Goal: Information Seeking & Learning: Learn about a topic

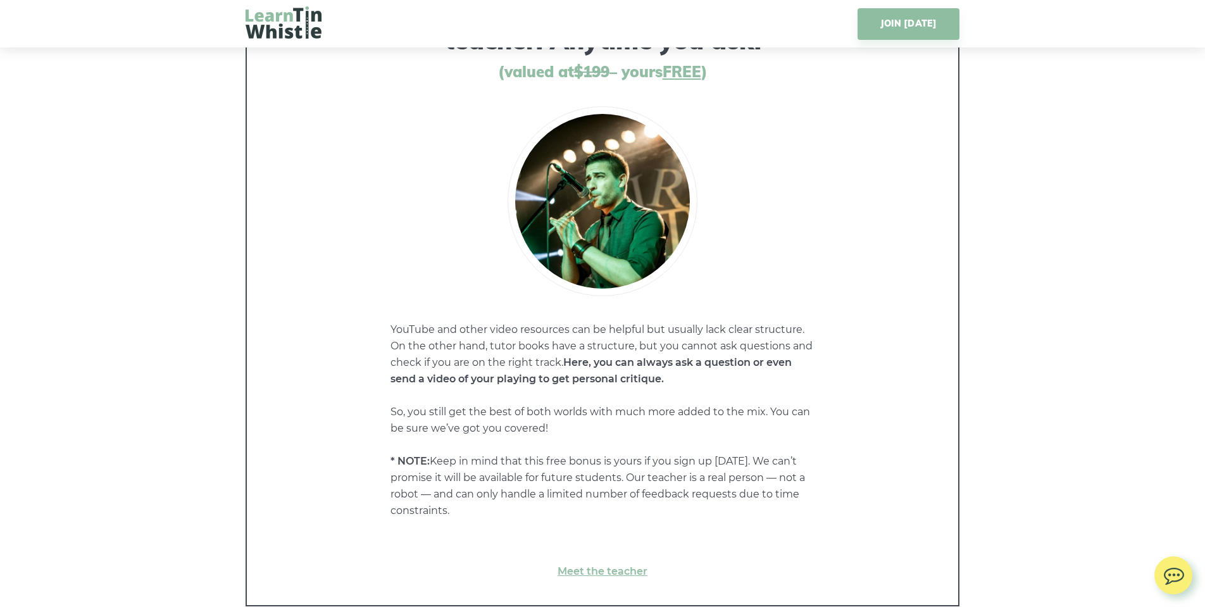
scroll to position [6295, 0]
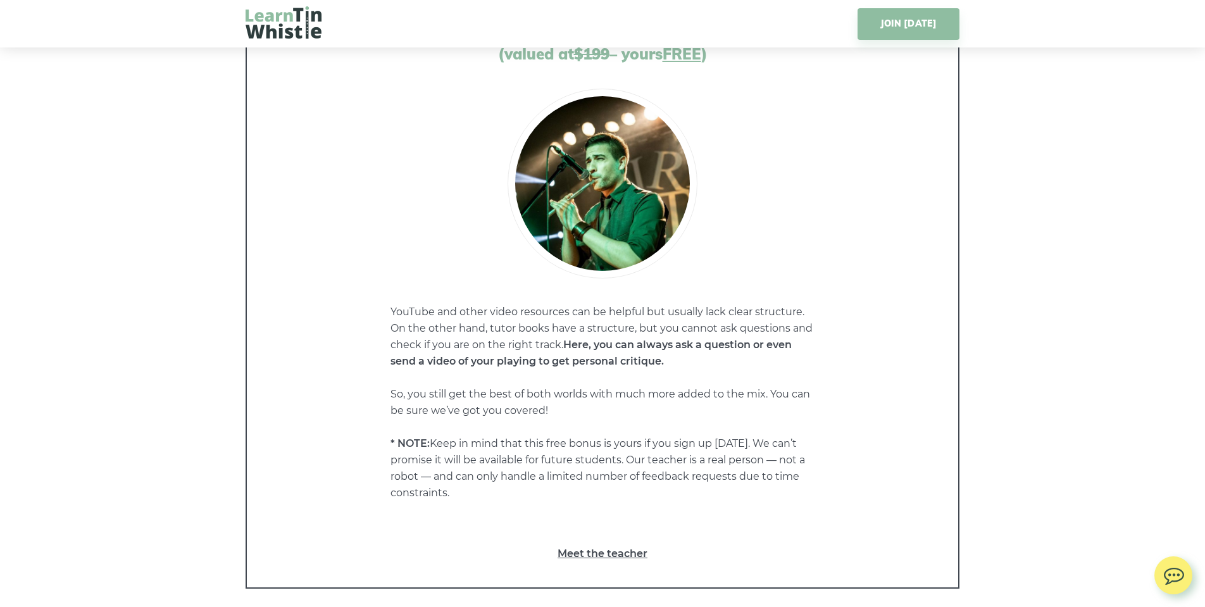
click at [582, 546] on link "Meet the teacher" at bounding box center [602, 554] width 661 height 16
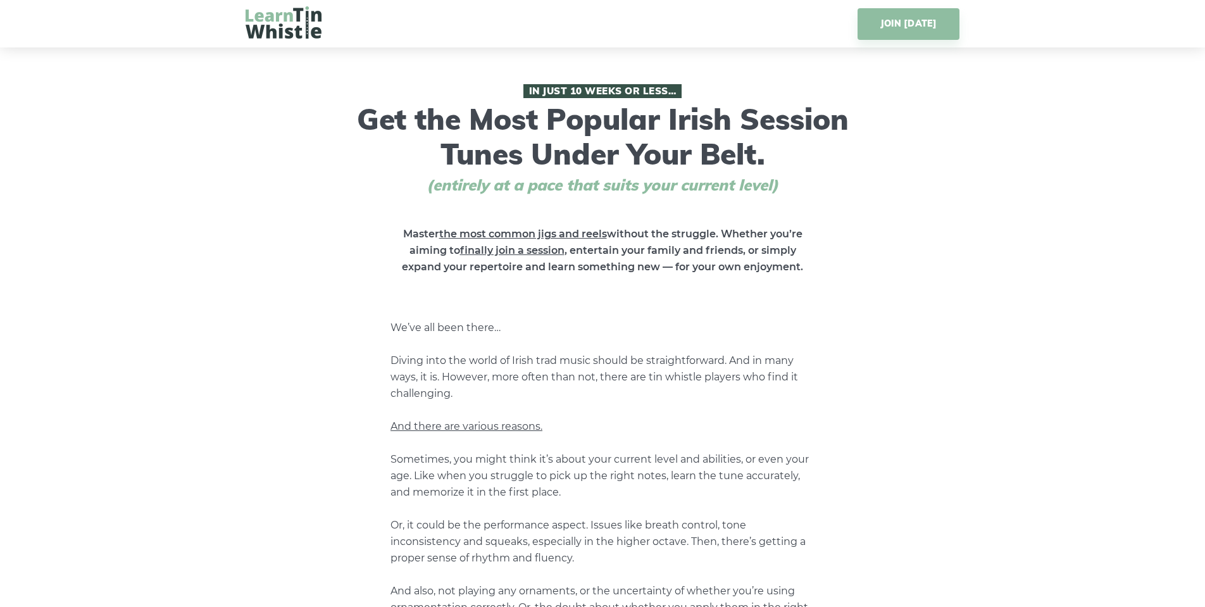
scroll to position [0, 0]
click at [281, 22] on img at bounding box center [284, 22] width 76 height 32
click at [272, 22] on img at bounding box center [284, 22] width 76 height 32
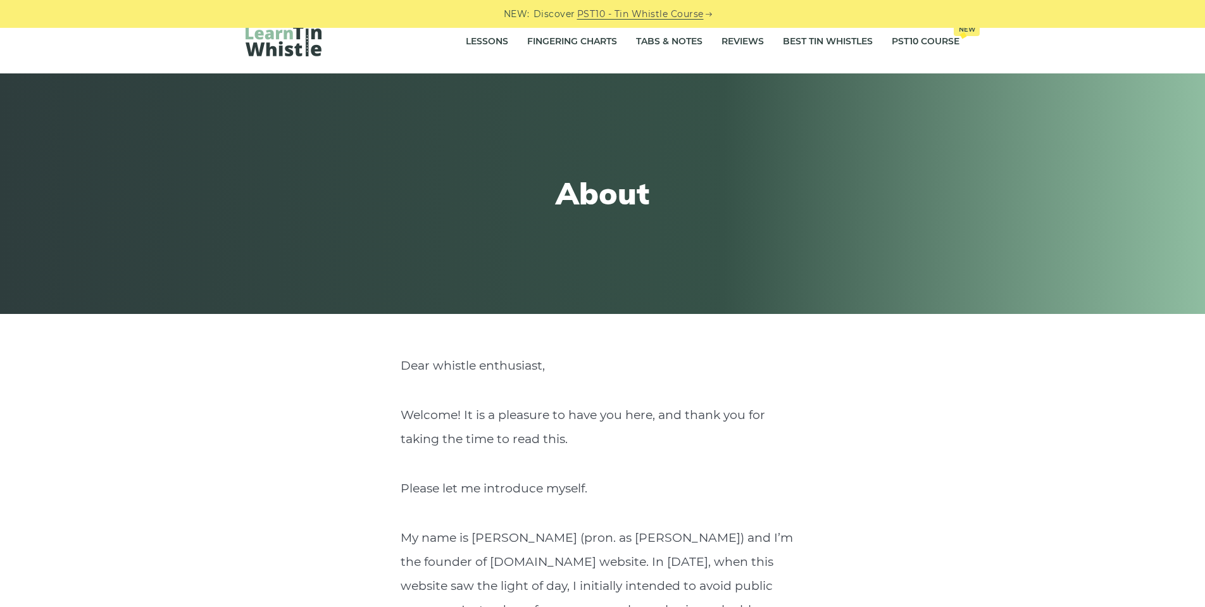
scroll to position [20, 0]
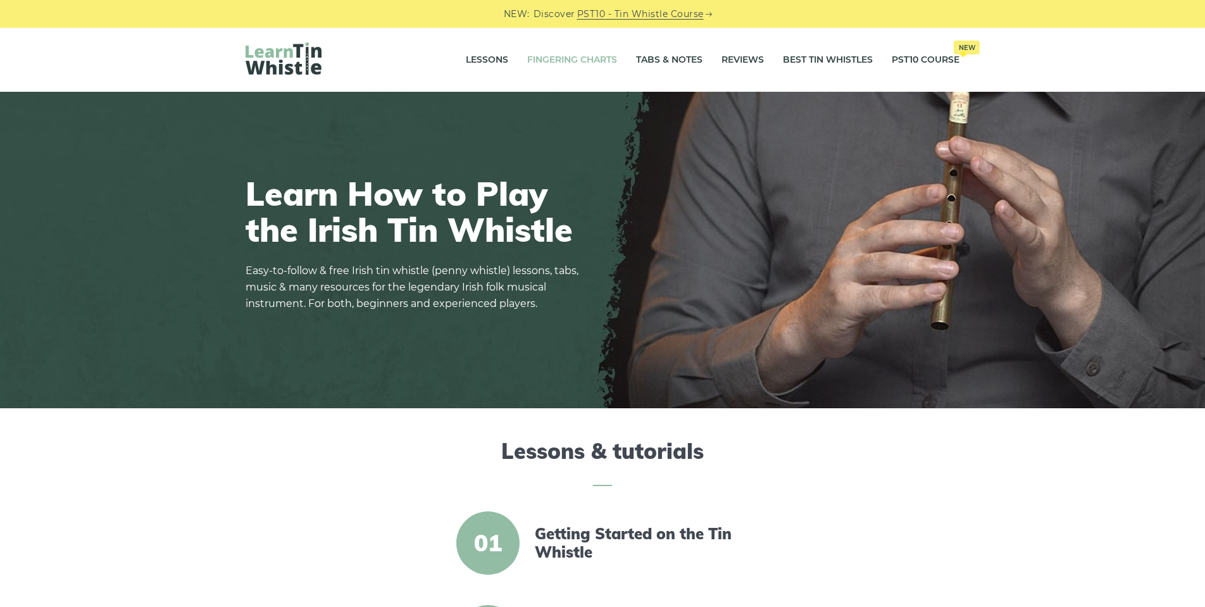
click at [553, 61] on link "Fingering Charts" at bounding box center [572, 60] width 90 height 32
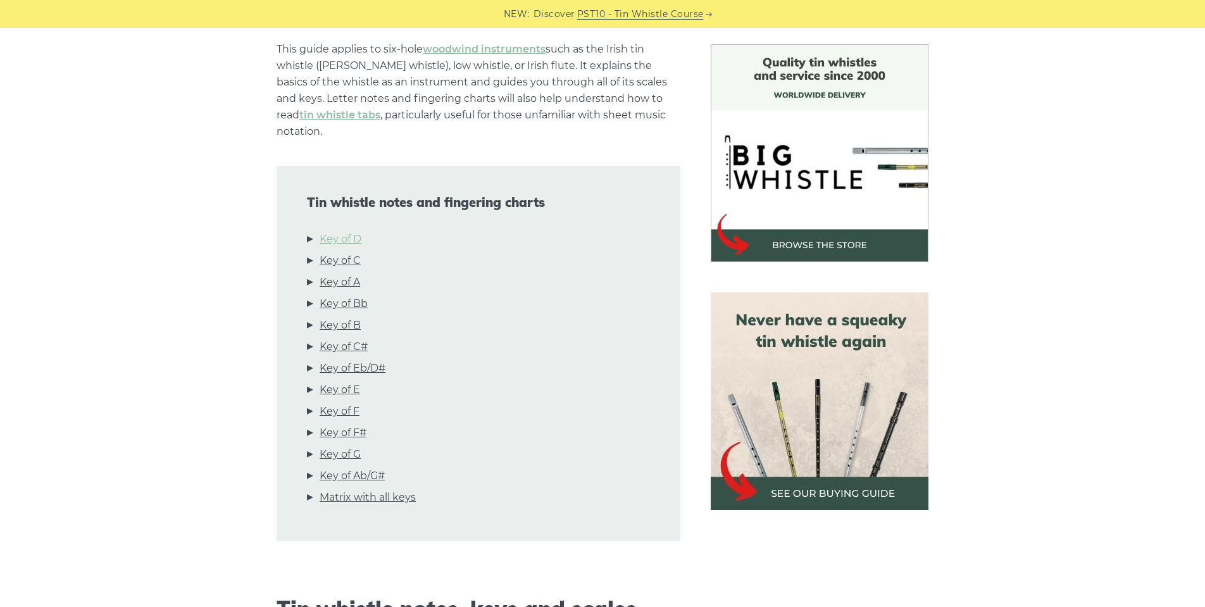
click at [323, 231] on link "Key of D" at bounding box center [341, 239] width 42 height 16
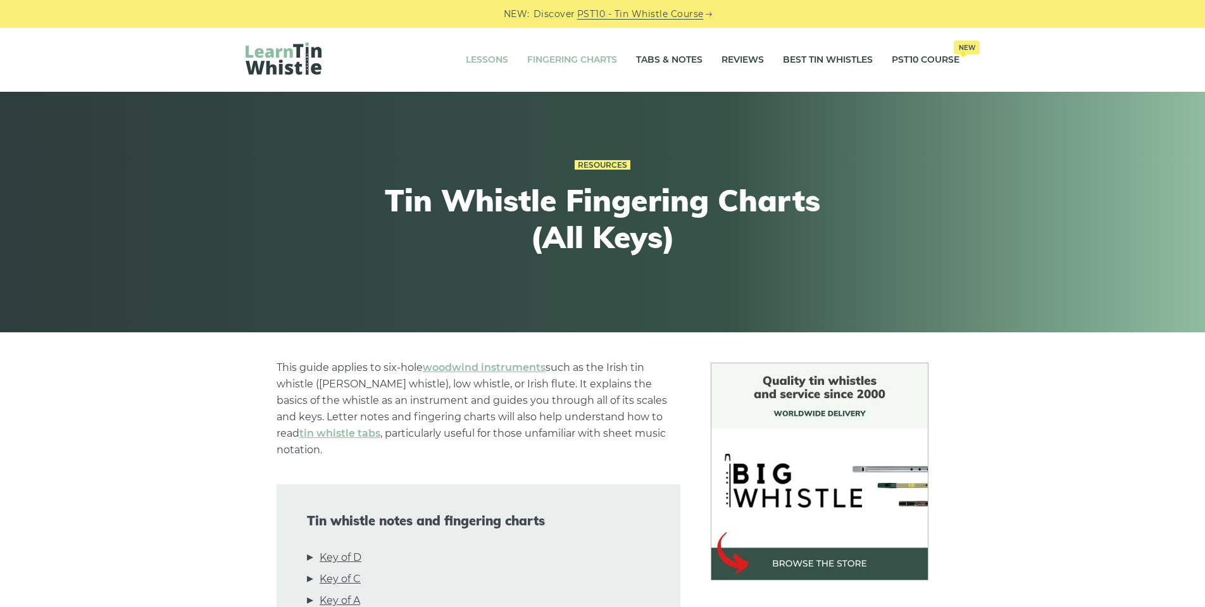
click at [489, 61] on link "Lessons" at bounding box center [487, 60] width 42 height 32
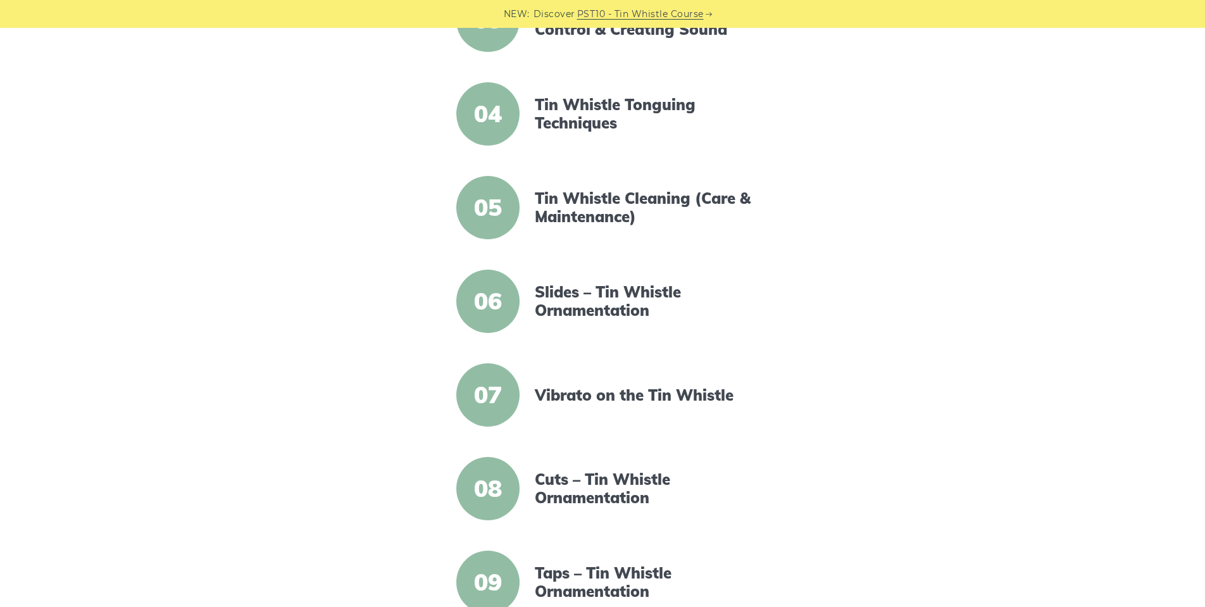
scroll to position [566, 0]
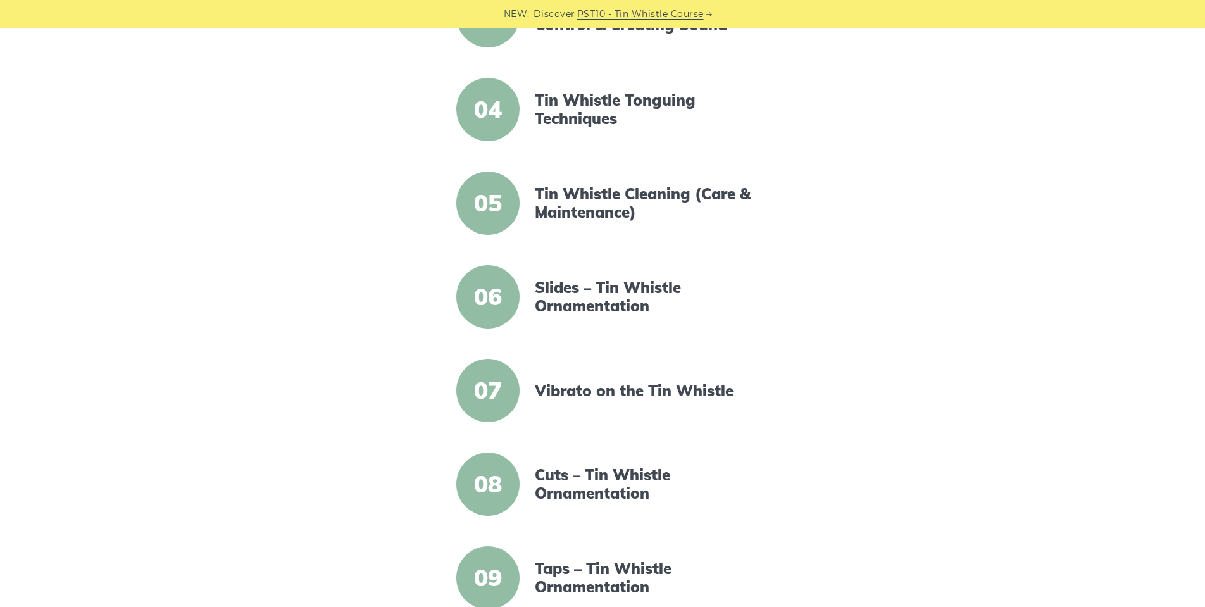
click at [491, 210] on span "05" at bounding box center [487, 203] width 63 height 63
click at [568, 203] on link "Tin Whistle Cleaning (Care & Maintenance)" at bounding box center [644, 203] width 218 height 37
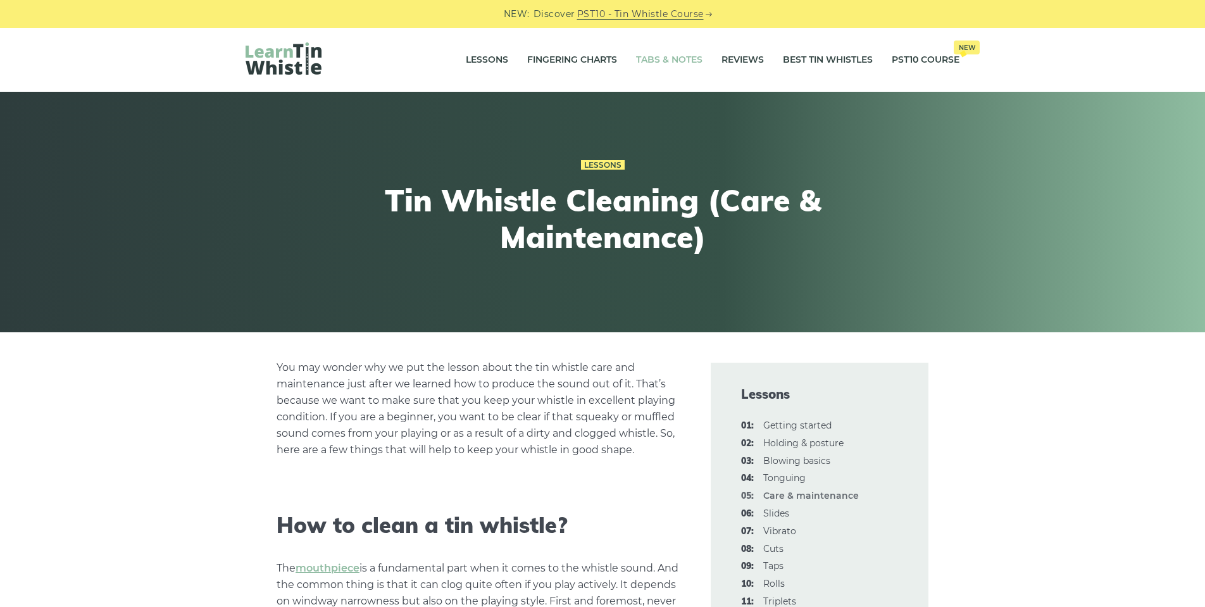
click at [662, 62] on link "Tabs & Notes" at bounding box center [669, 60] width 66 height 32
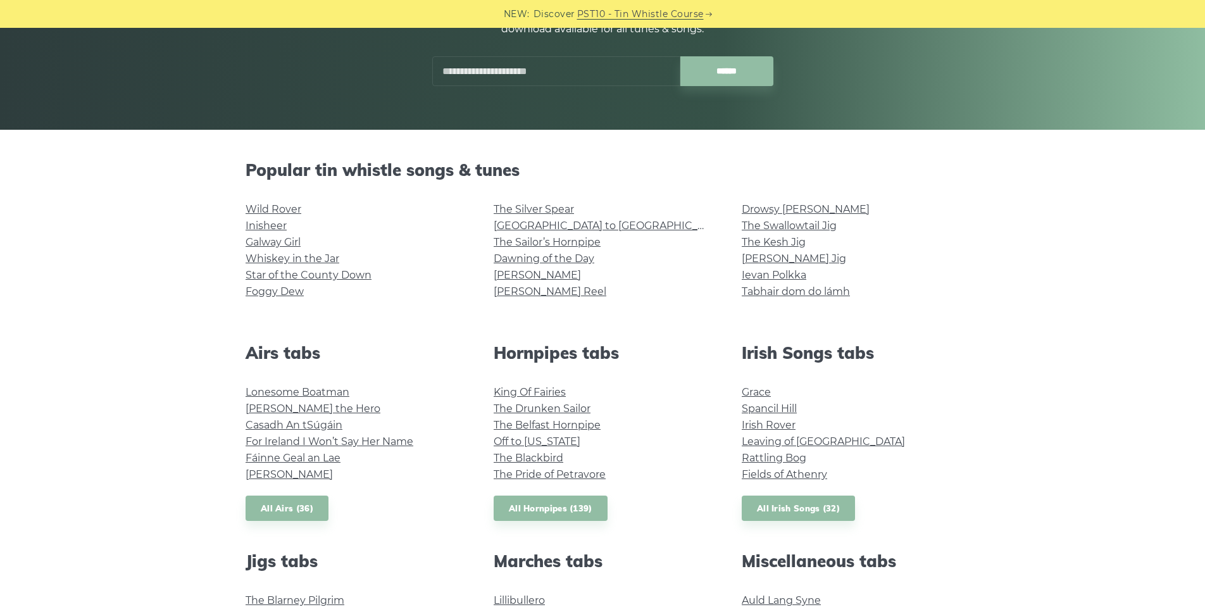
scroll to position [209, 0]
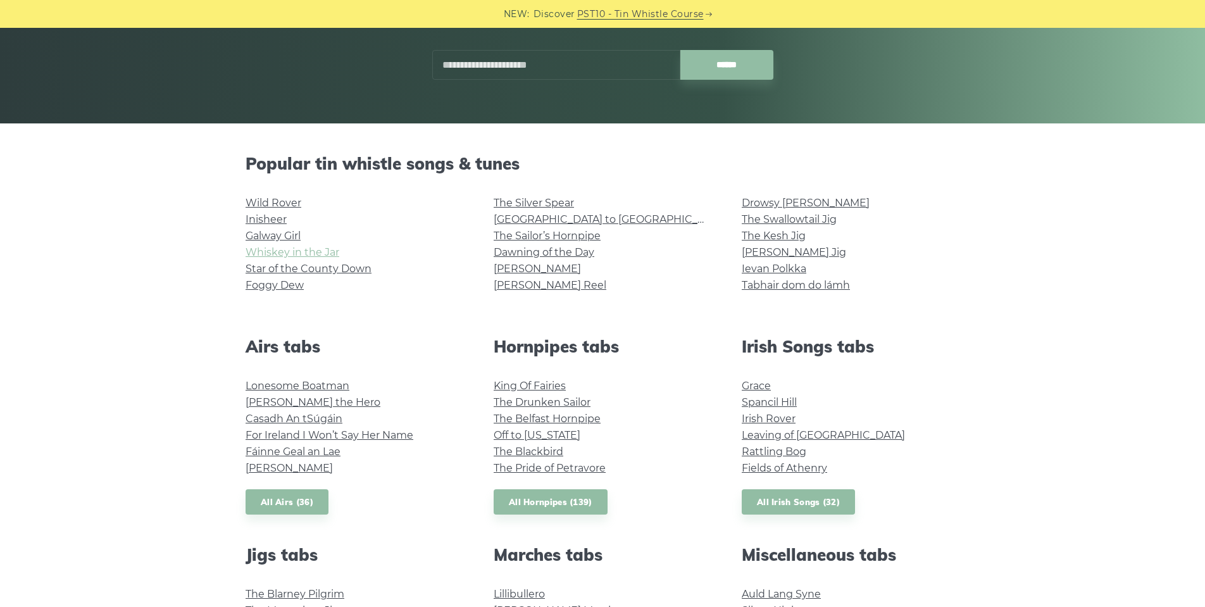
click at [259, 256] on link "Whiskey in the Jar" at bounding box center [293, 252] width 94 height 12
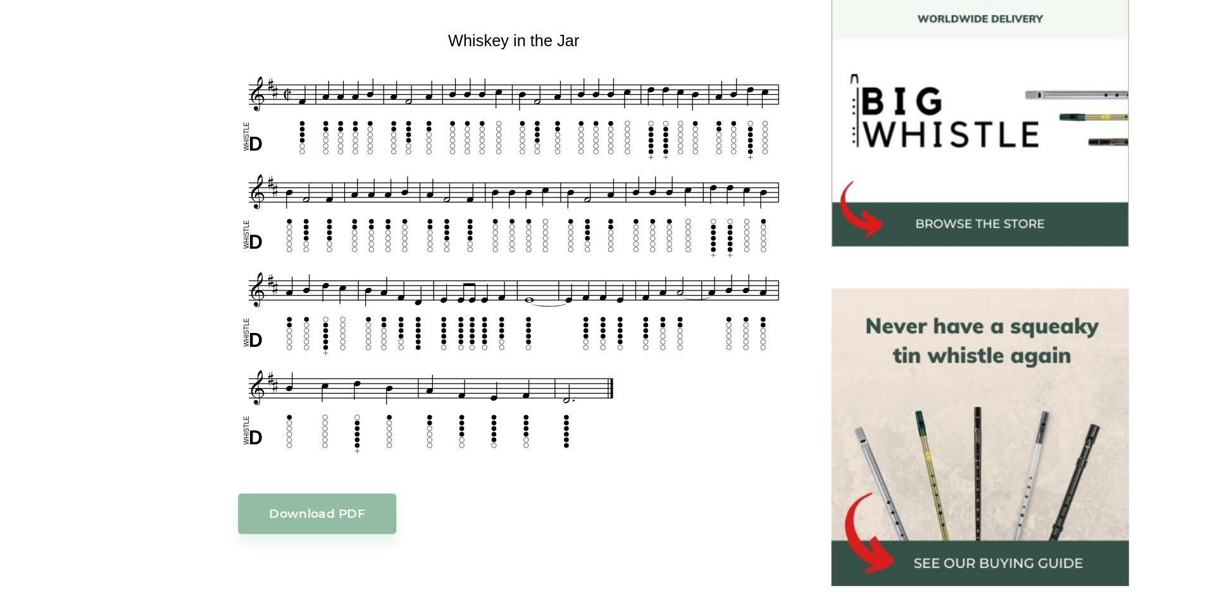
scroll to position [346, 0]
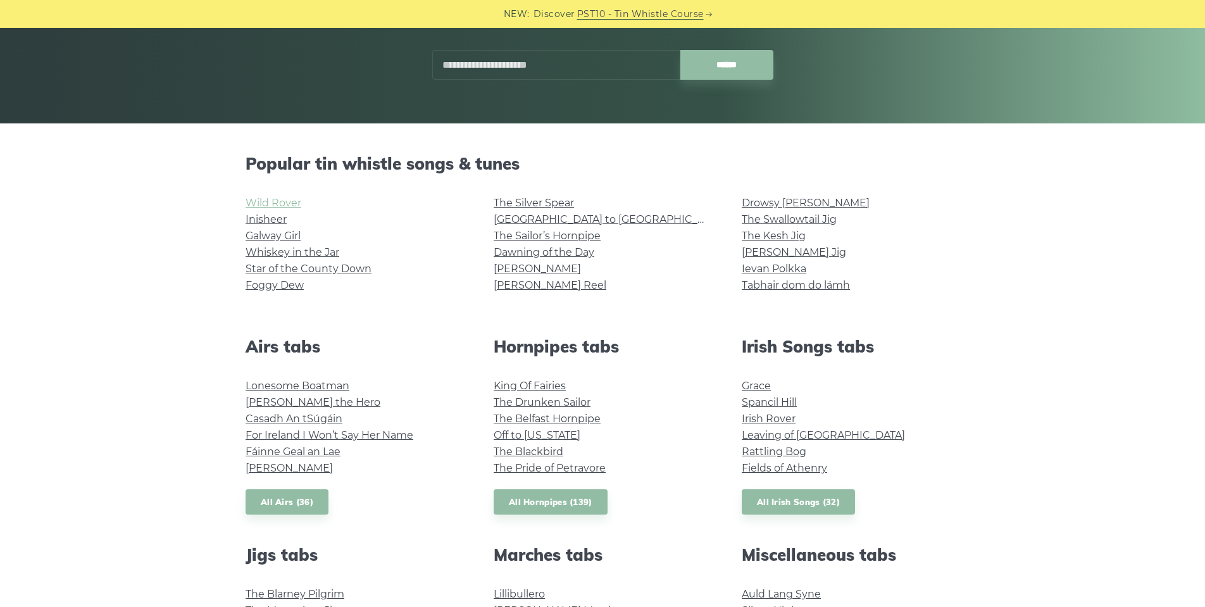
click at [282, 203] on link "Wild Rover" at bounding box center [274, 203] width 56 height 12
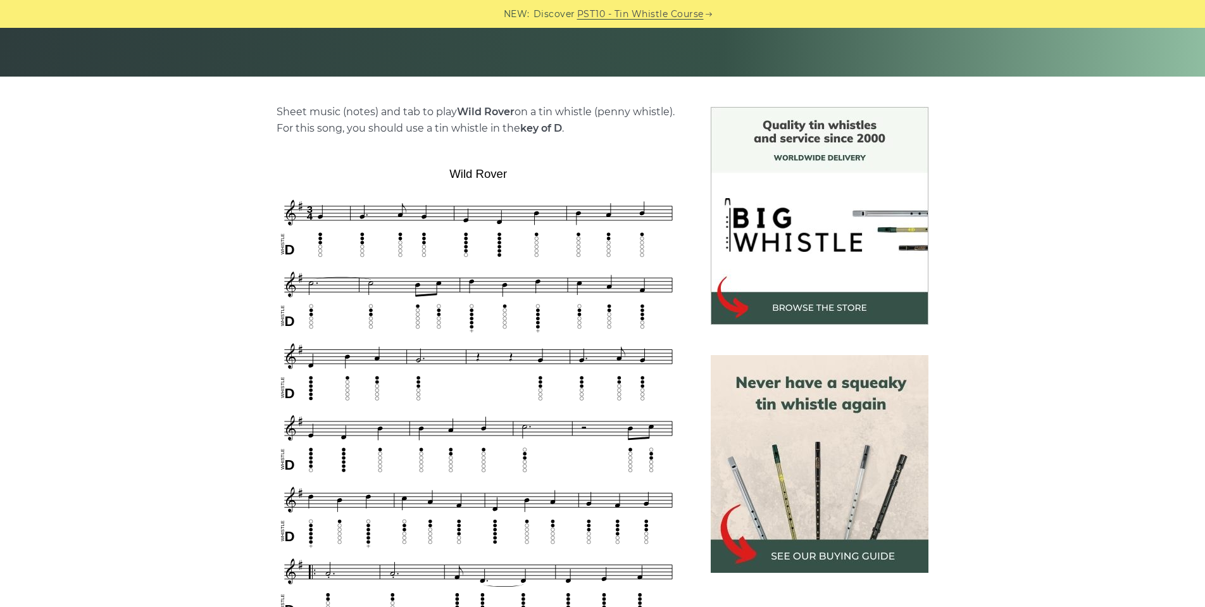
scroll to position [260, 0]
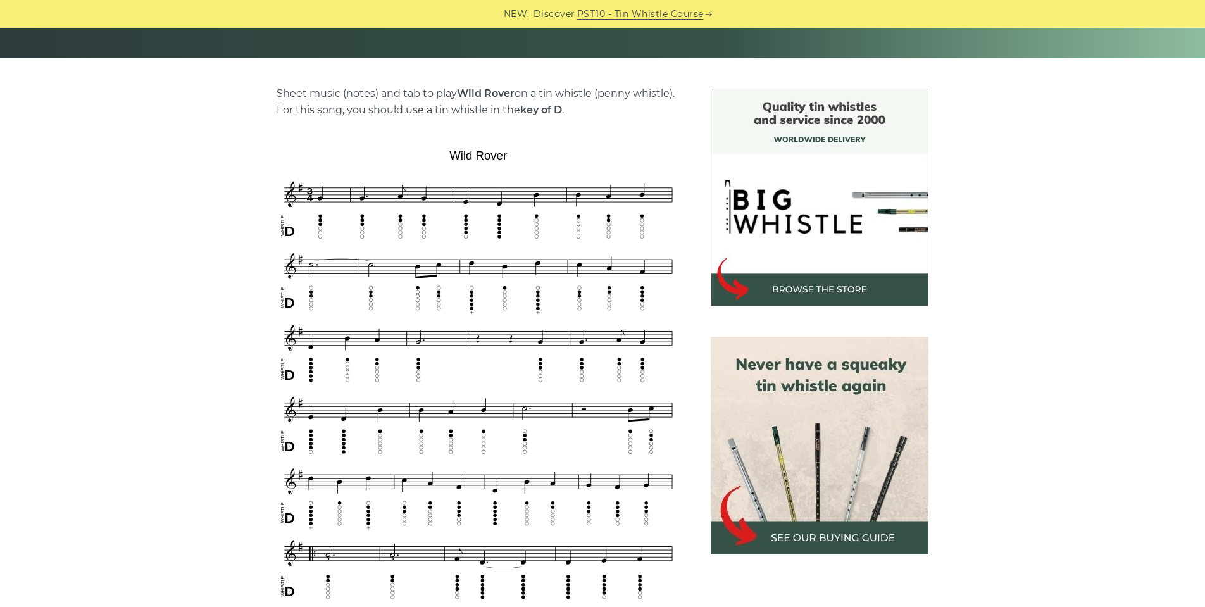
scroll to position [277, 0]
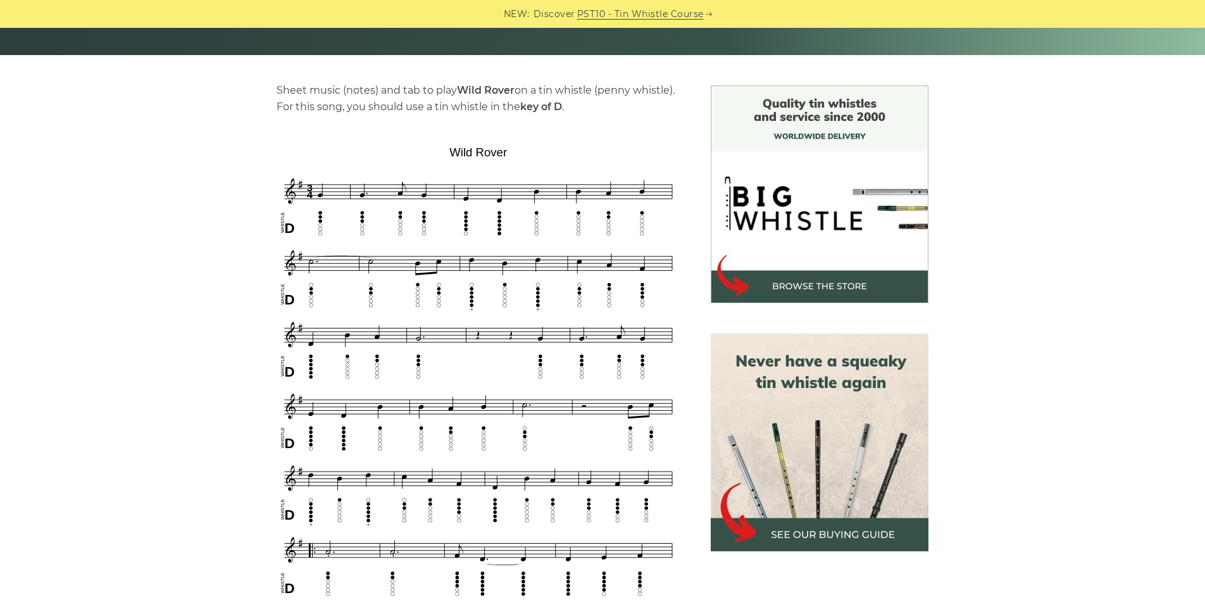
click at [848, 534] on img at bounding box center [820, 443] width 218 height 218
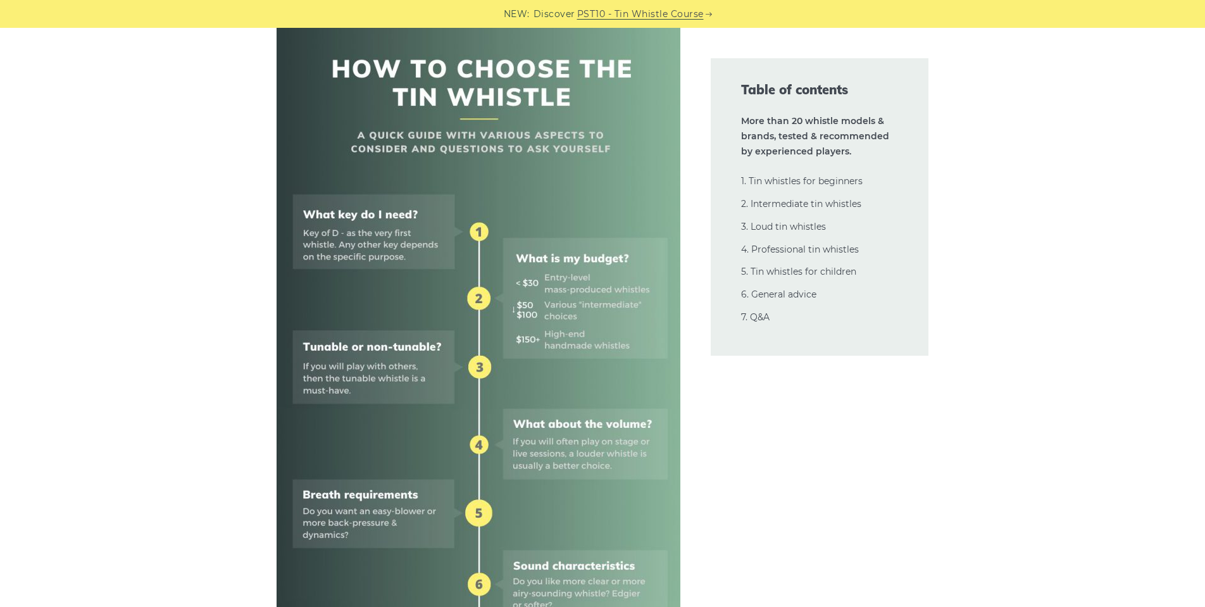
scroll to position [489, 0]
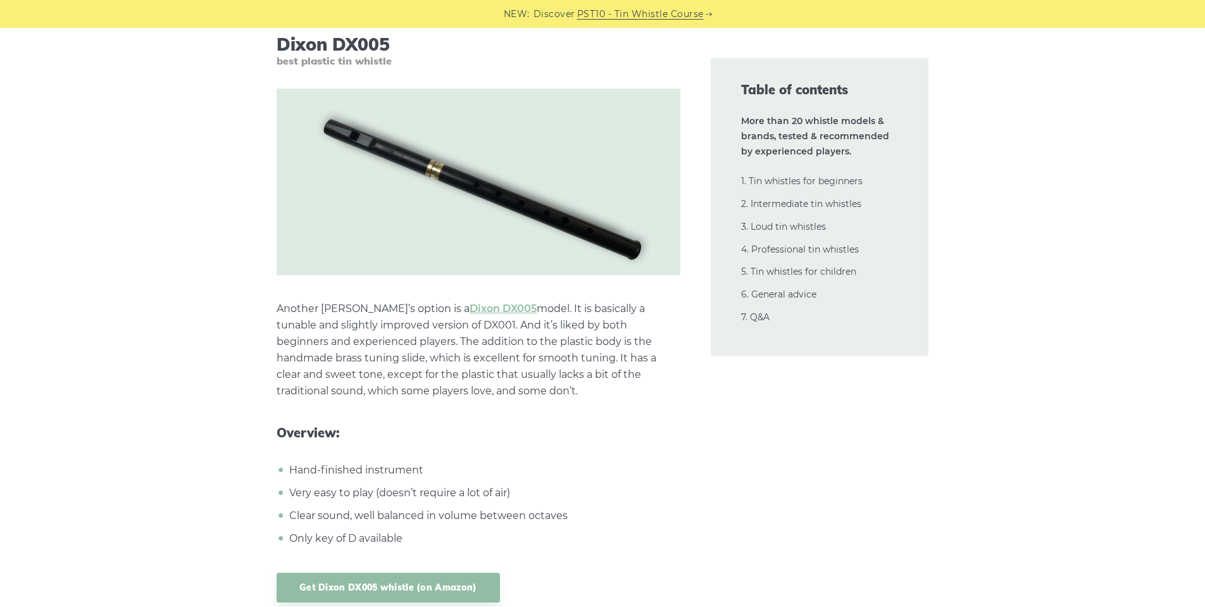
scroll to position [7398, 0]
click at [348, 582] on link "Get Dixon DX005 whistle (on Amazon)" at bounding box center [388, 587] width 223 height 30
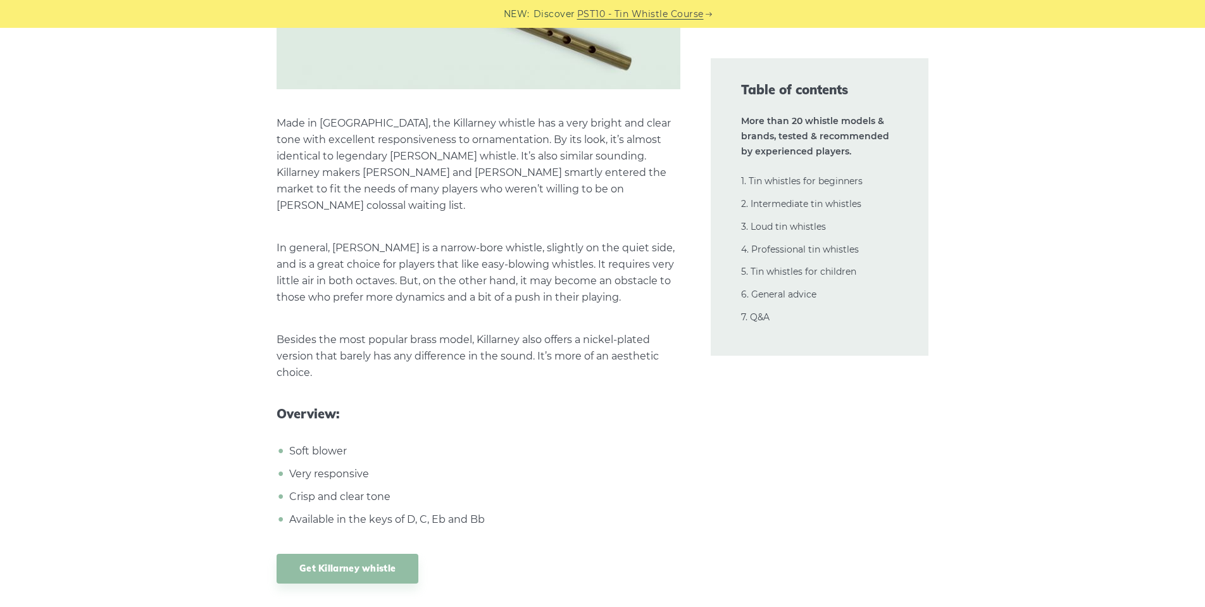
scroll to position [8194, 0]
click at [311, 555] on link "Get Killarney whistle" at bounding box center [348, 570] width 142 height 30
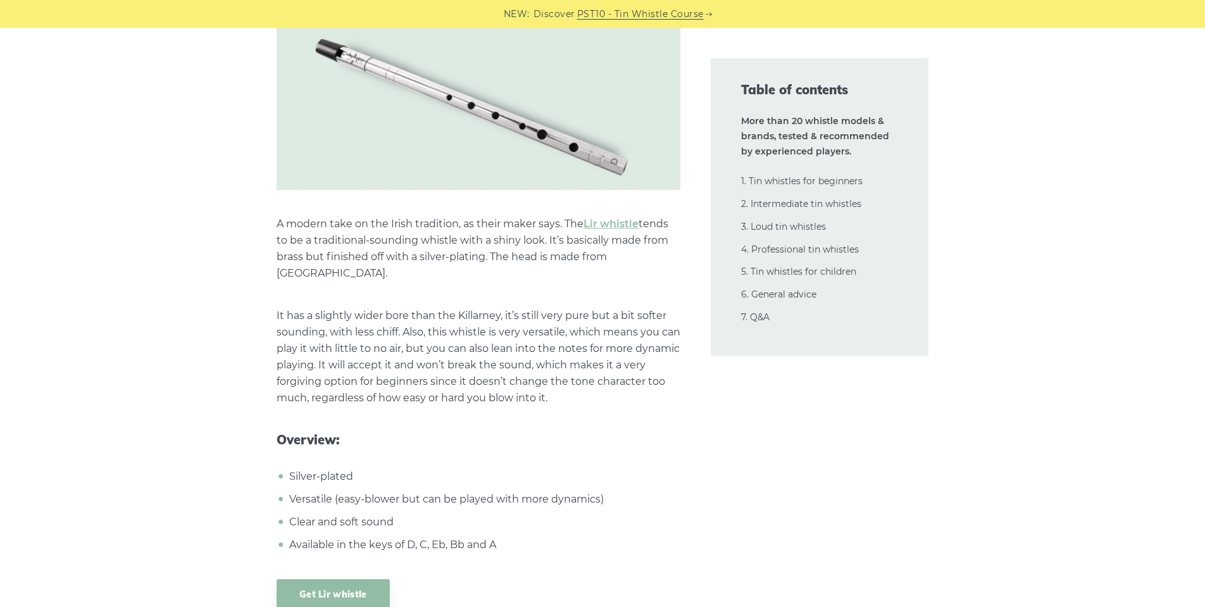
scroll to position [8879, 0]
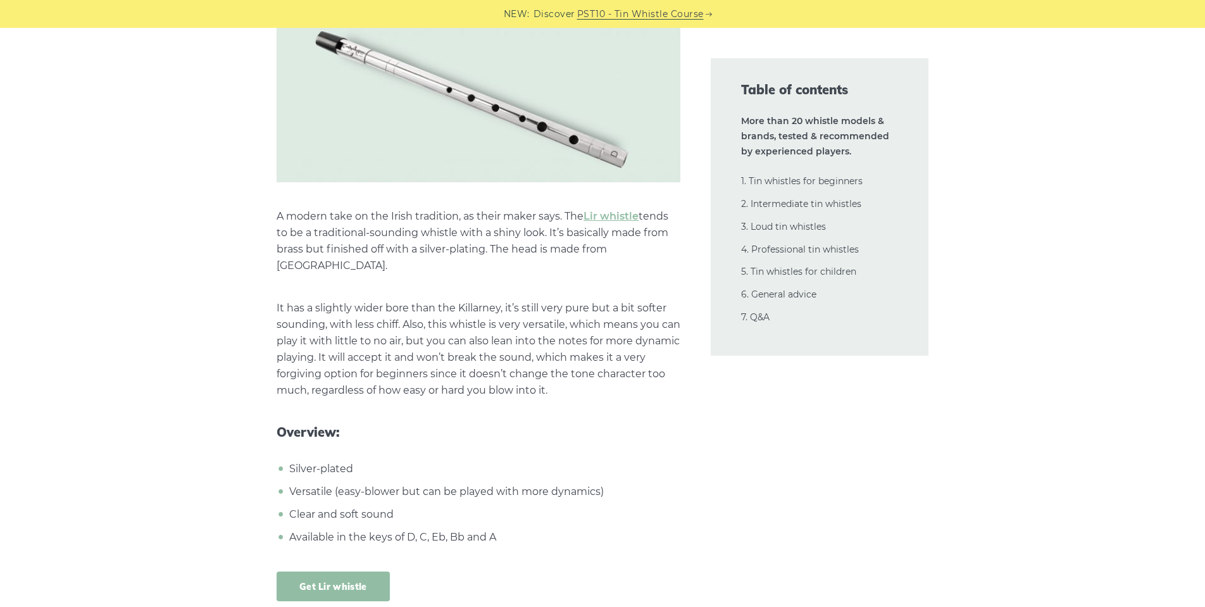
click at [307, 572] on link "Get Lir whistle" at bounding box center [333, 587] width 113 height 30
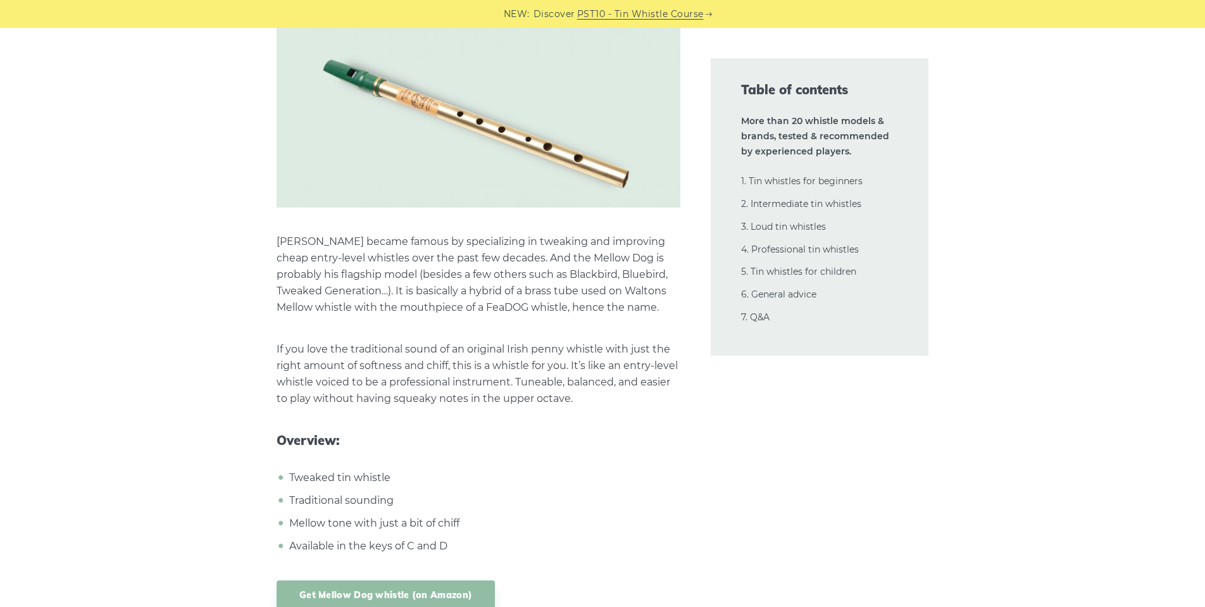
scroll to position [10964, 0]
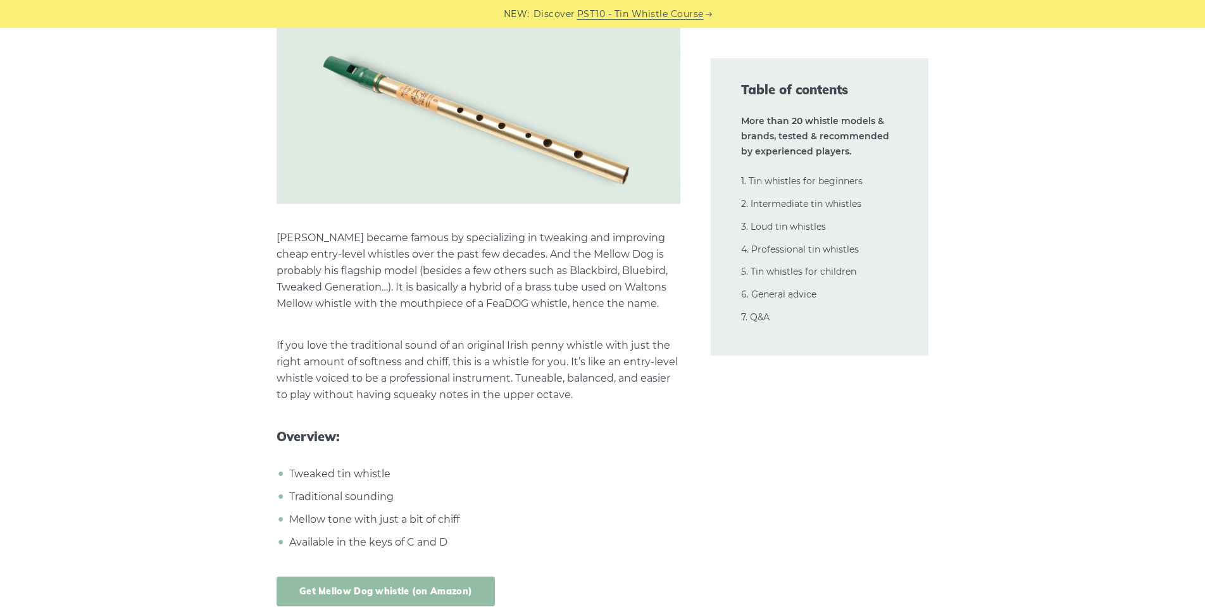
click at [367, 577] on link "Get Mellow Dog whistle (on Amazon)" at bounding box center [386, 592] width 218 height 30
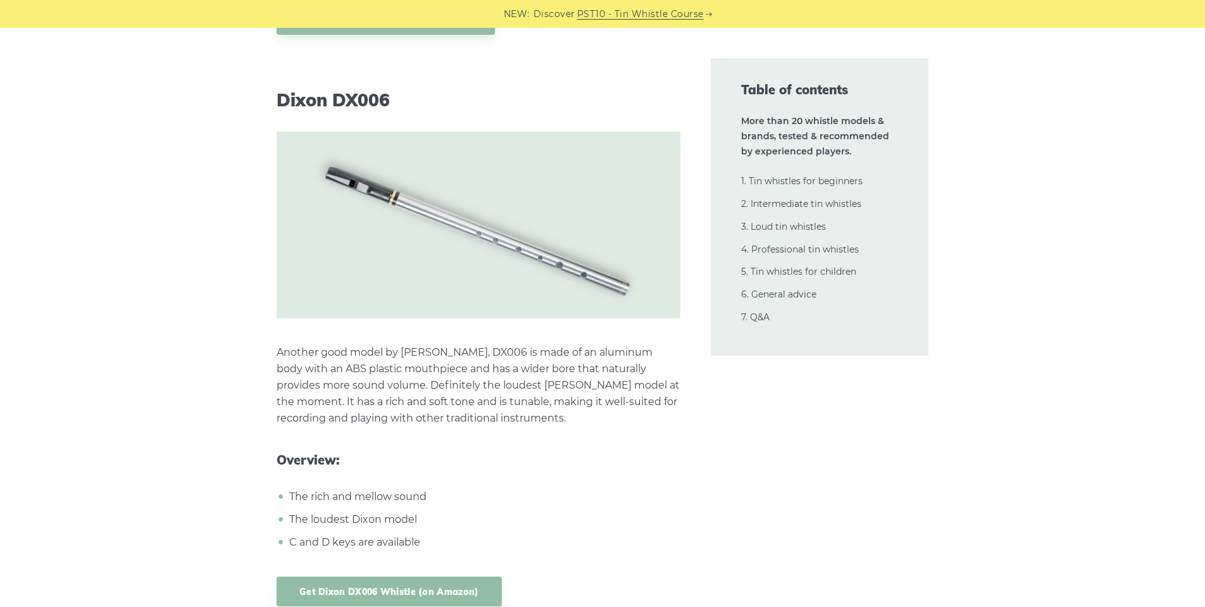
scroll to position [11535, 0]
click at [427, 577] on link "Get Dixon DX006 Whistle (on Amazon)" at bounding box center [389, 592] width 225 height 30
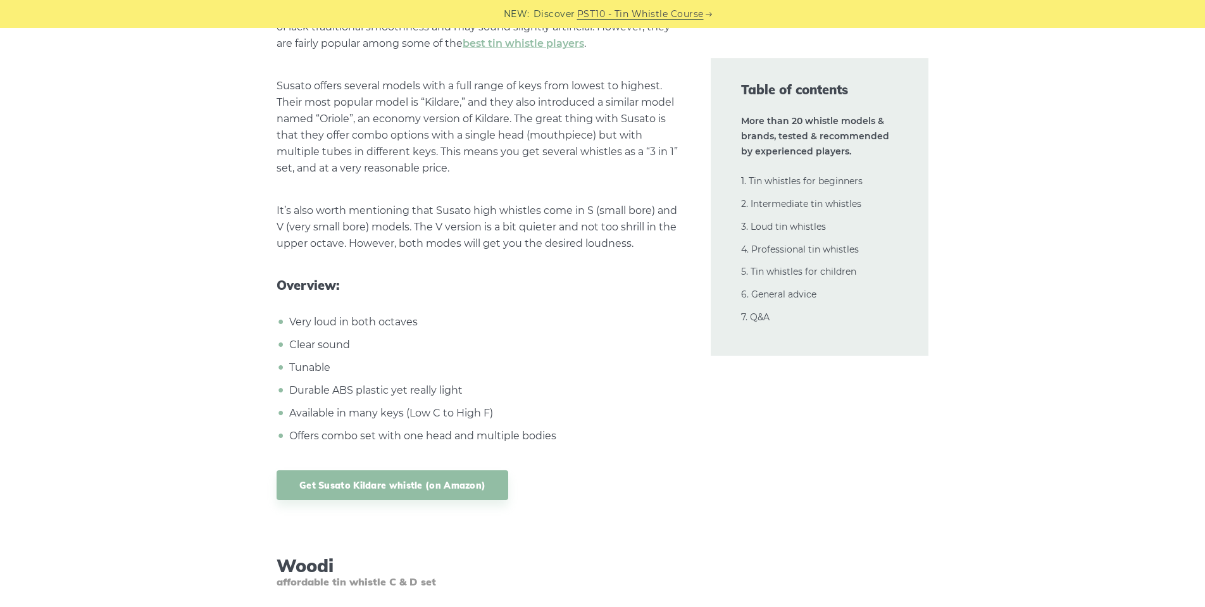
scroll to position [13761, 0]
click at [411, 470] on link "Get Susato Kildare whistle (on Amazon)" at bounding box center [393, 485] width 232 height 30
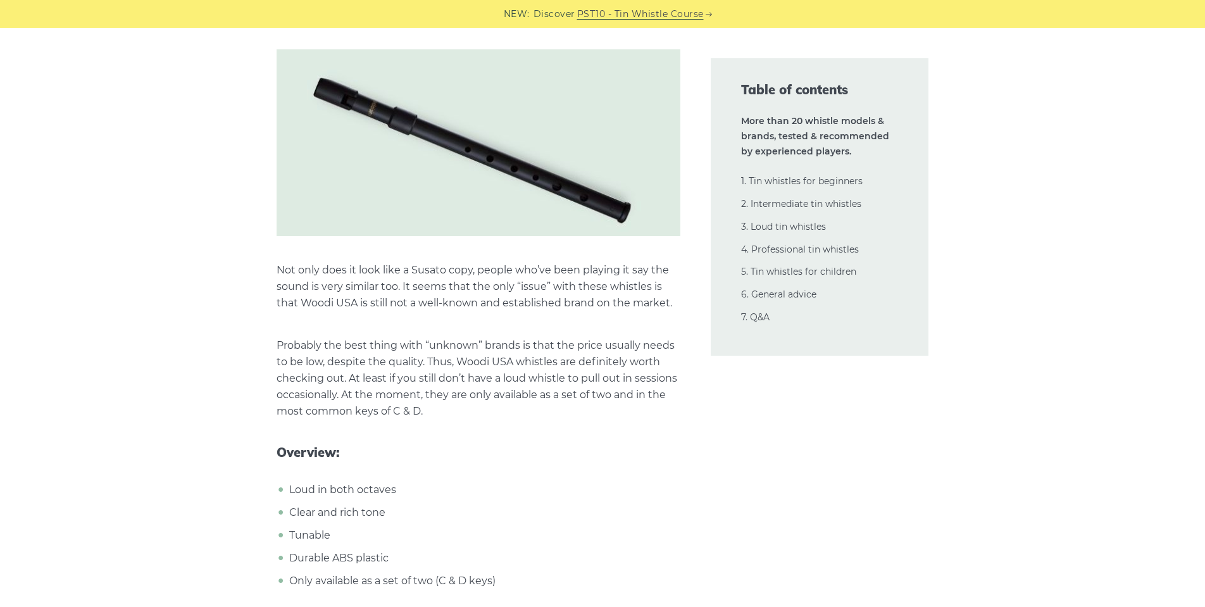
scroll to position [14322, 0]
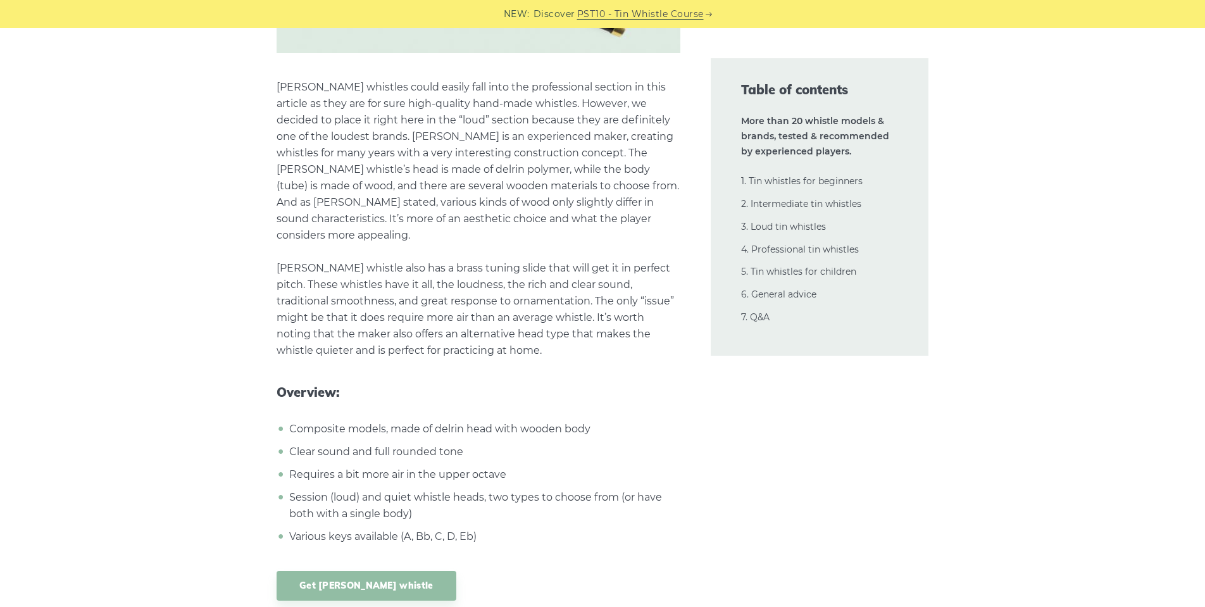
scroll to position [16493, 0]
click at [330, 570] on link "Get Milligan whistle" at bounding box center [367, 585] width 180 height 30
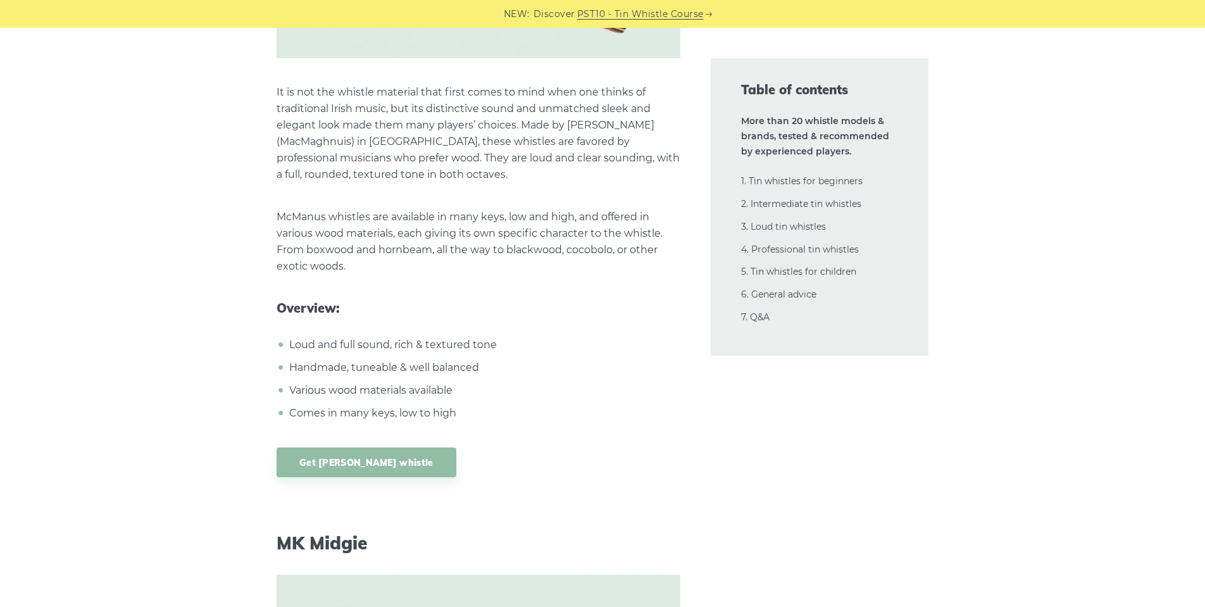
scroll to position [19597, 0]
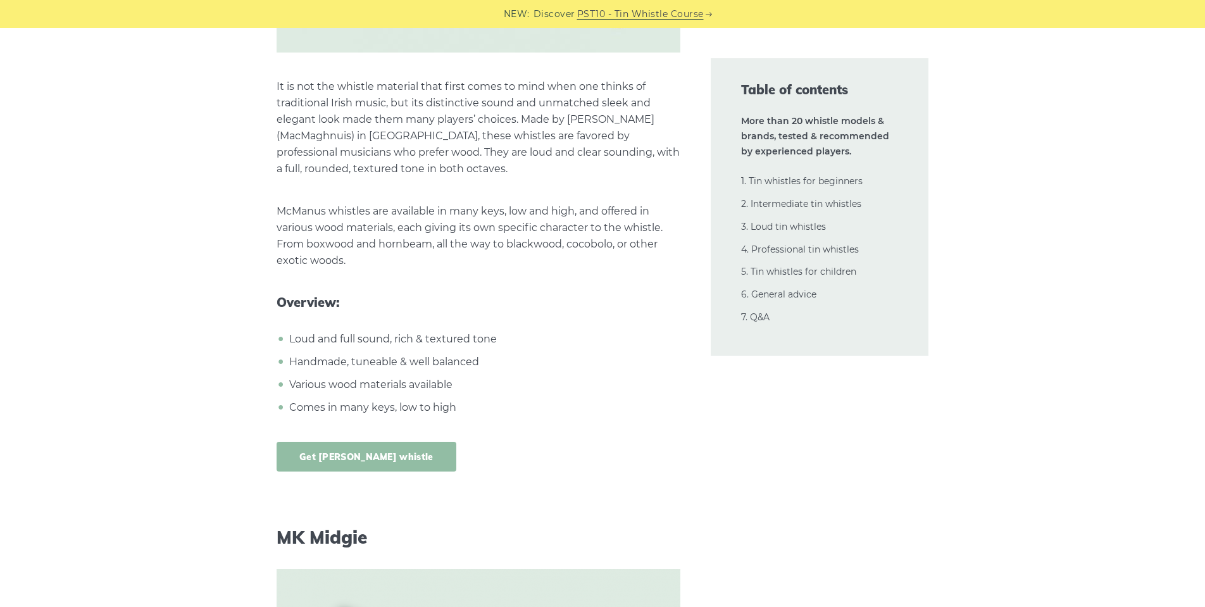
click at [317, 442] on link "Get McManus whistle" at bounding box center [367, 457] width 180 height 30
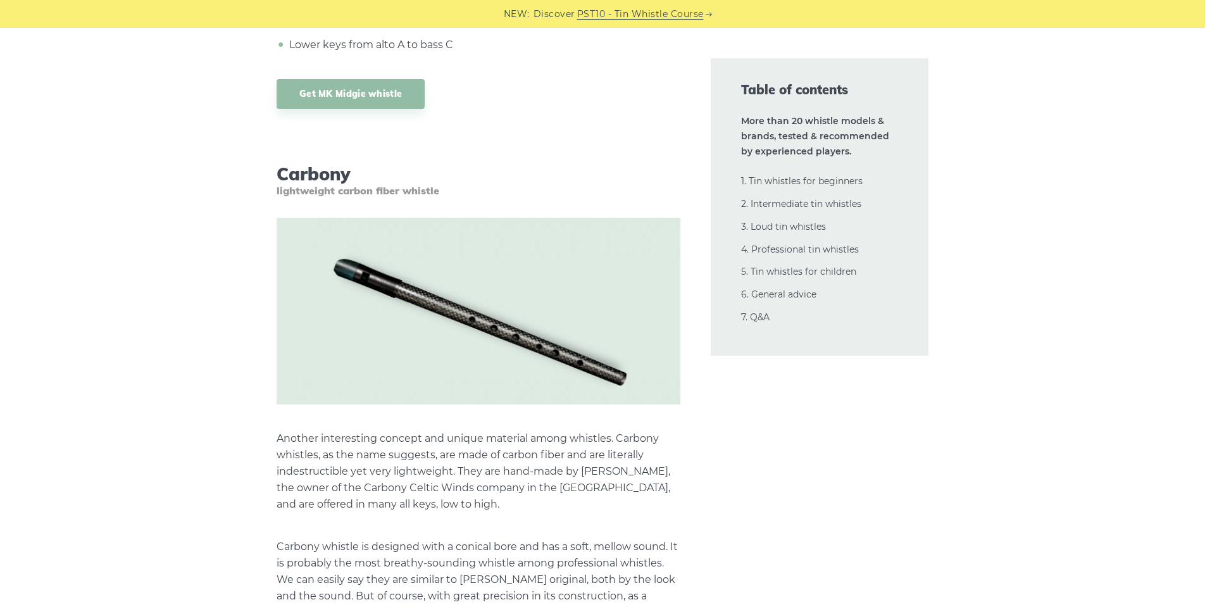
scroll to position [20718, 0]
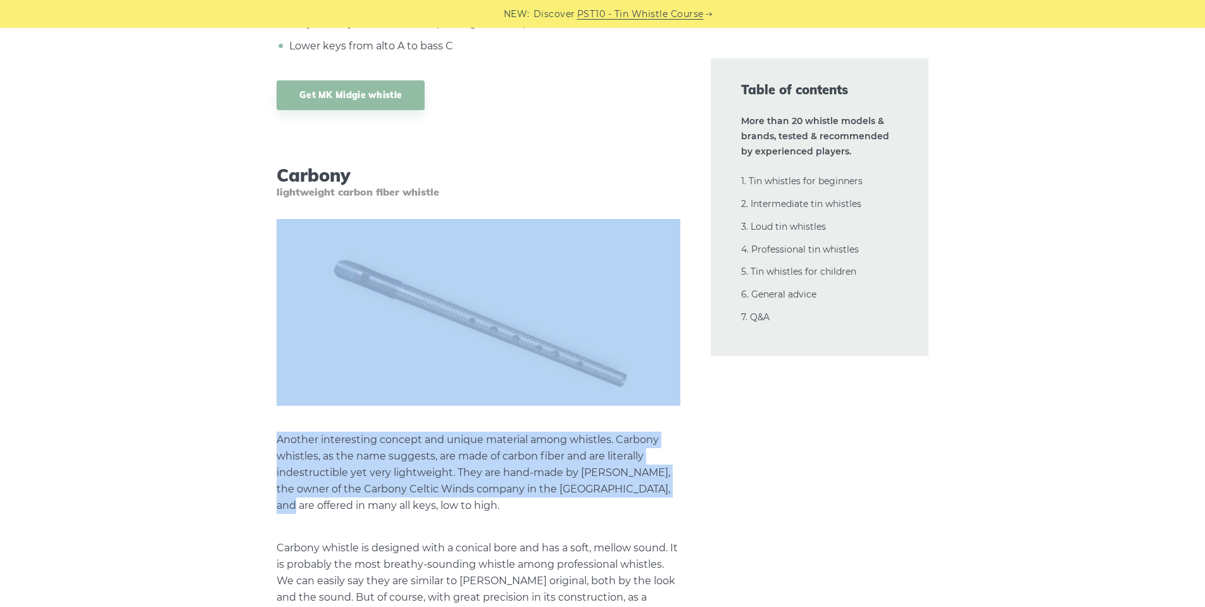
drag, startPoint x: 190, startPoint y: 249, endPoint x: 161, endPoint y: 379, distance: 132.2
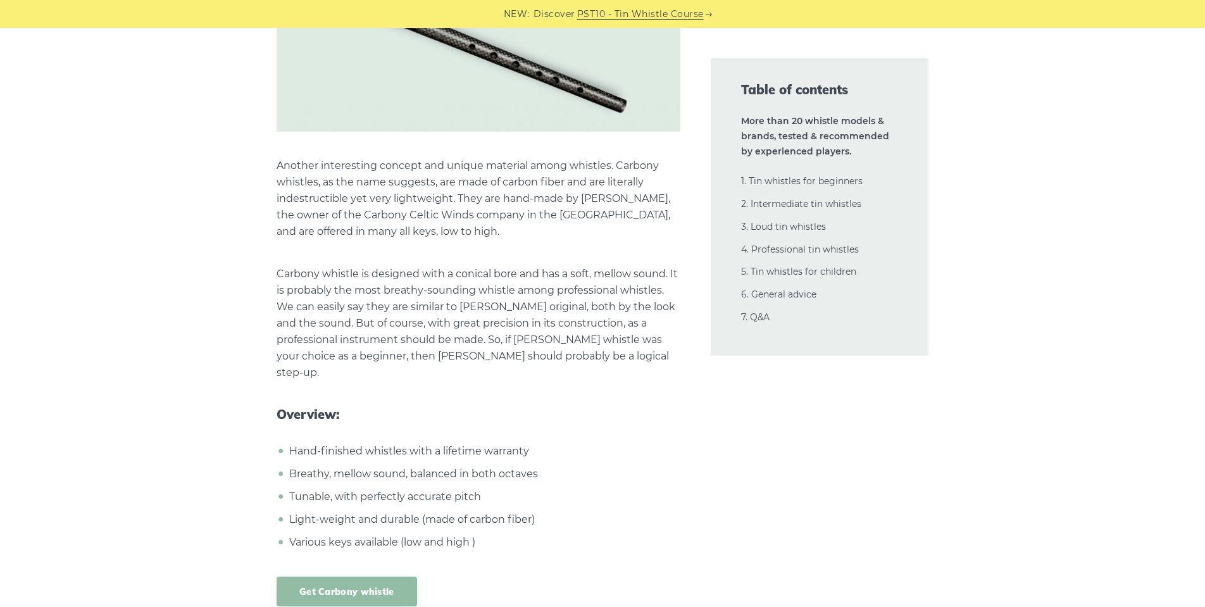
scroll to position [21011, 0]
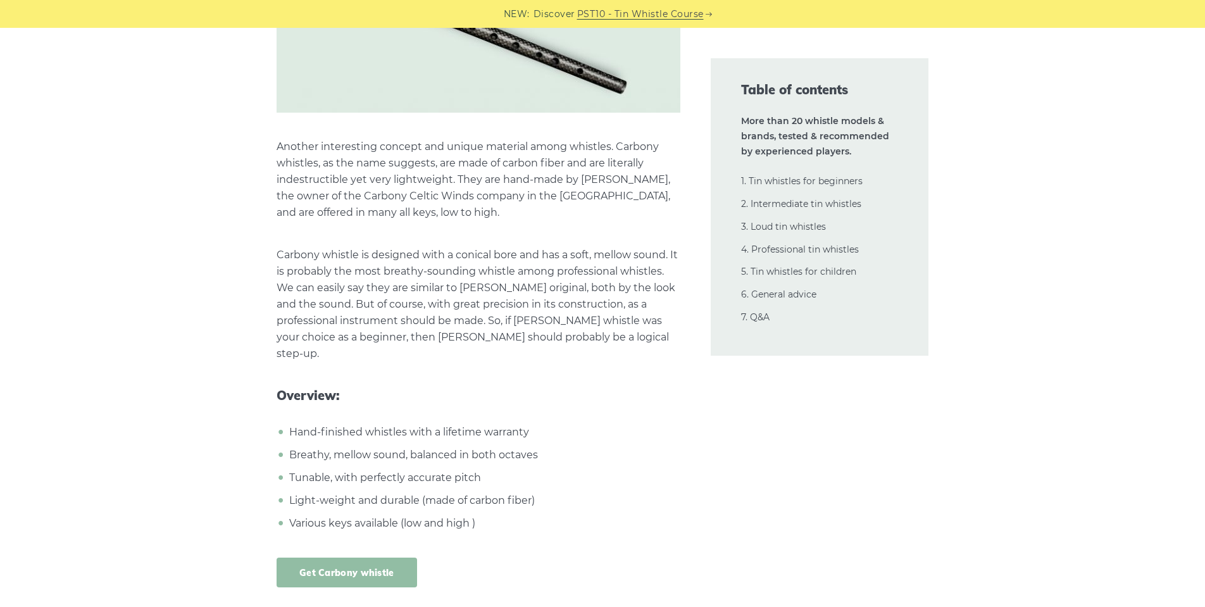
click at [347, 558] on link "Get Carbony whistle" at bounding box center [347, 573] width 141 height 30
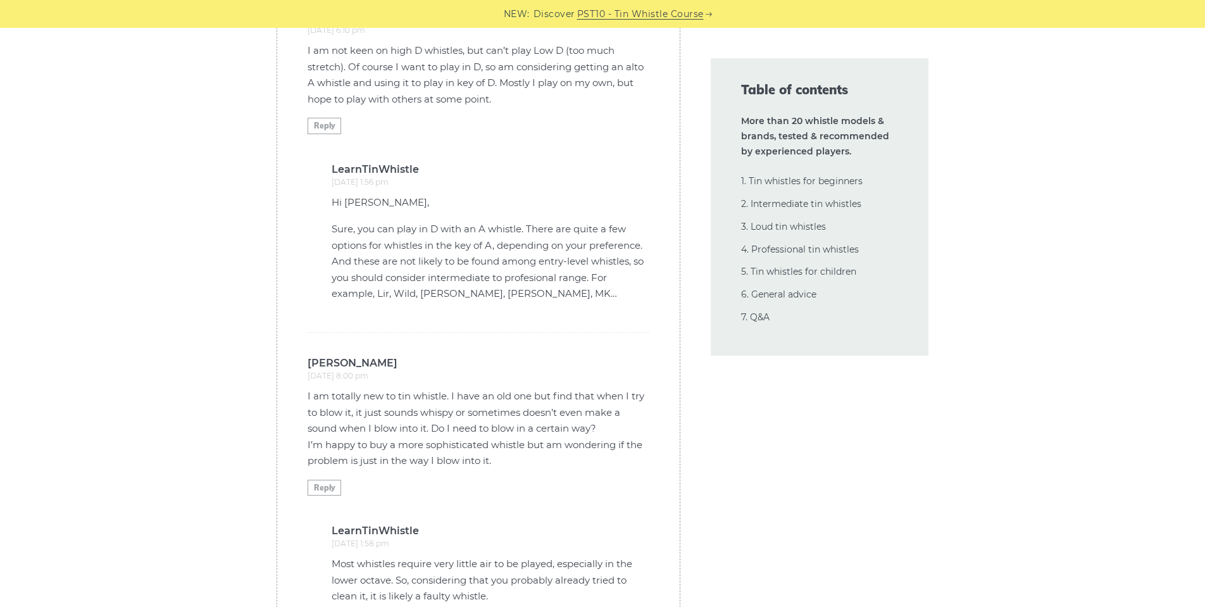
scroll to position [30557, 0]
click at [762, 226] on link "3. Loud tin whistles" at bounding box center [783, 226] width 85 height 11
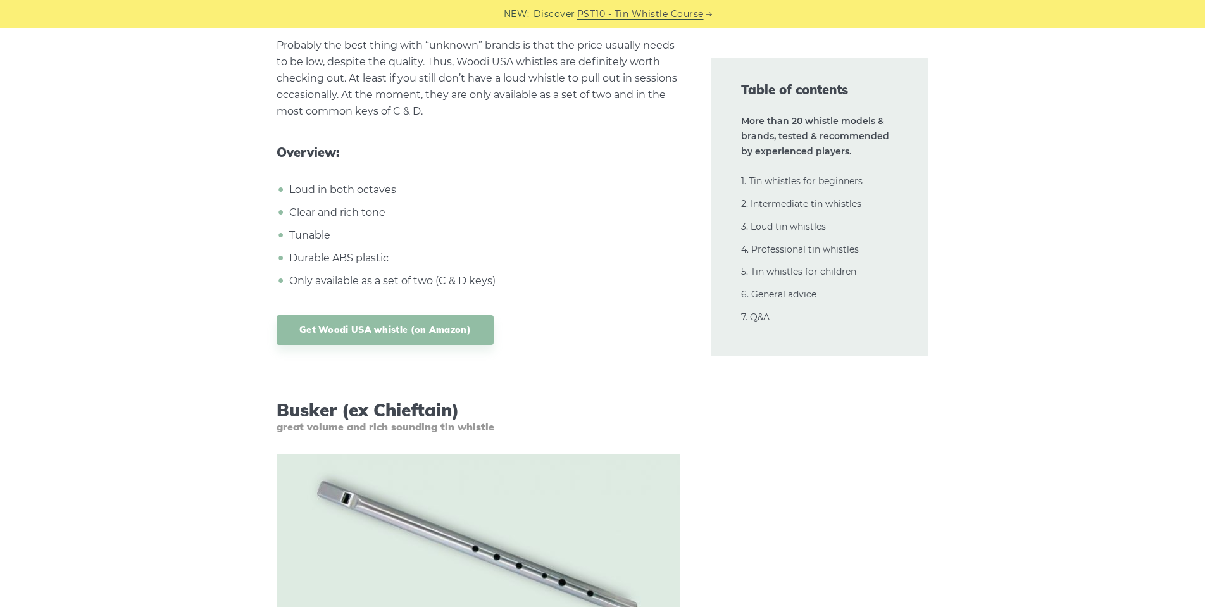
scroll to position [14712, 0]
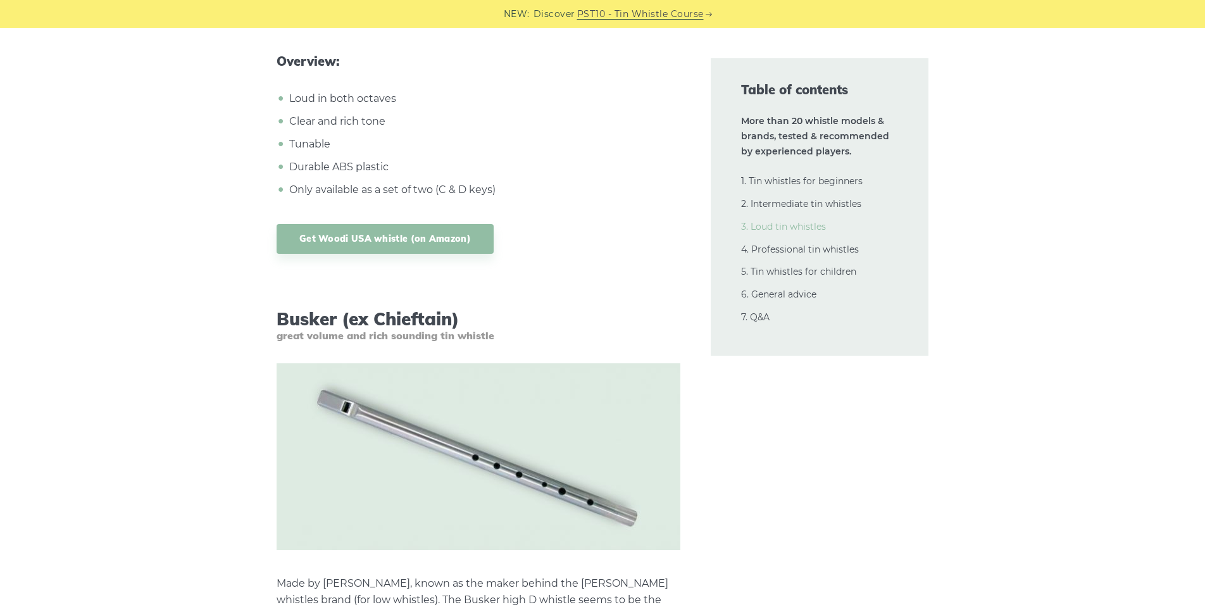
click at [799, 222] on link "3. Loud tin whistles" at bounding box center [783, 226] width 85 height 11
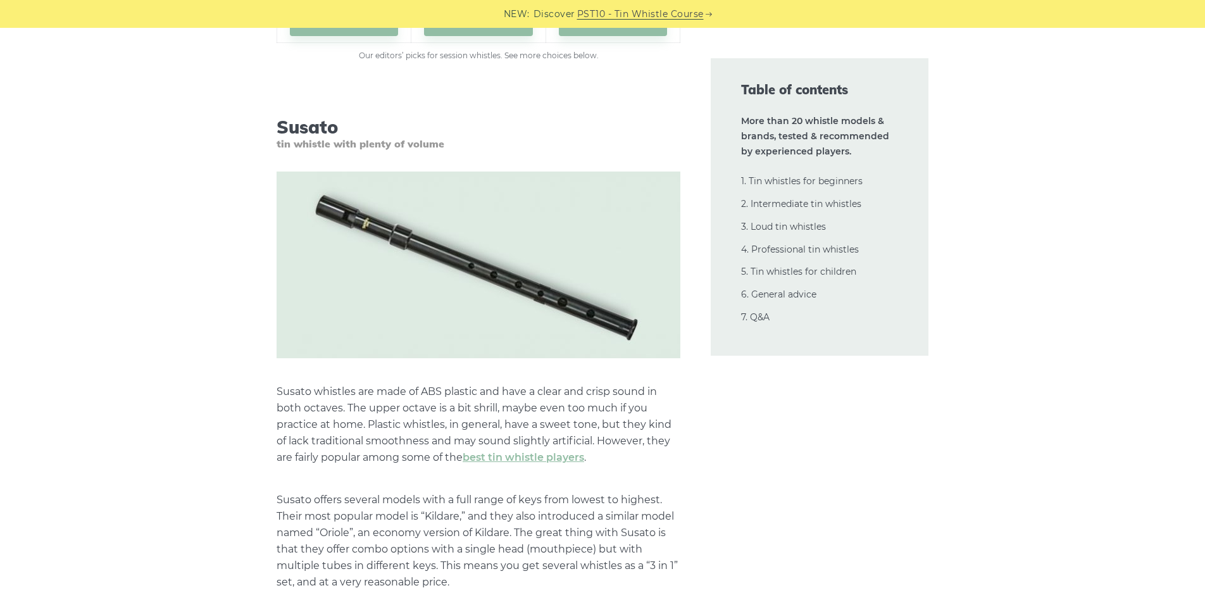
scroll to position [13364, 0]
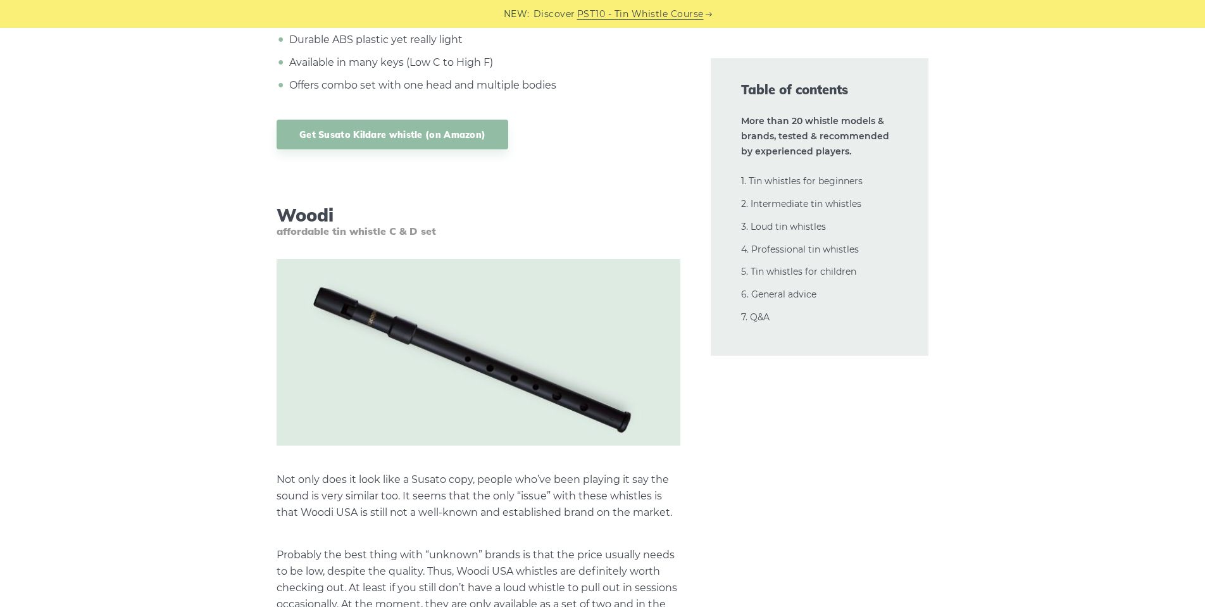
scroll to position [14110, 0]
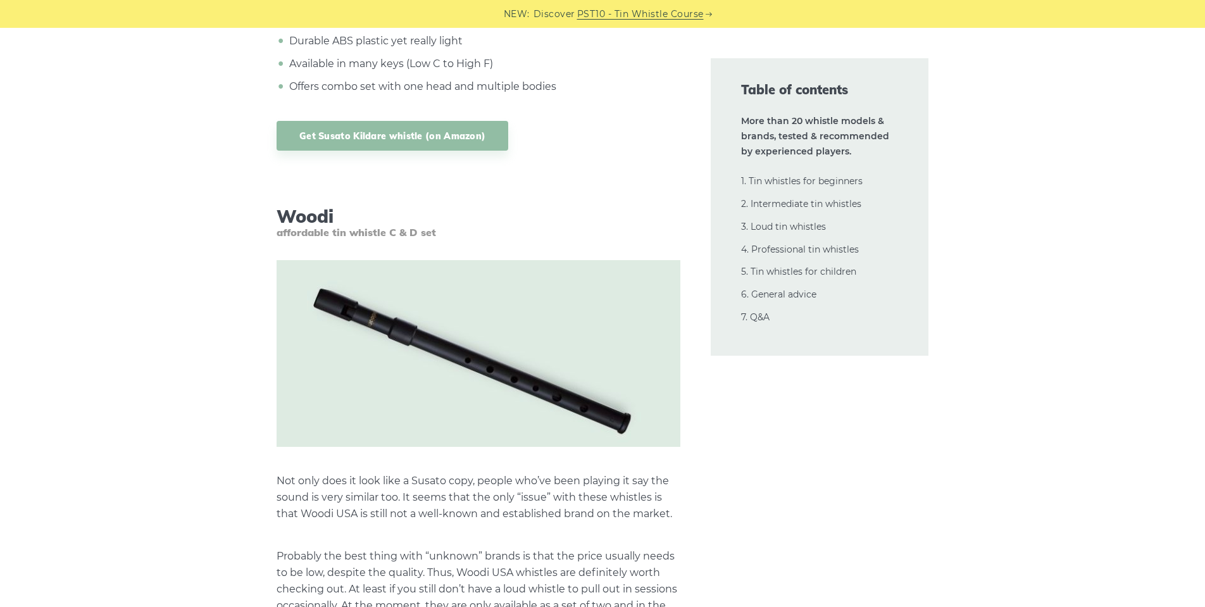
click at [641, 19] on link "PST10 - Tin Whistle Course" at bounding box center [640, 14] width 127 height 15
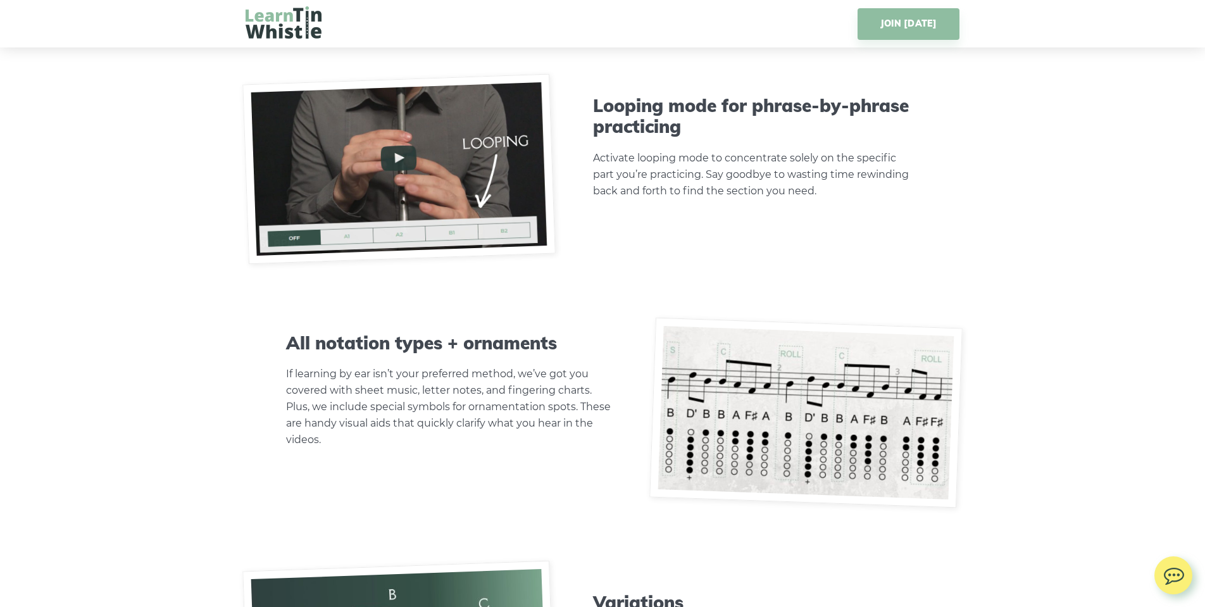
scroll to position [3640, 0]
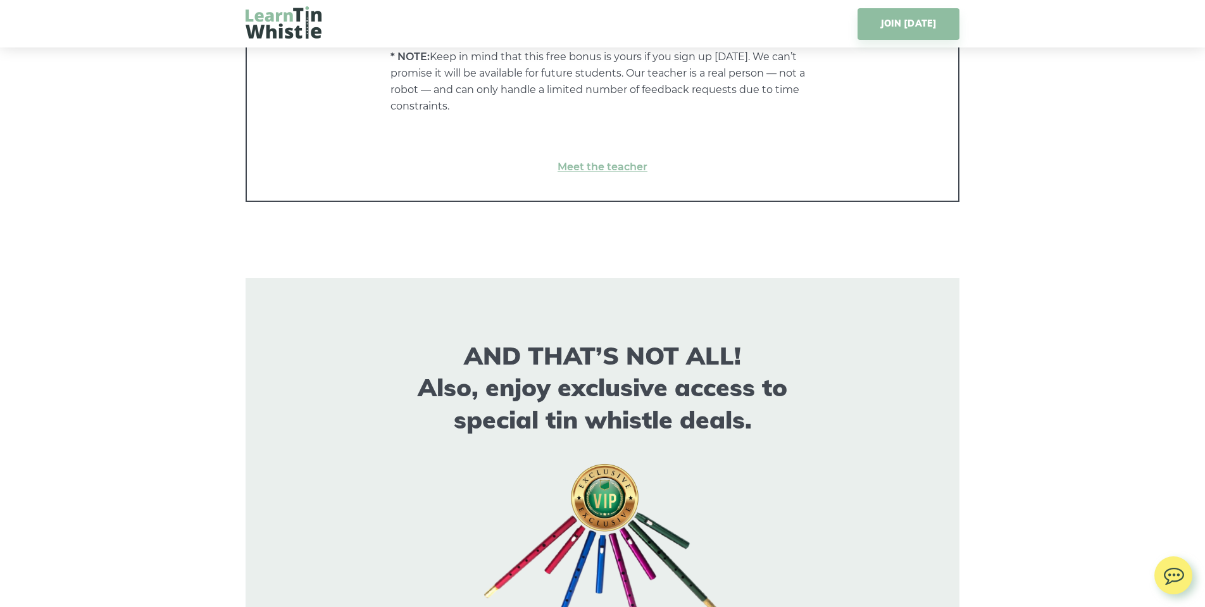
scroll to position [6711, 0]
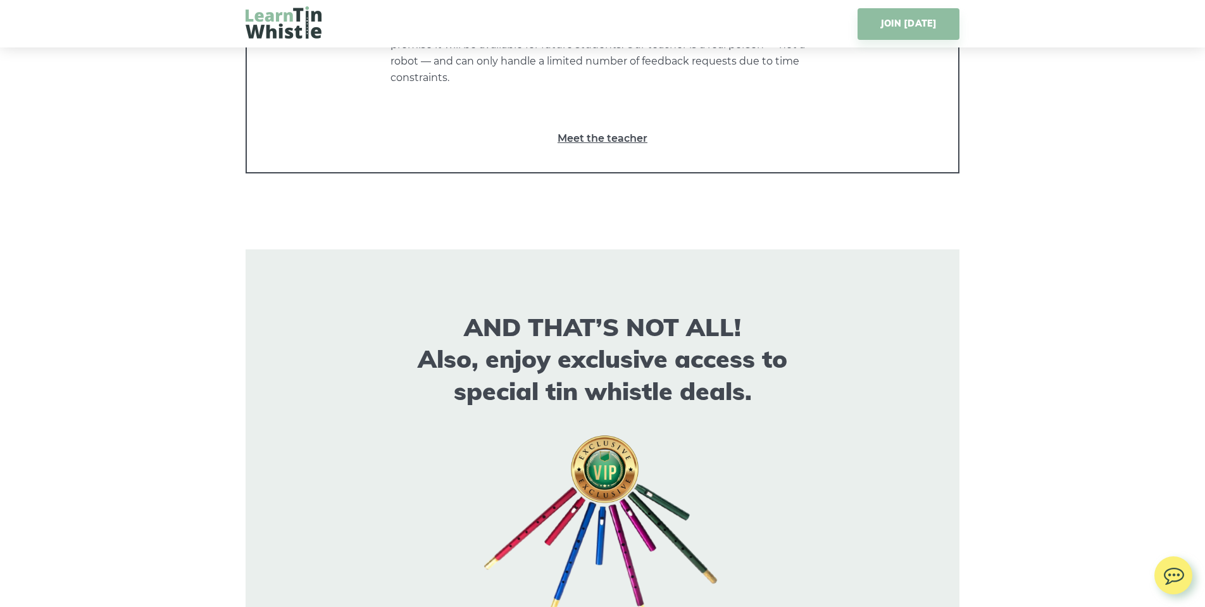
click at [621, 132] on link "Meet the teacher" at bounding box center [602, 138] width 661 height 16
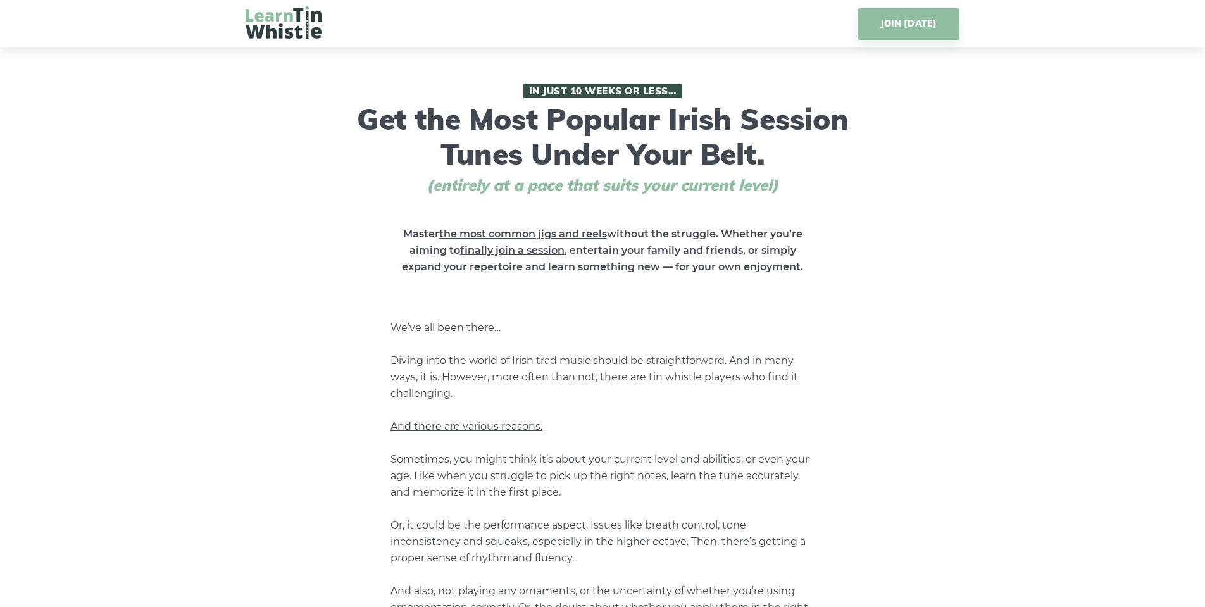
scroll to position [0, 0]
click at [280, 24] on img at bounding box center [284, 22] width 76 height 32
click at [253, 16] on img at bounding box center [284, 22] width 76 height 32
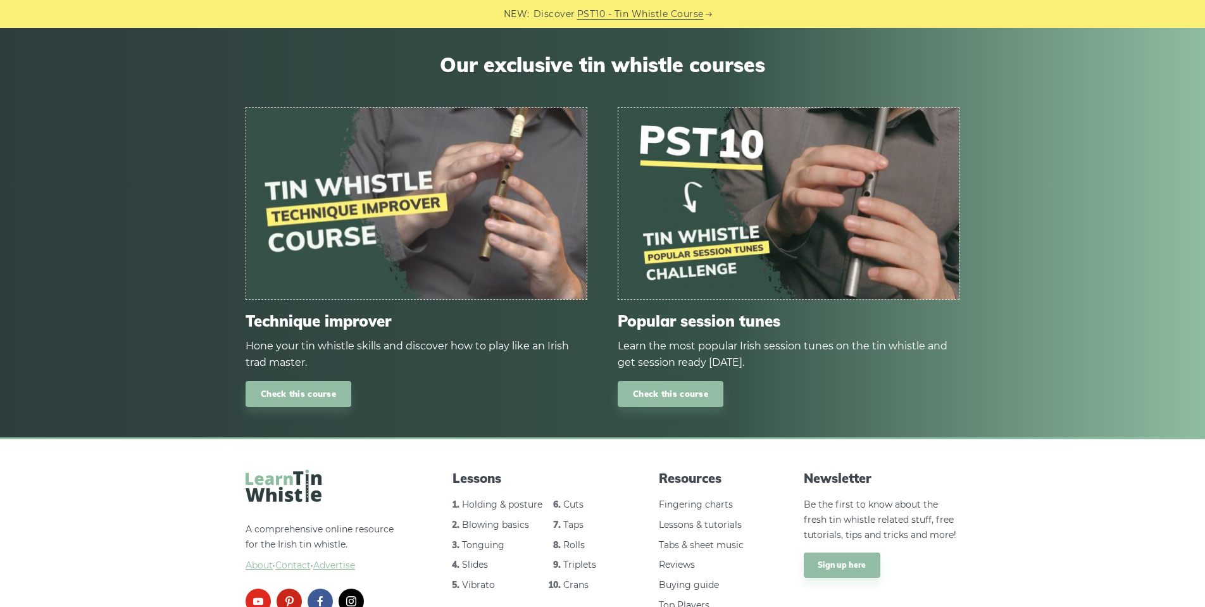
scroll to position [1559, 0]
click at [299, 391] on link "Check this course" at bounding box center [299, 394] width 106 height 26
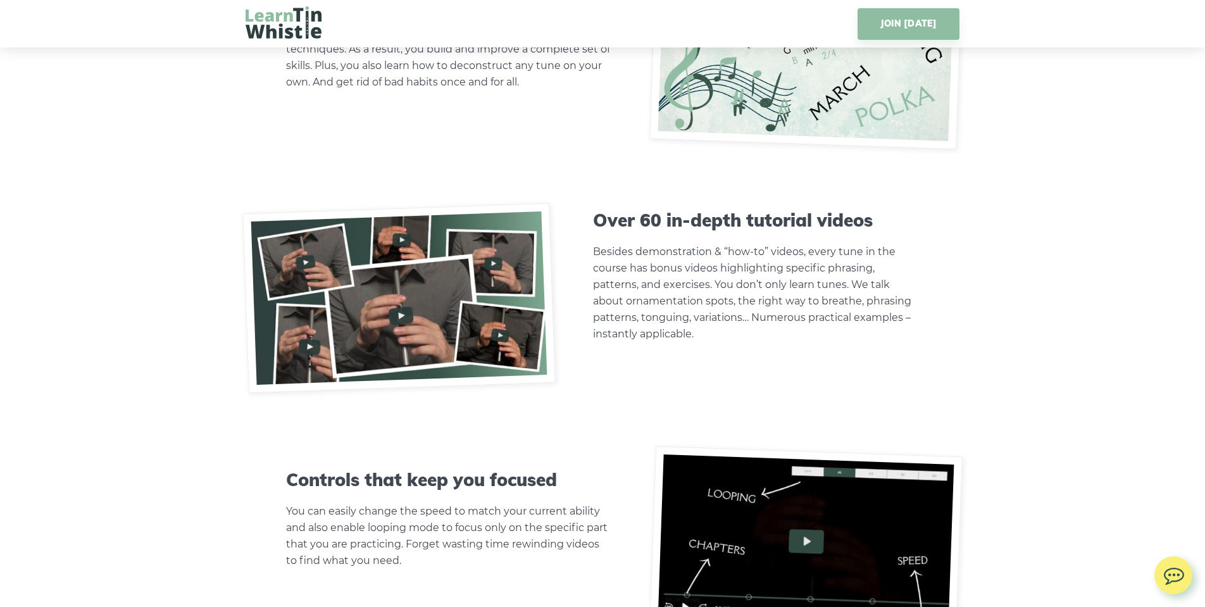
scroll to position [3951, 0]
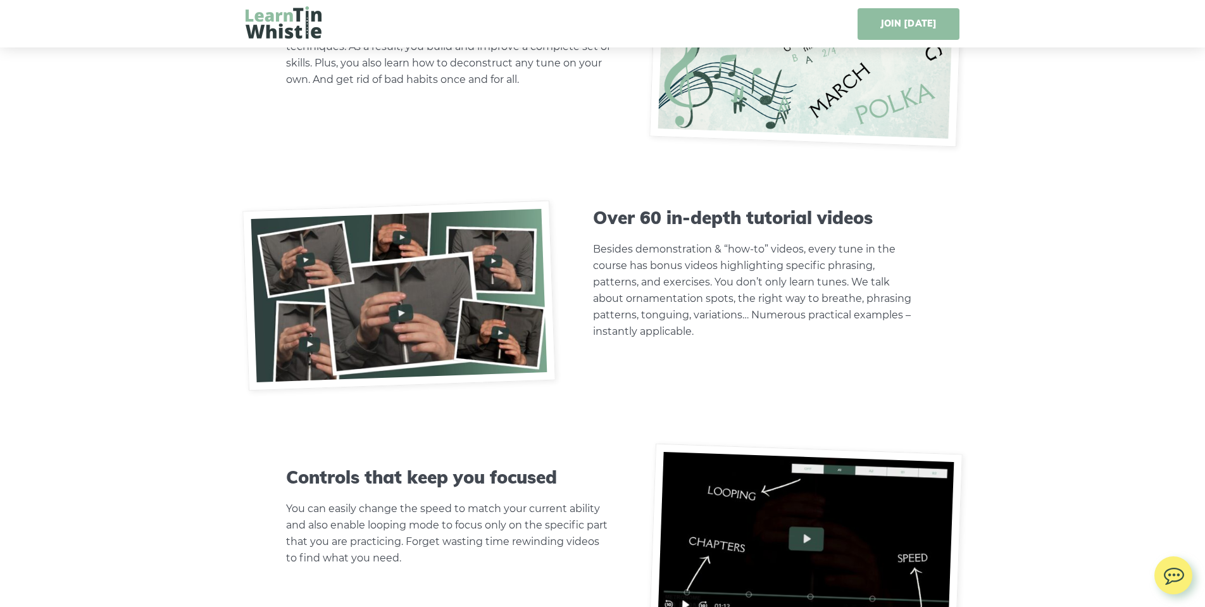
click at [908, 21] on link "JOIN TODAY" at bounding box center [909, 24] width 102 height 32
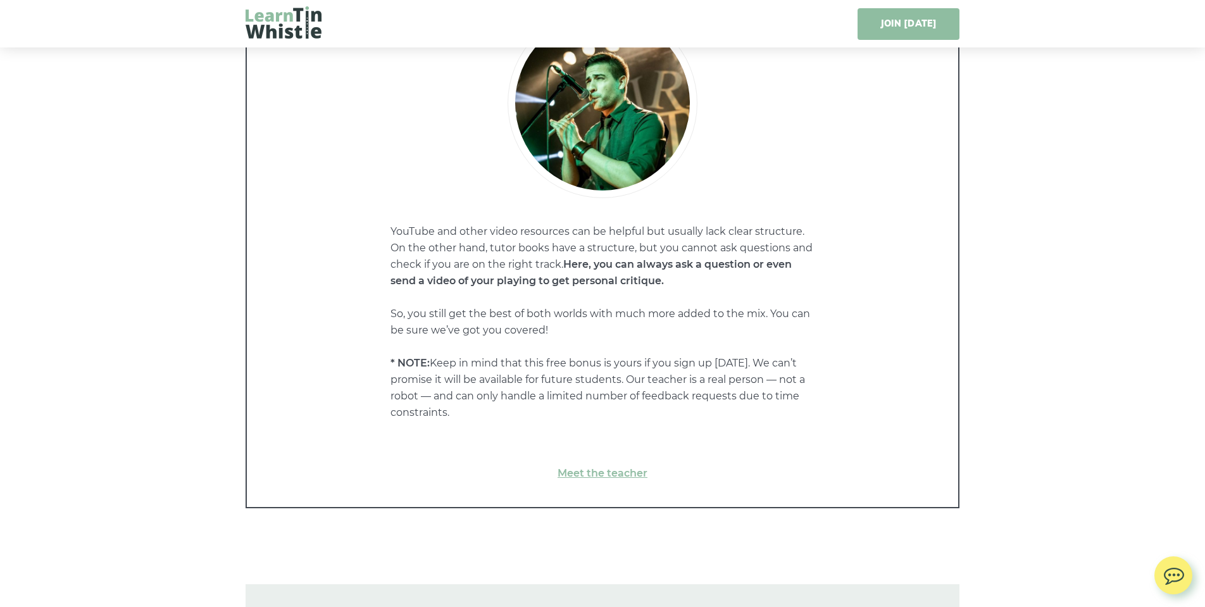
scroll to position [10252, 0]
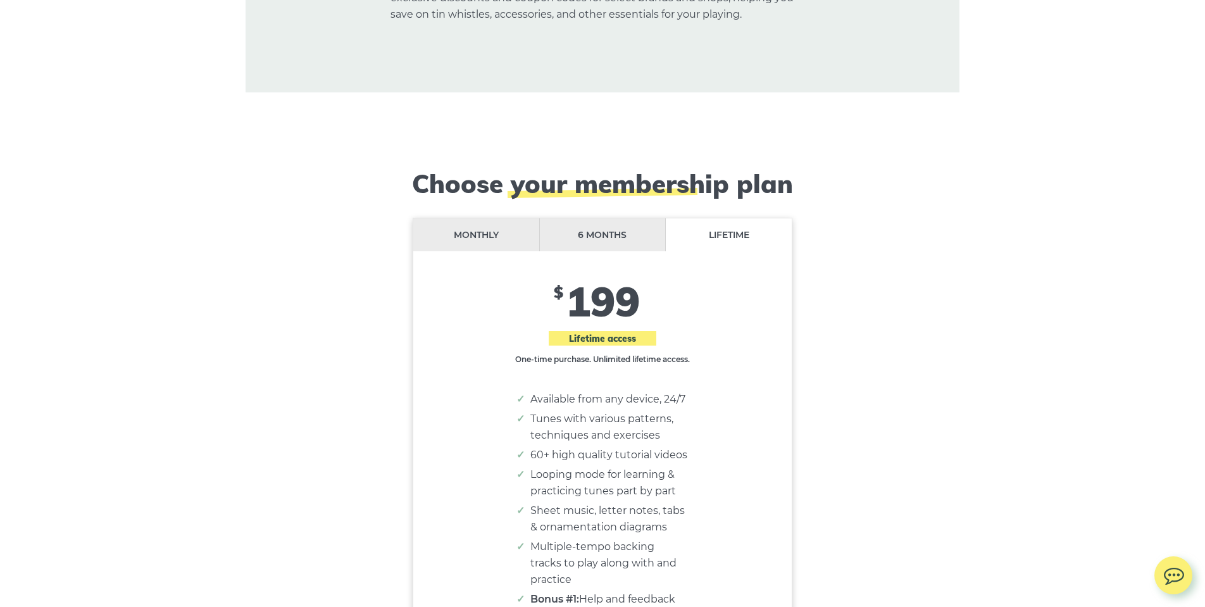
click at [467, 218] on li "Monthly" at bounding box center [476, 235] width 127 height 34
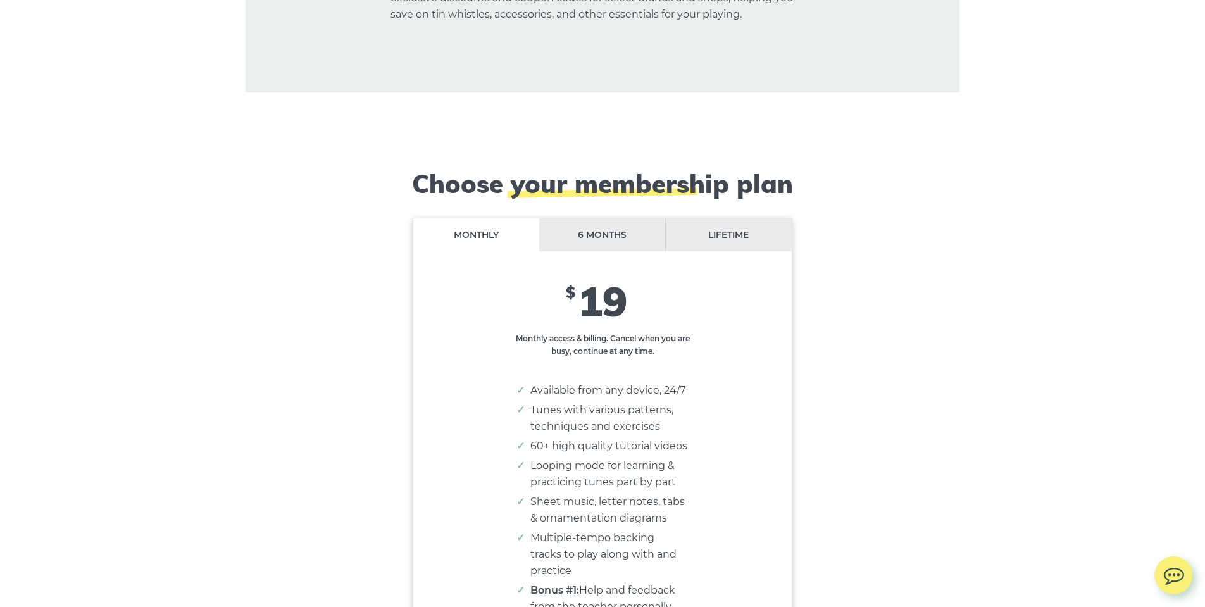
click at [571, 218] on li "6 months" at bounding box center [602, 235] width 127 height 34
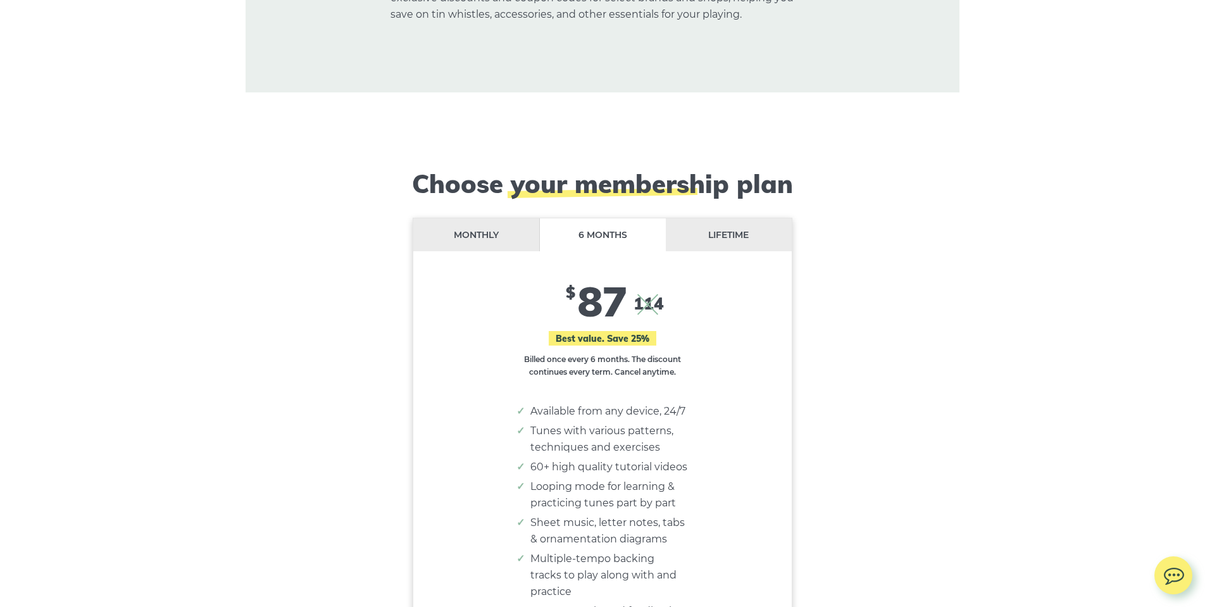
click at [717, 218] on li "Lifetime" at bounding box center [729, 235] width 126 height 34
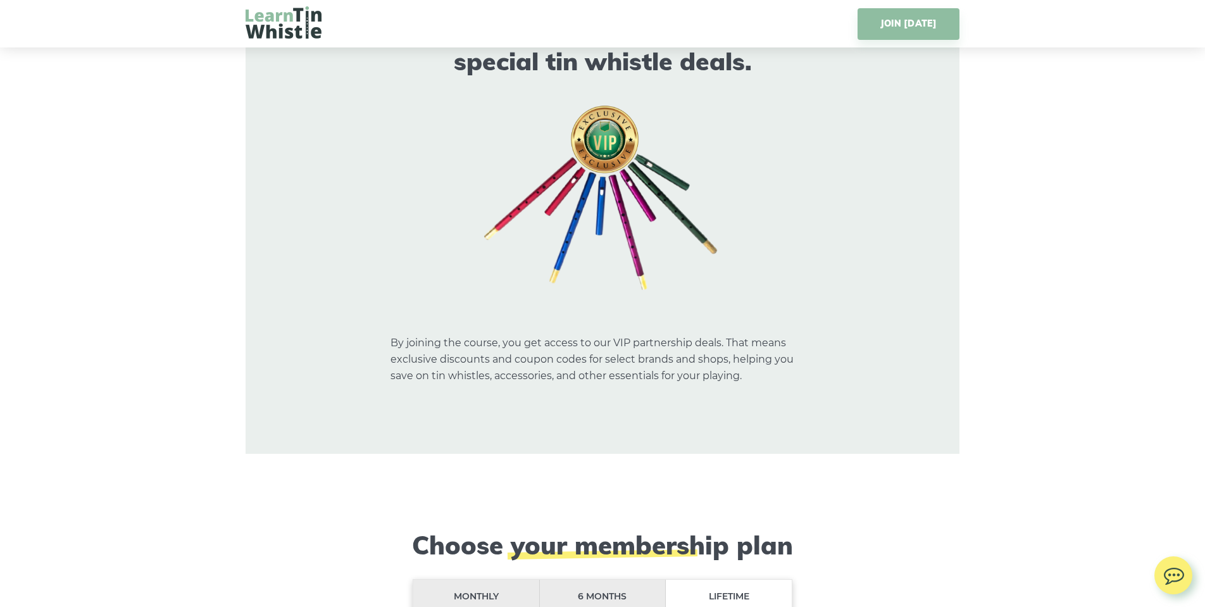
scroll to position [9859, 0]
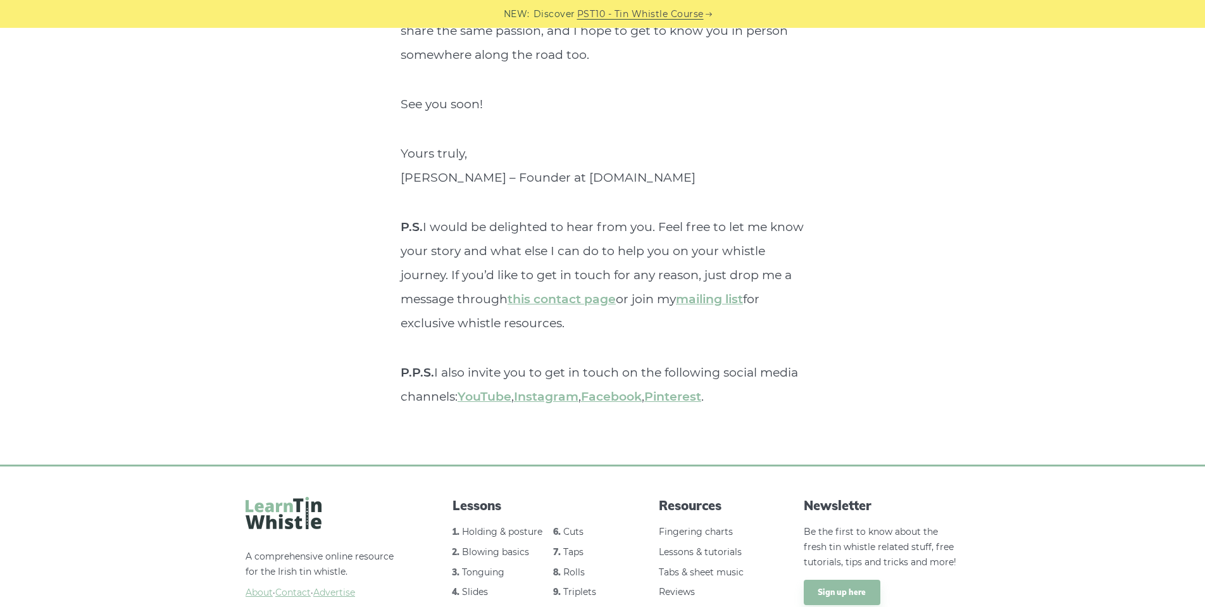
scroll to position [4748, 0]
click at [679, 587] on link "Reviews" at bounding box center [677, 592] width 36 height 11
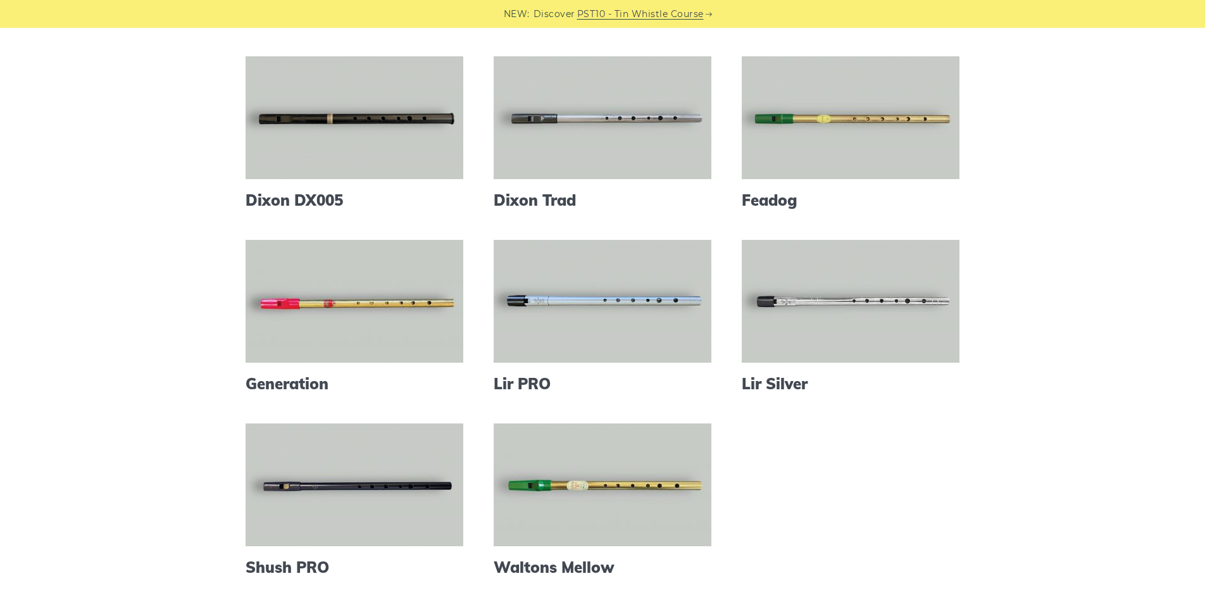
scroll to position [306, 0]
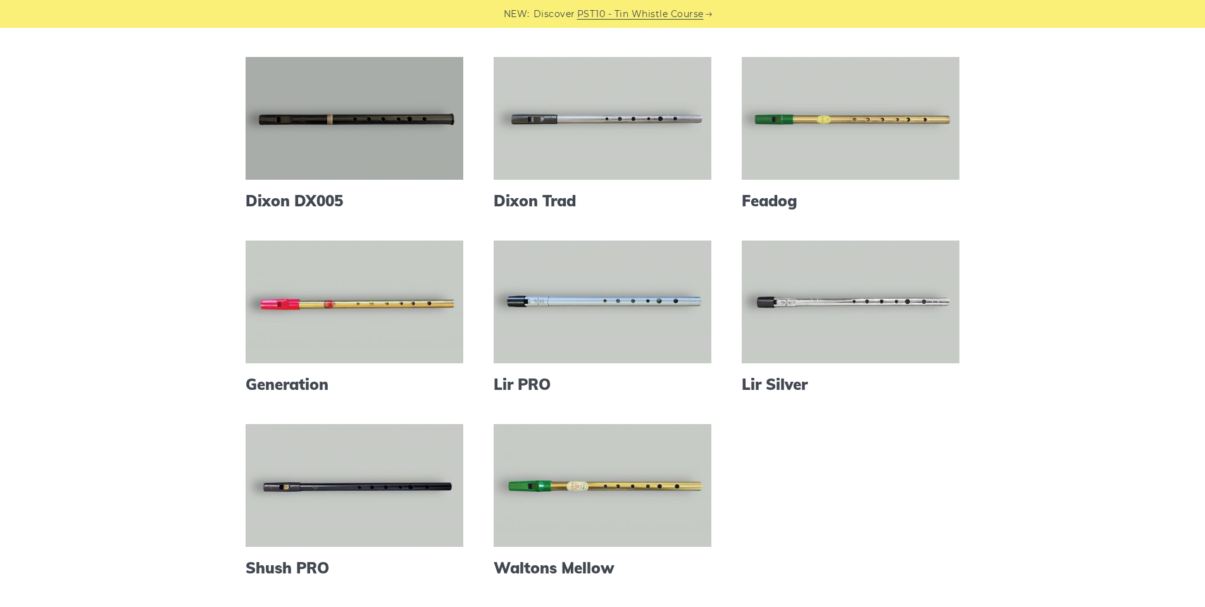
click at [370, 129] on link at bounding box center [355, 118] width 218 height 123
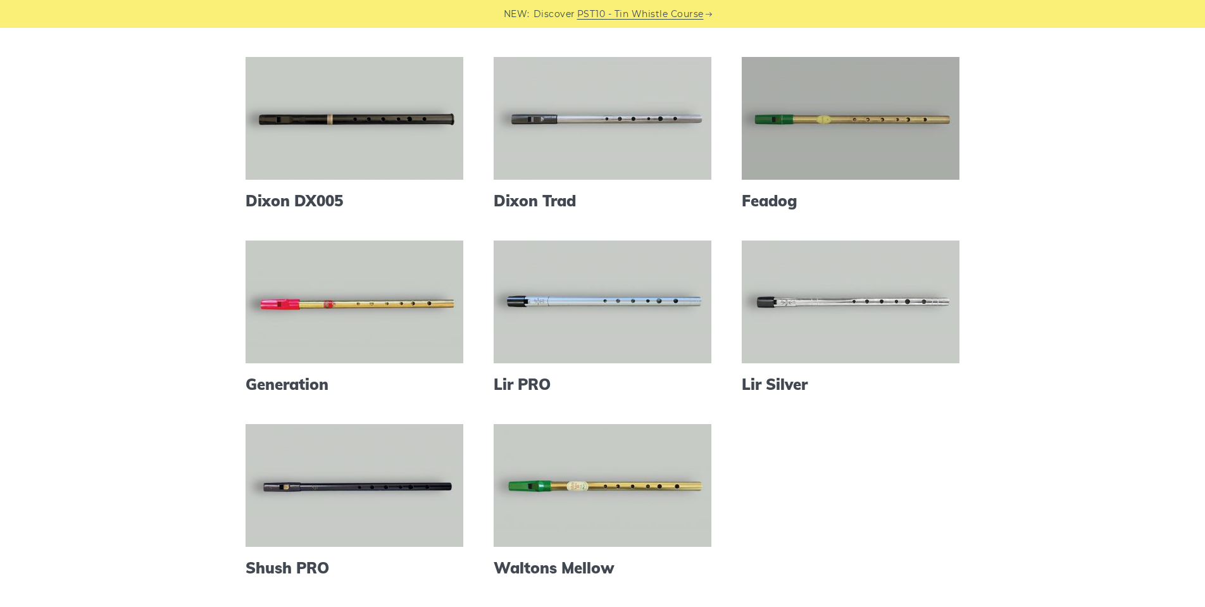
click at [932, 109] on link at bounding box center [851, 118] width 218 height 123
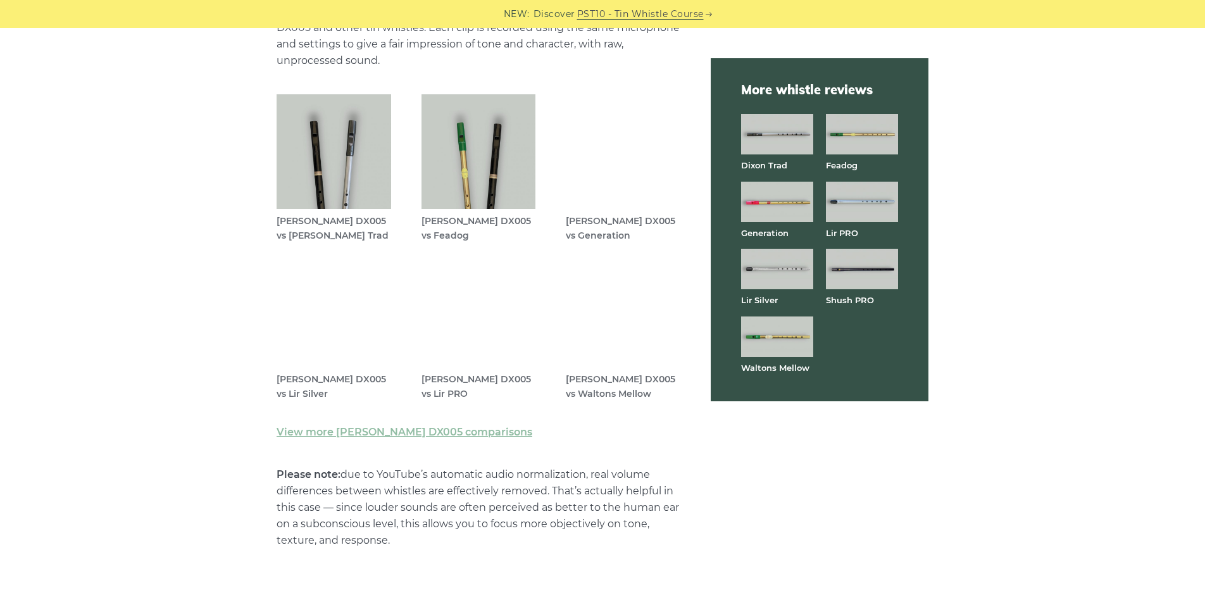
scroll to position [3569, 0]
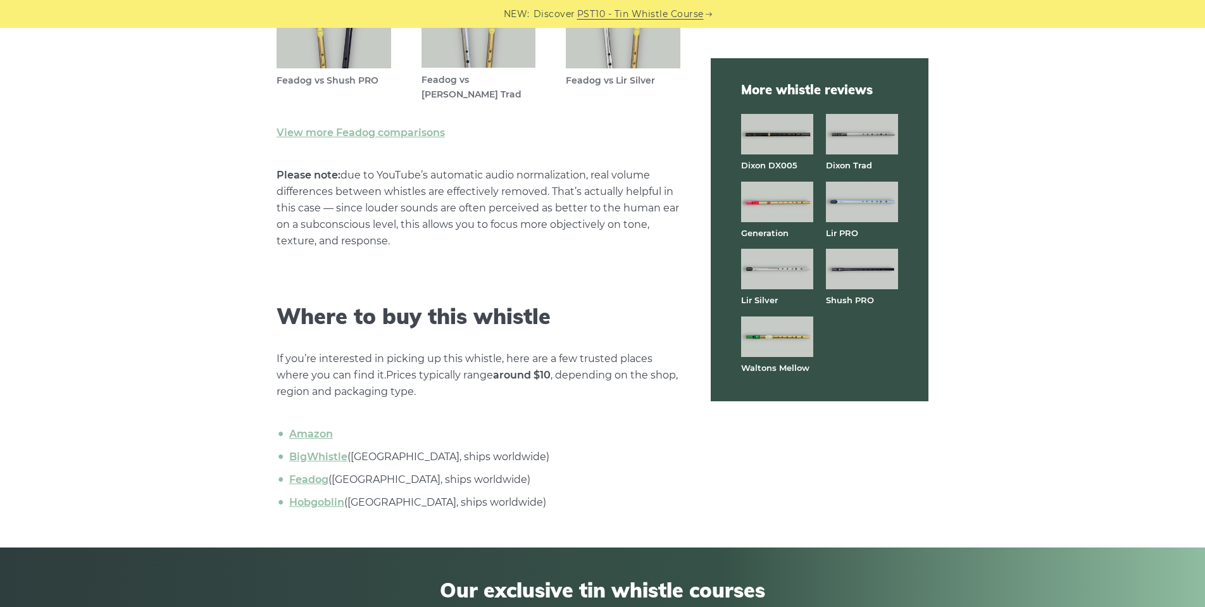
scroll to position [3832, 0]
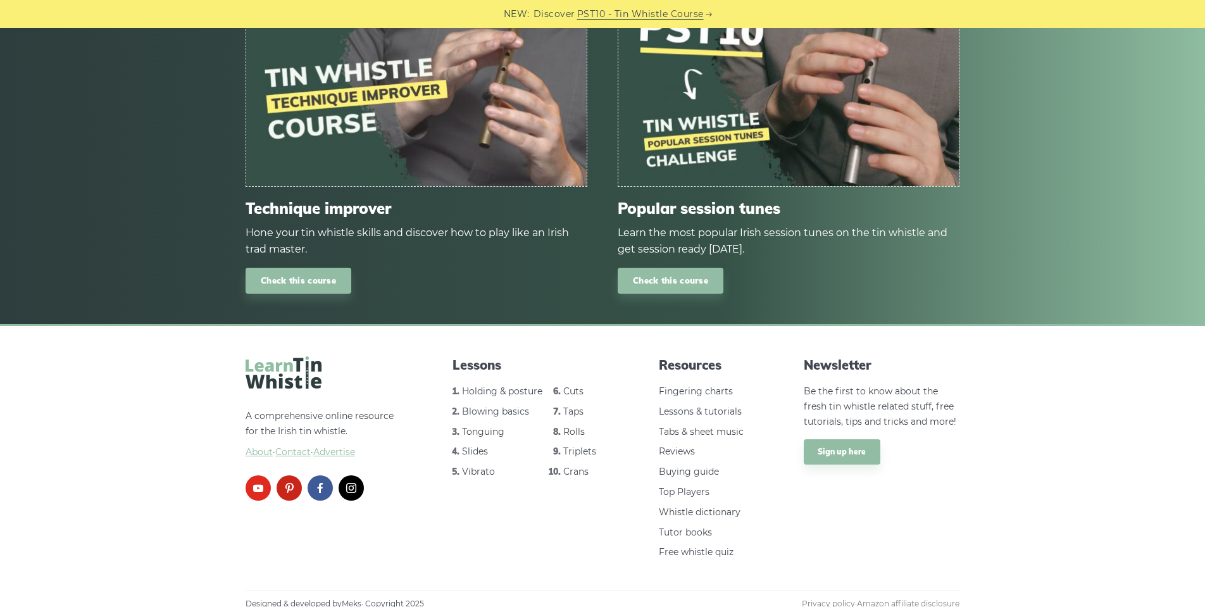
scroll to position [4458, 0]
click at [699, 547] on link "Free whistle quiz" at bounding box center [696, 552] width 75 height 11
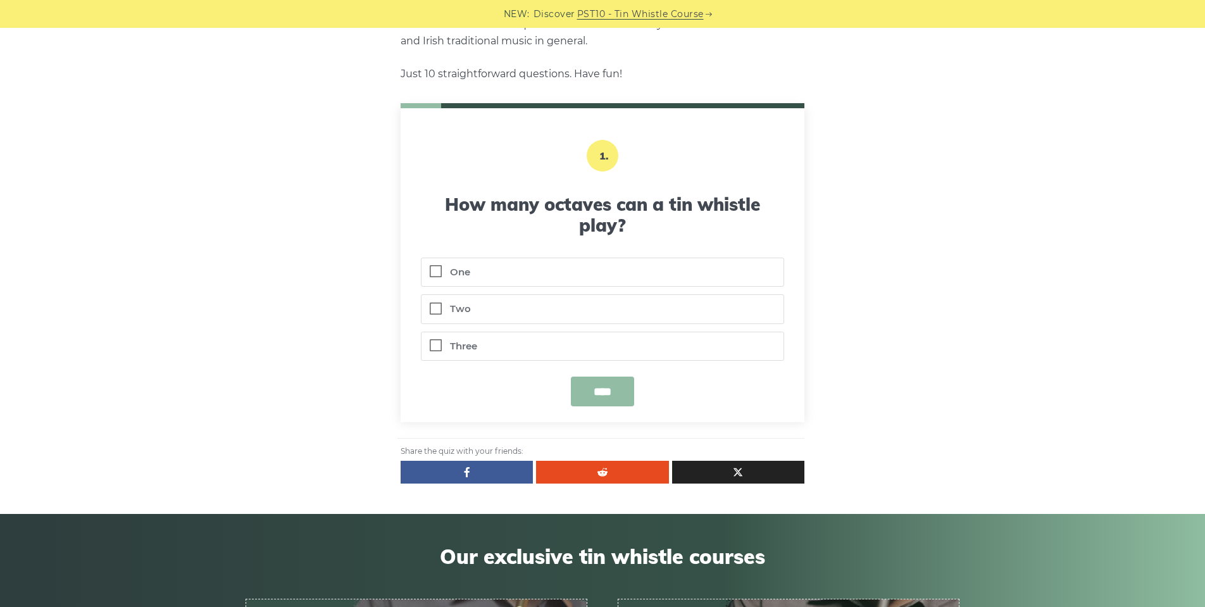
scroll to position [345, 0]
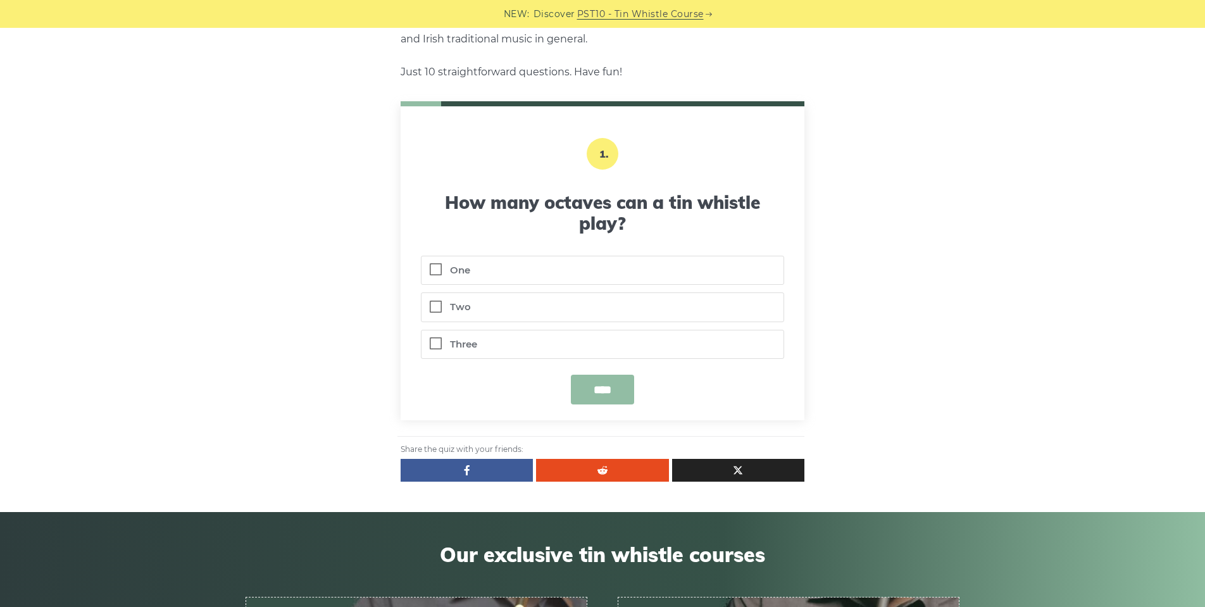
click at [438, 306] on label "Two" at bounding box center [603, 307] width 362 height 28
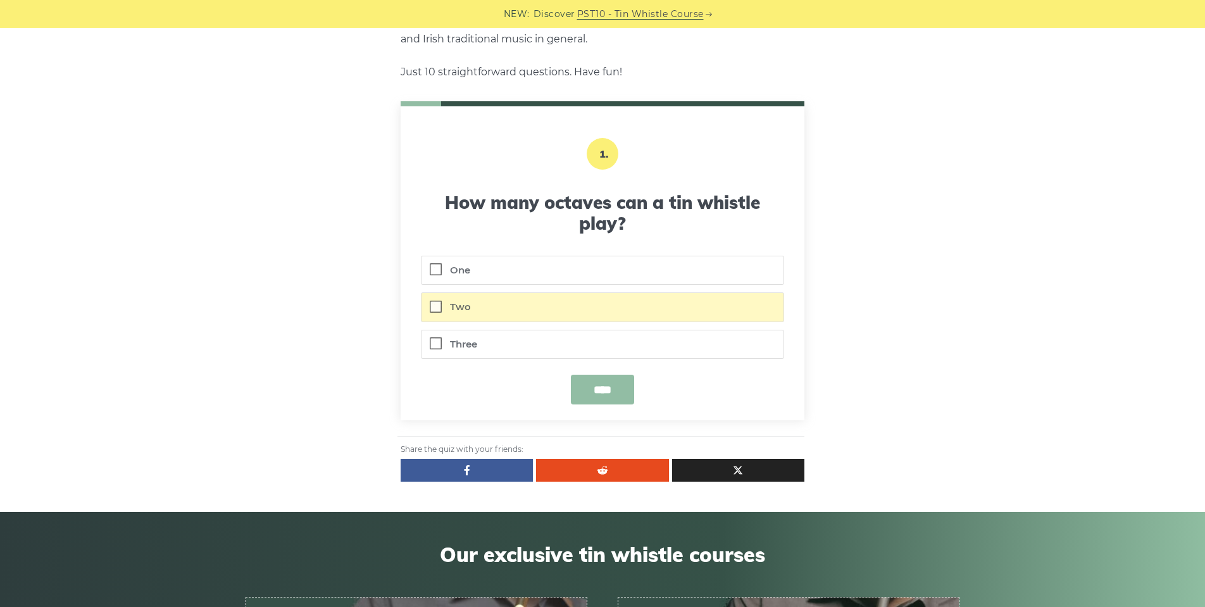
click at [614, 376] on input "****" at bounding box center [602, 390] width 63 height 30
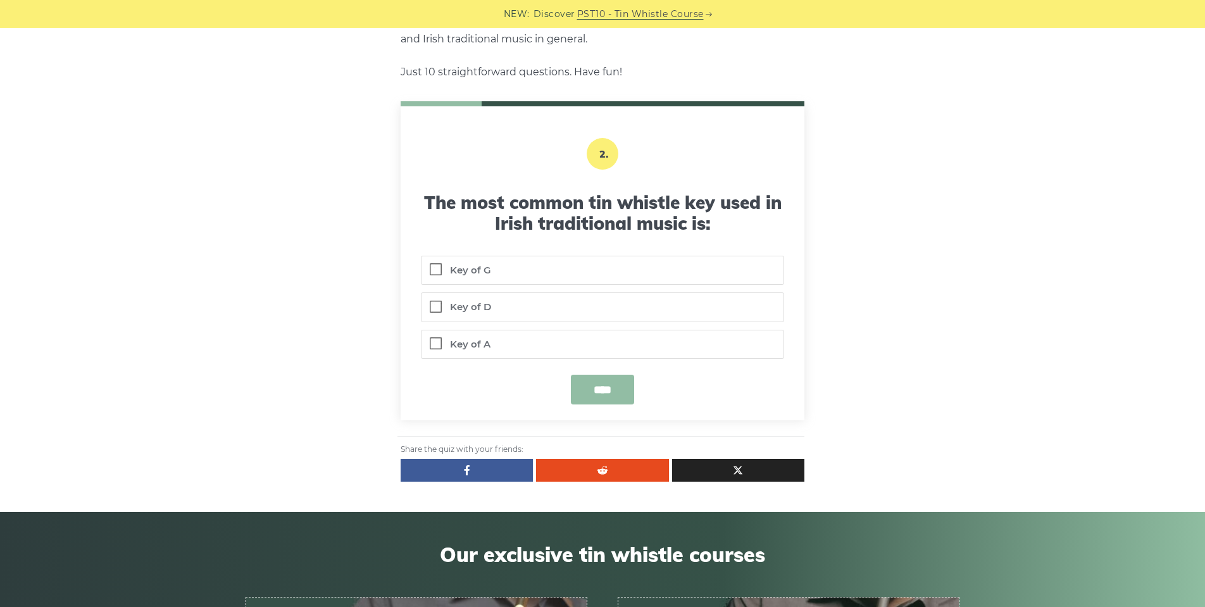
click at [436, 304] on label "Key of D" at bounding box center [603, 307] width 362 height 28
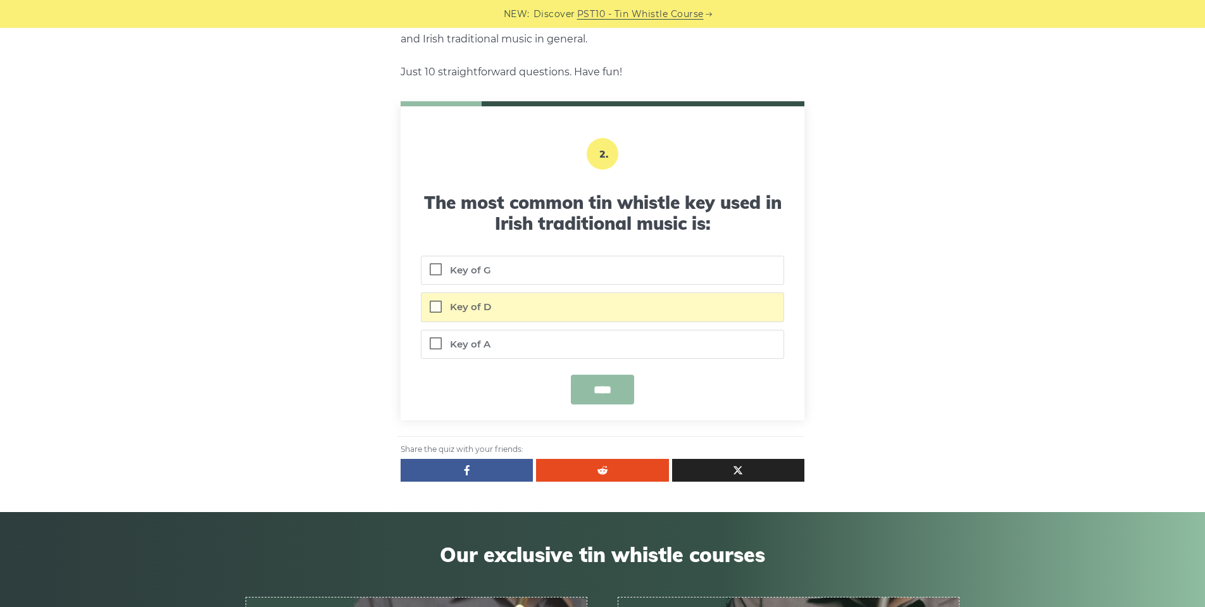
click at [595, 392] on input "****" at bounding box center [602, 390] width 63 height 30
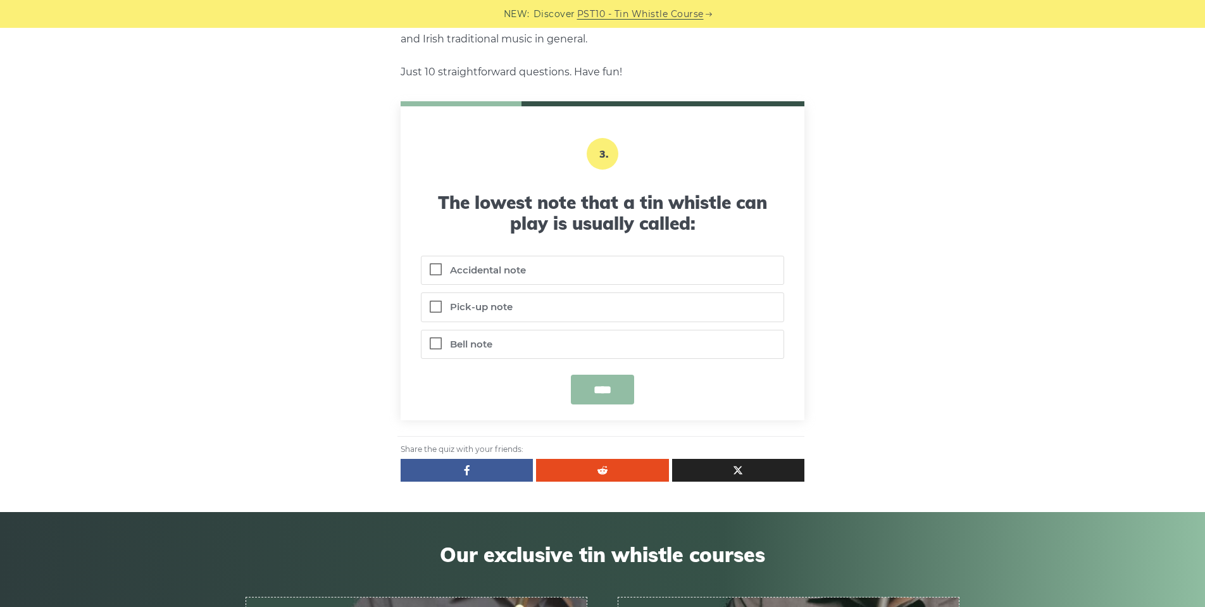
click at [432, 349] on label "Bell note" at bounding box center [603, 344] width 362 height 28
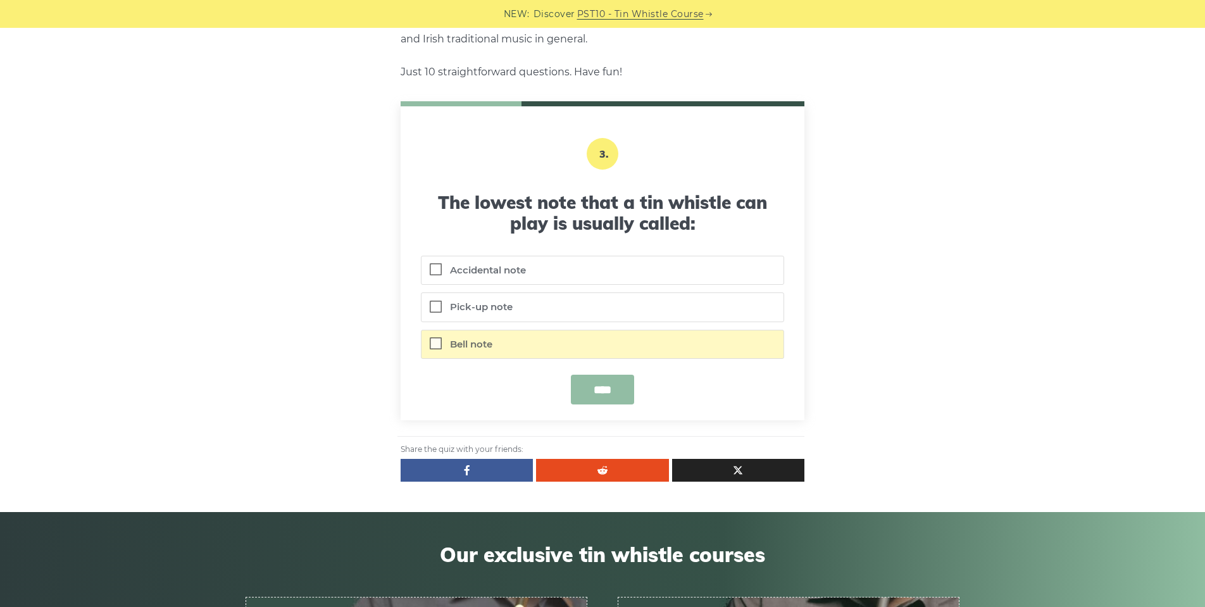
click at [599, 391] on input "****" at bounding box center [602, 390] width 63 height 30
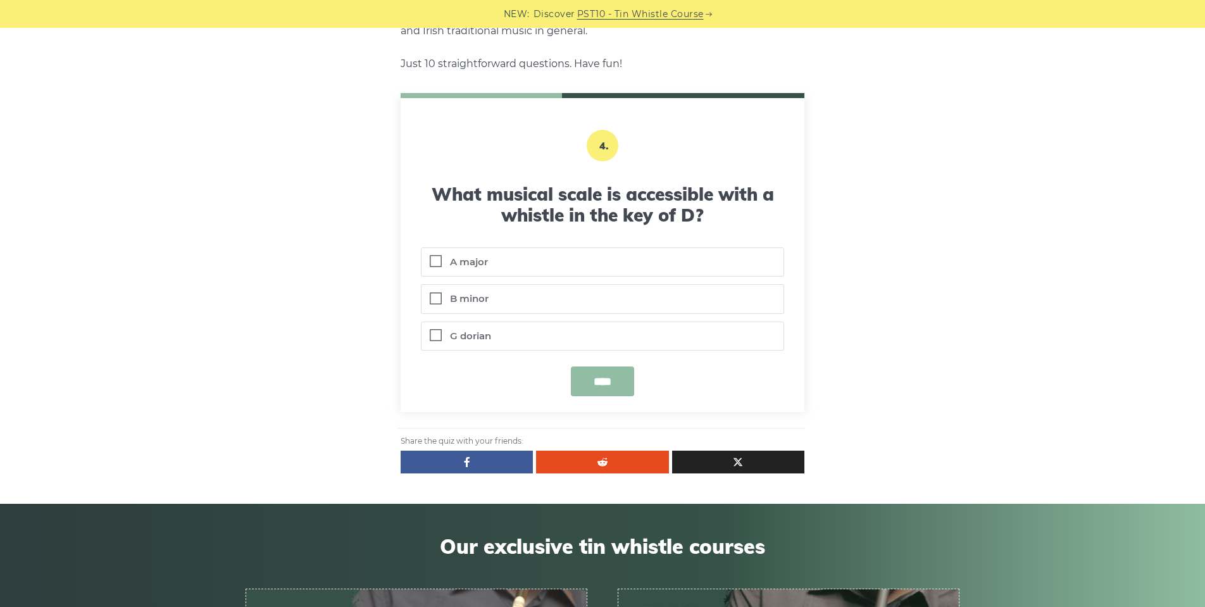
scroll to position [354, 0]
click at [432, 258] on label "A major" at bounding box center [603, 262] width 362 height 28
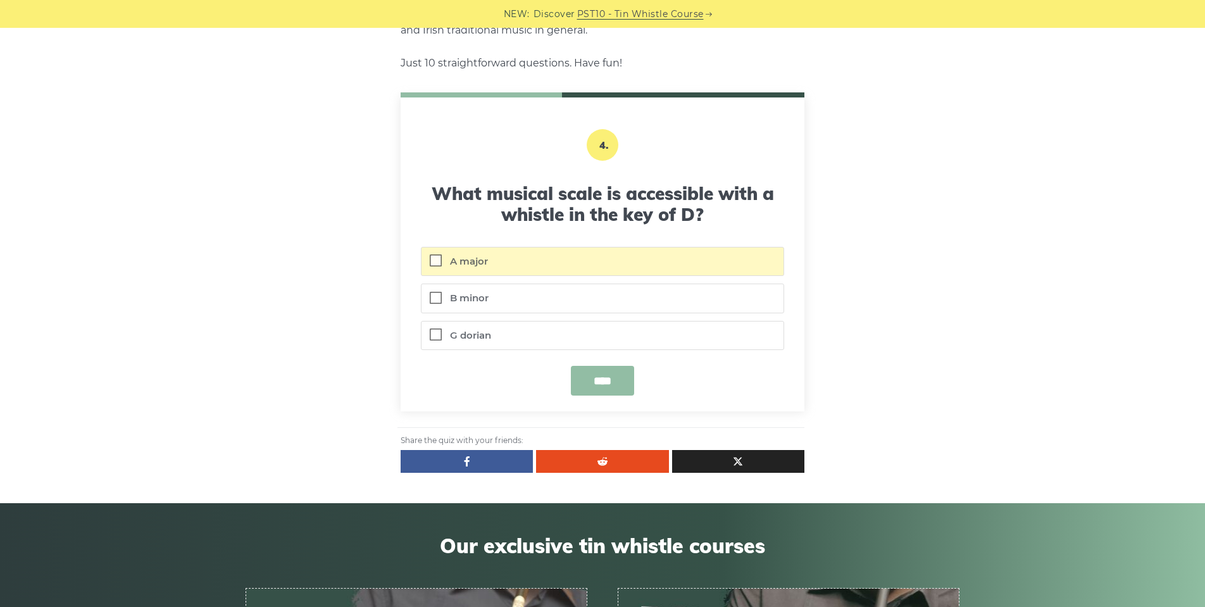
click at [603, 380] on input "****" at bounding box center [602, 381] width 63 height 30
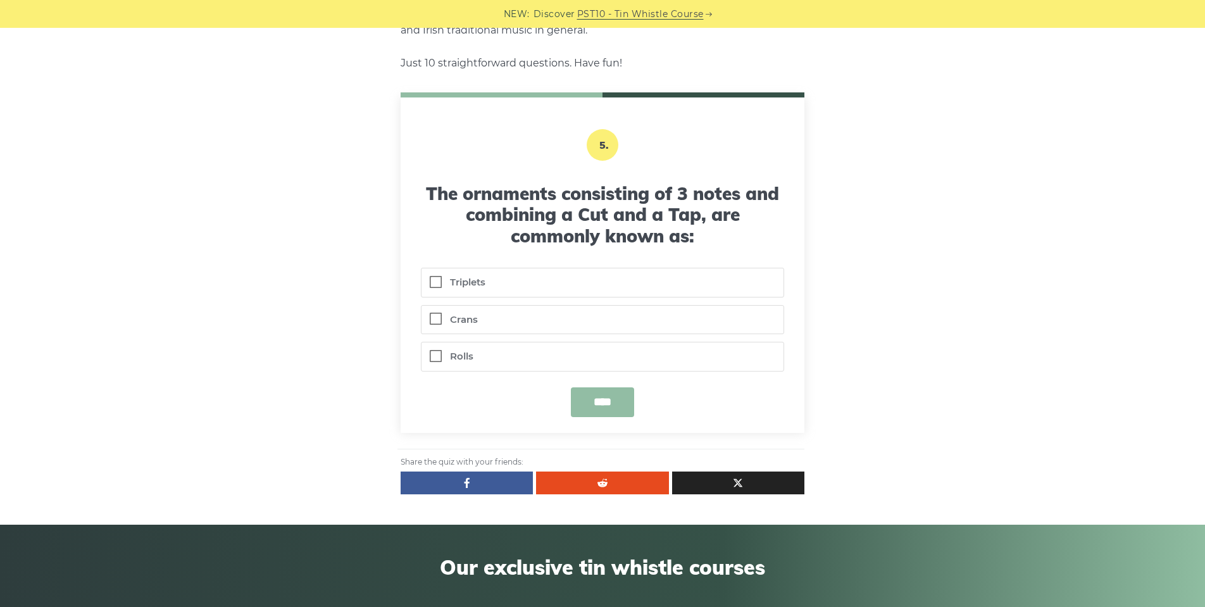
click at [442, 353] on label "Rolls" at bounding box center [603, 356] width 362 height 28
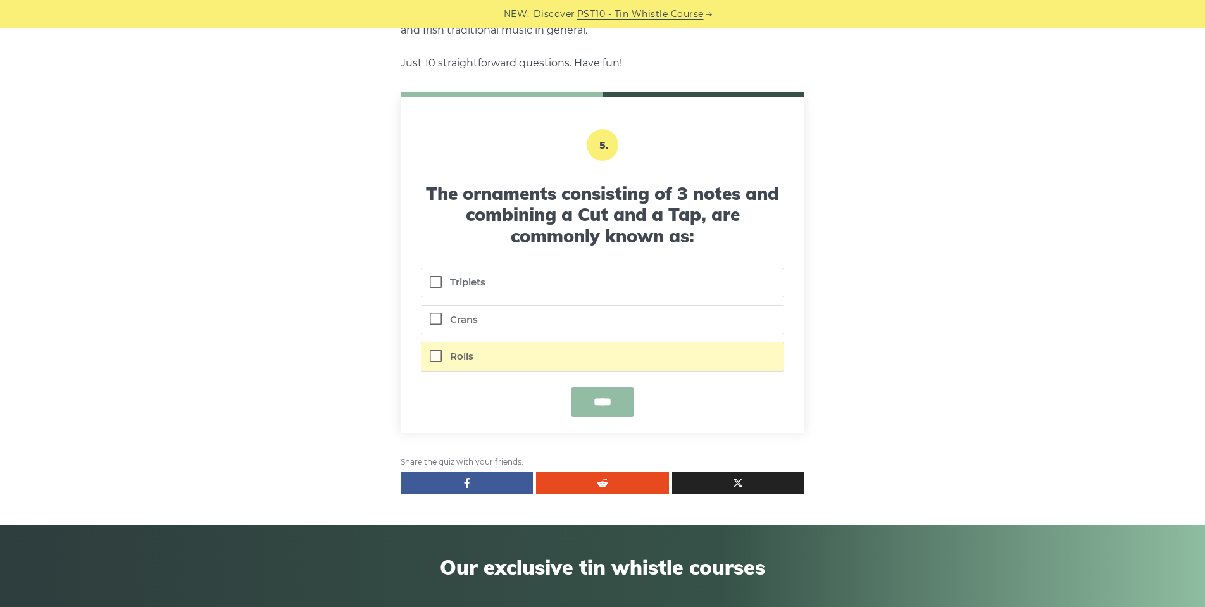
click at [608, 398] on input "****" at bounding box center [602, 402] width 63 height 30
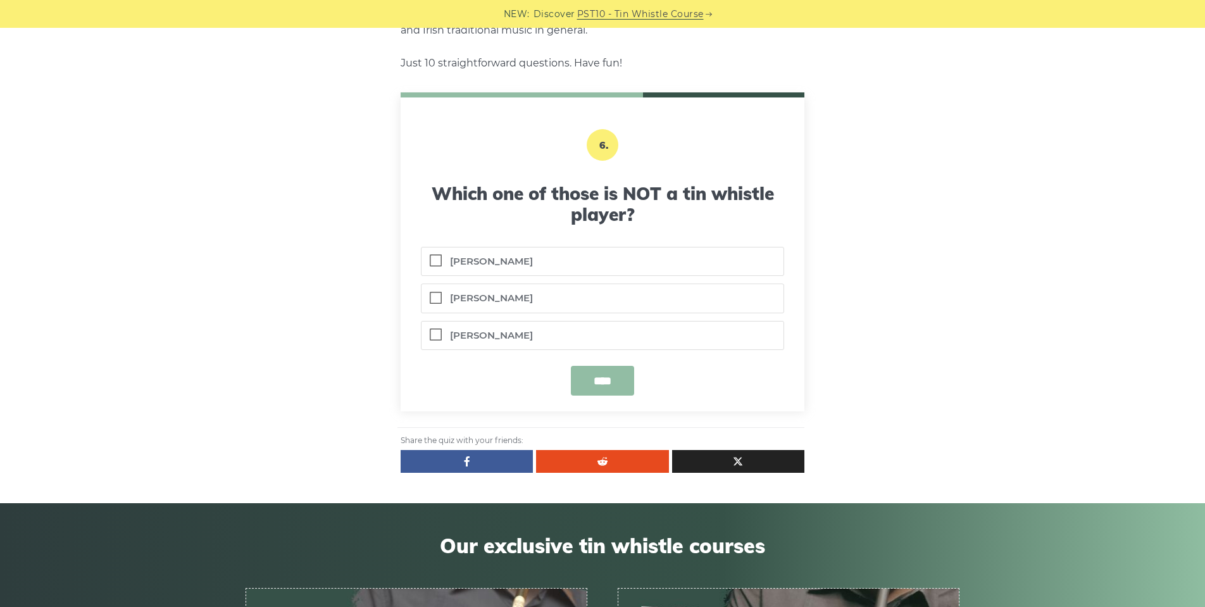
click at [440, 331] on label "Cathal McConnel" at bounding box center [603, 336] width 362 height 28
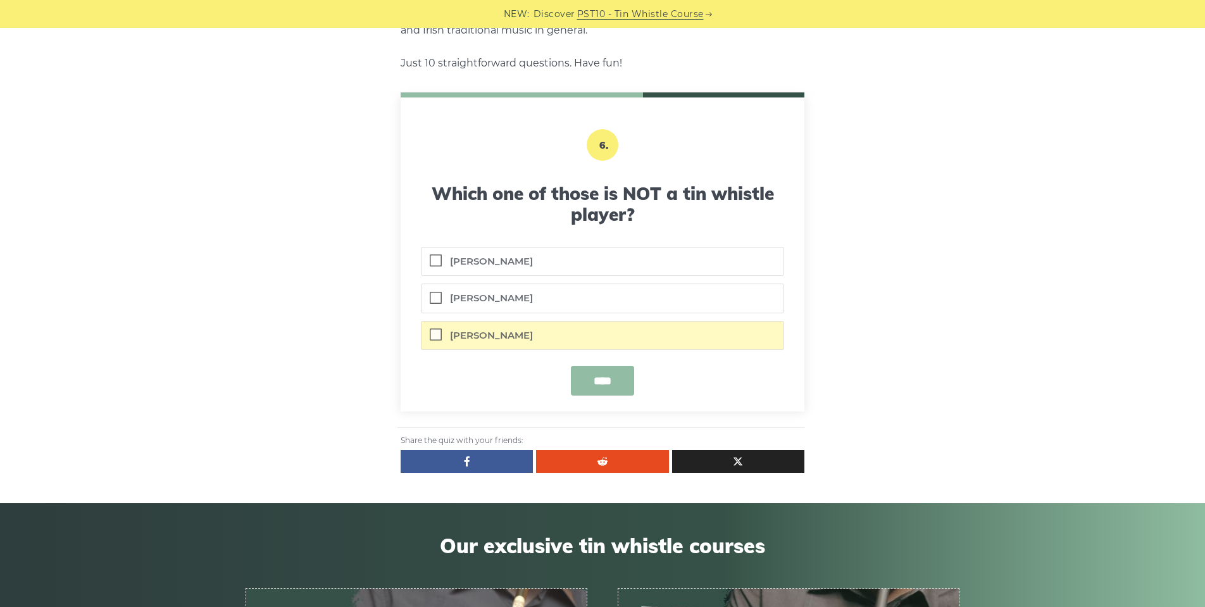
click at [615, 379] on input "****" at bounding box center [602, 381] width 63 height 30
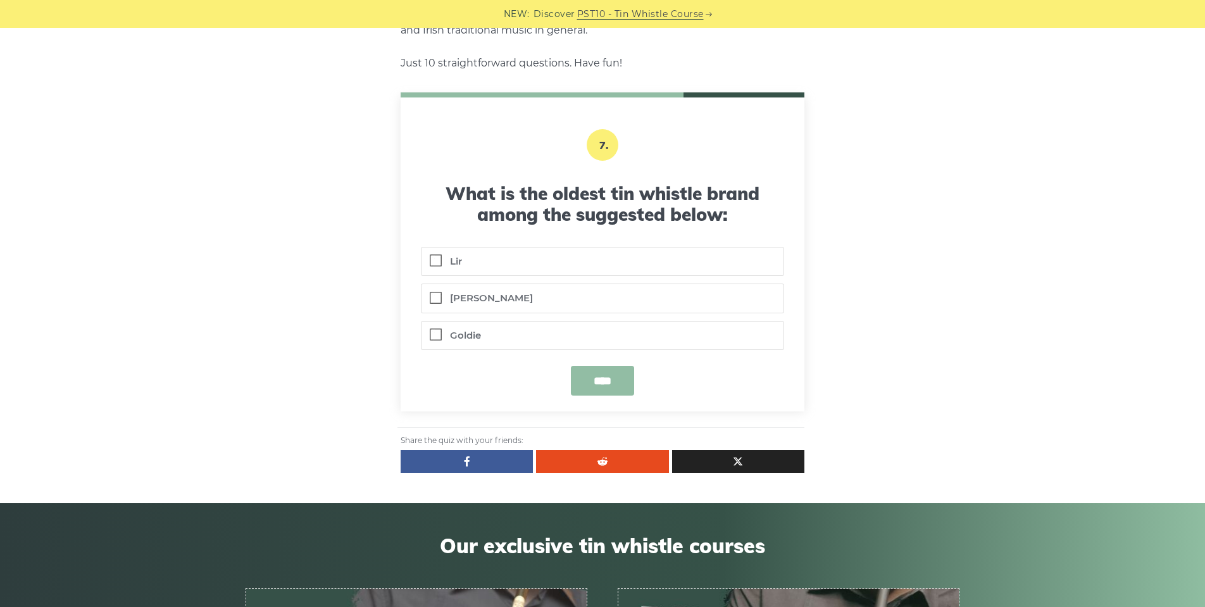
click at [434, 301] on label "Clarke" at bounding box center [603, 298] width 362 height 28
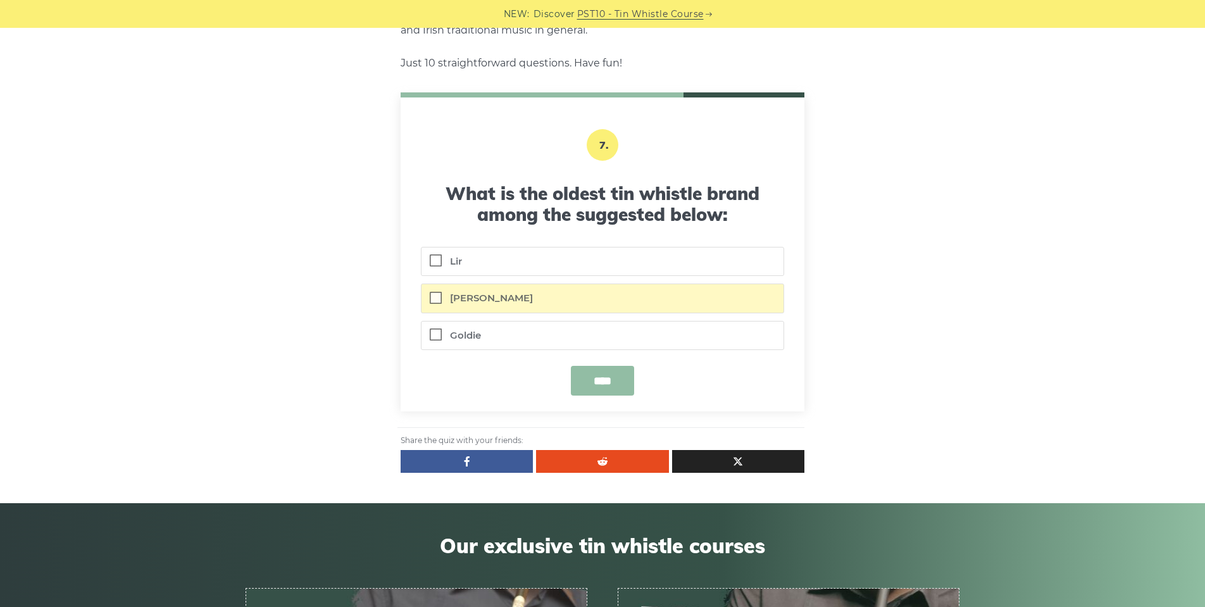
click at [605, 380] on input "****" at bounding box center [602, 381] width 63 height 30
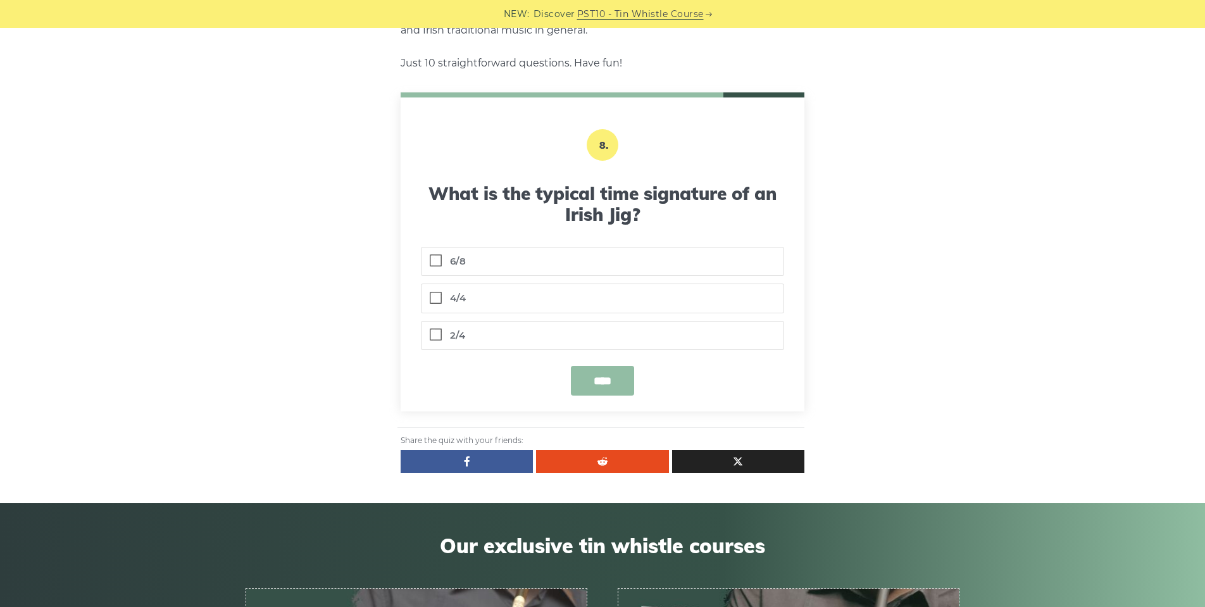
click at [427, 260] on label "6/8" at bounding box center [603, 262] width 362 height 28
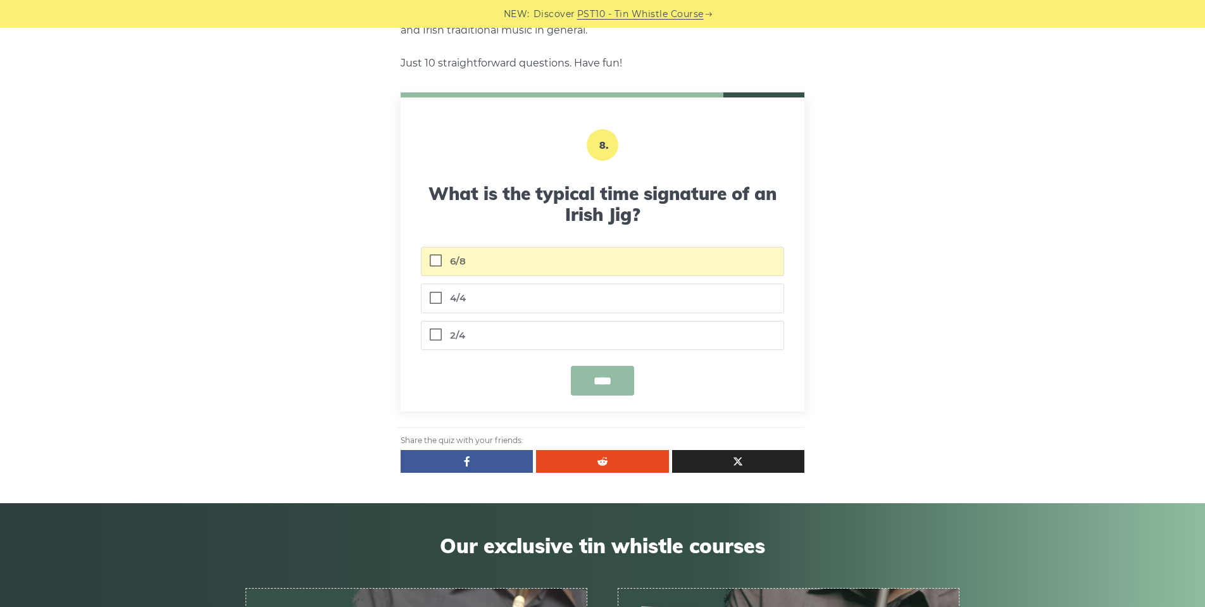
click at [589, 391] on input "****" at bounding box center [602, 381] width 63 height 30
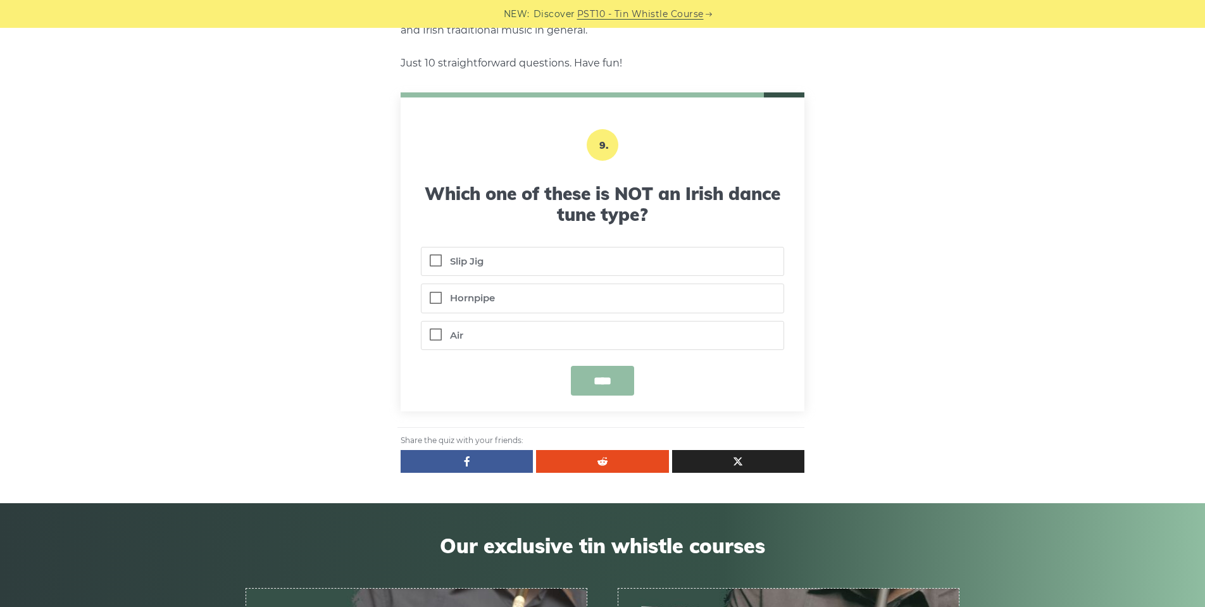
click at [434, 334] on label "Air" at bounding box center [603, 336] width 362 height 28
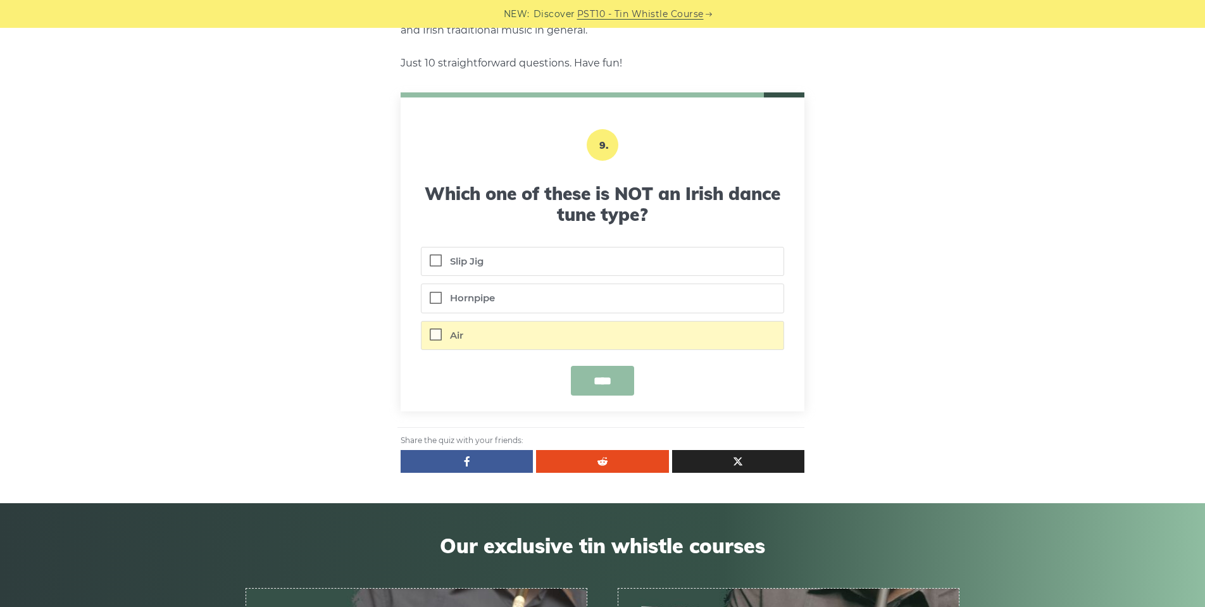
click at [613, 383] on input "****" at bounding box center [602, 381] width 63 height 30
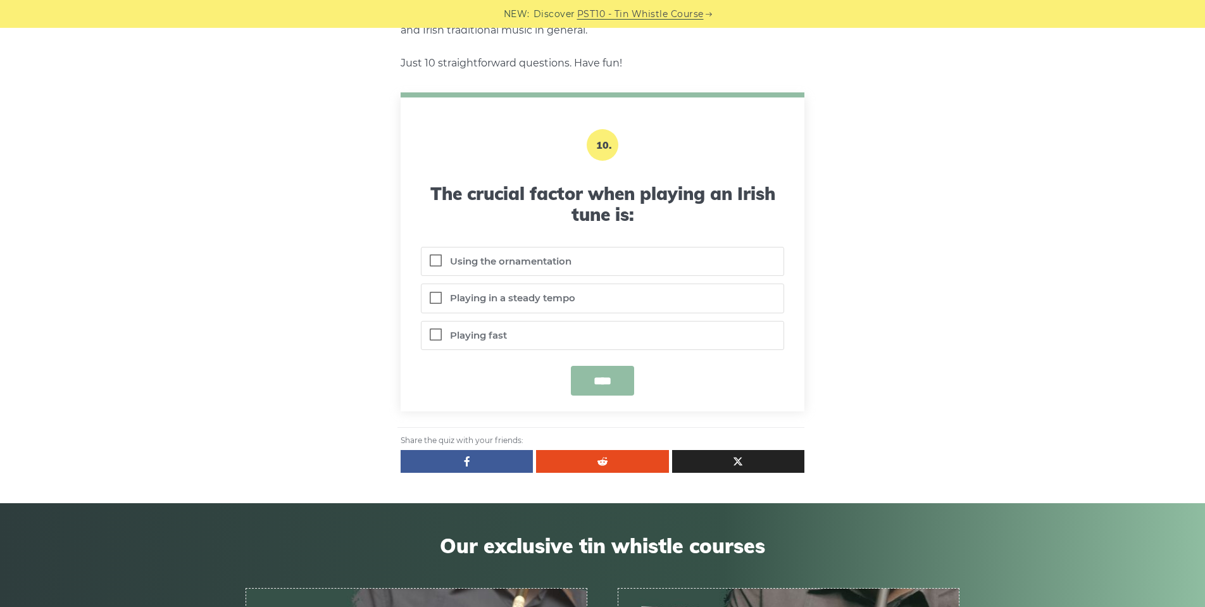
click at [442, 300] on label "Playing in a steady tempo" at bounding box center [603, 298] width 362 height 28
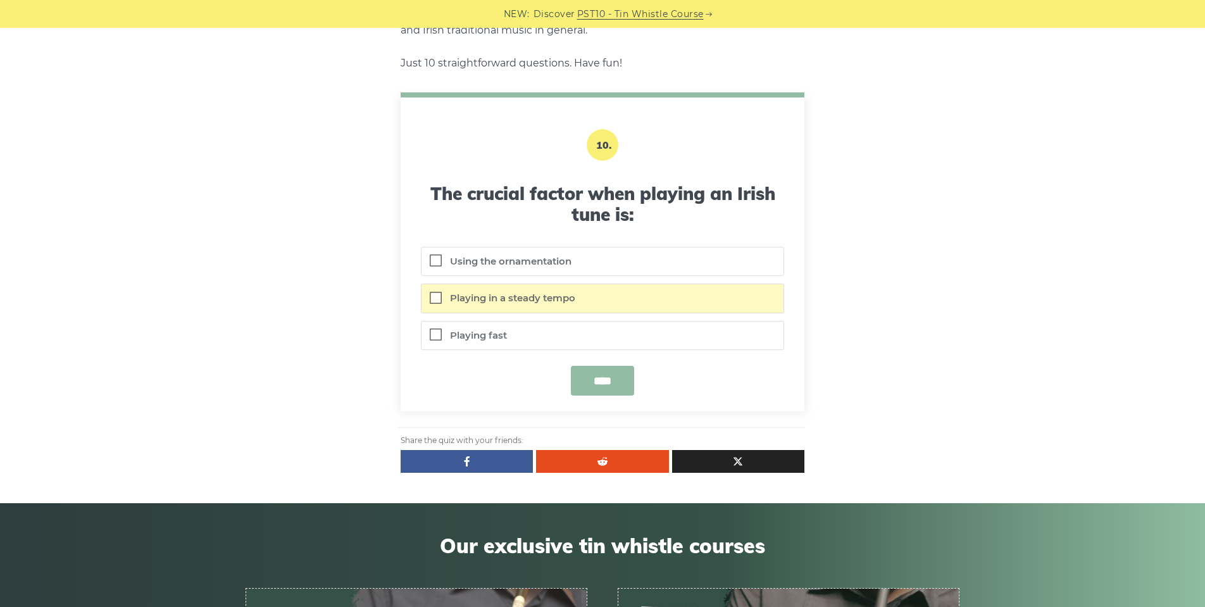
click at [597, 383] on input "****" at bounding box center [602, 381] width 63 height 30
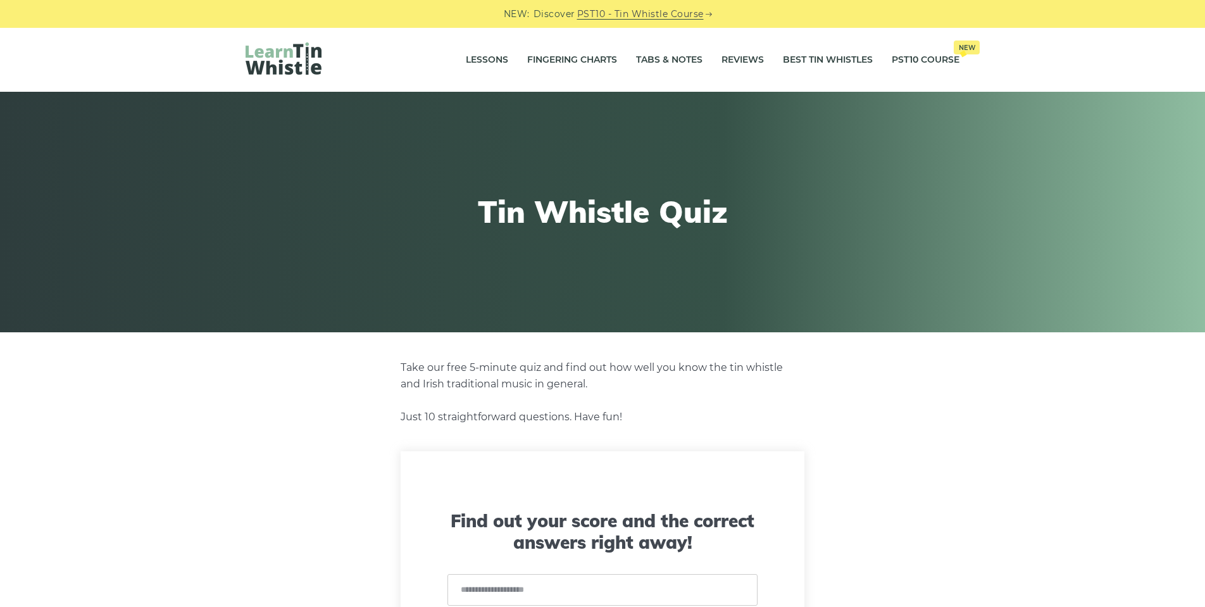
scroll to position [0, 0]
click at [929, 56] on link "PST10 Course New" at bounding box center [926, 60] width 68 height 32
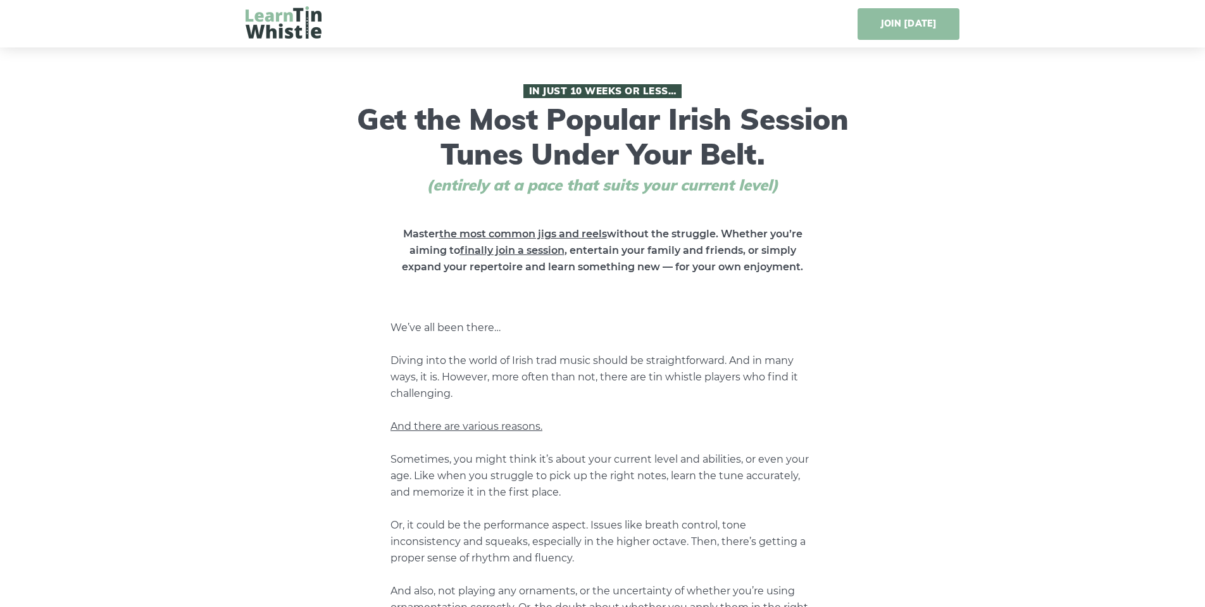
click at [914, 24] on link "JOIN [DATE]" at bounding box center [909, 24] width 102 height 32
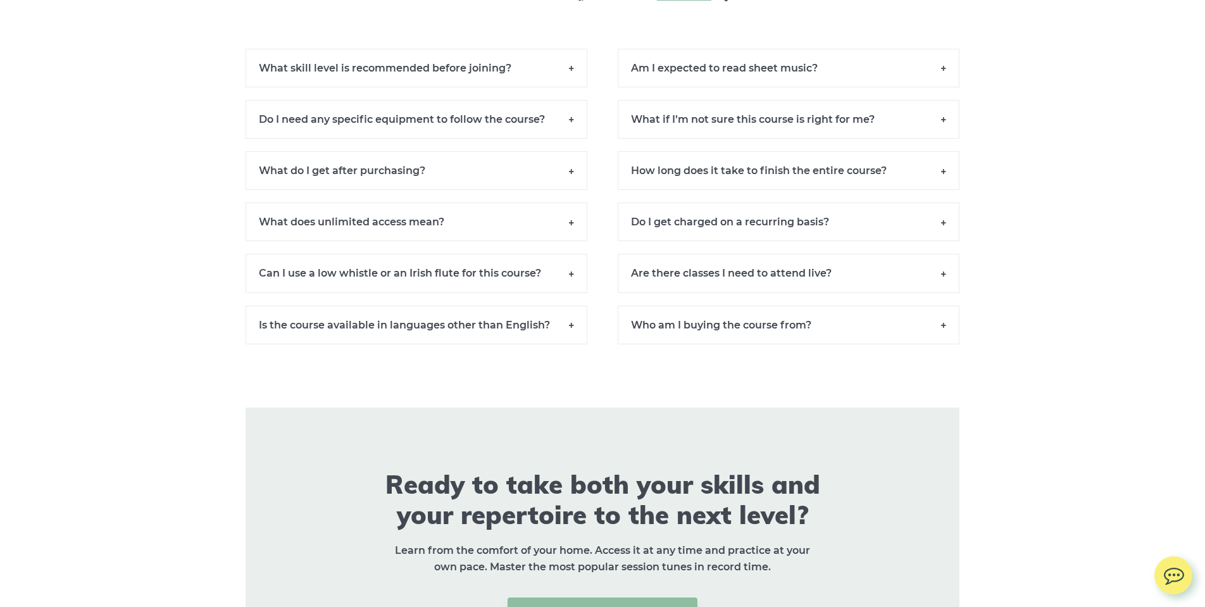
scroll to position [8762, 0]
click at [569, 68] on h6 "What skill level is recommended before joining?" at bounding box center [417, 69] width 342 height 39
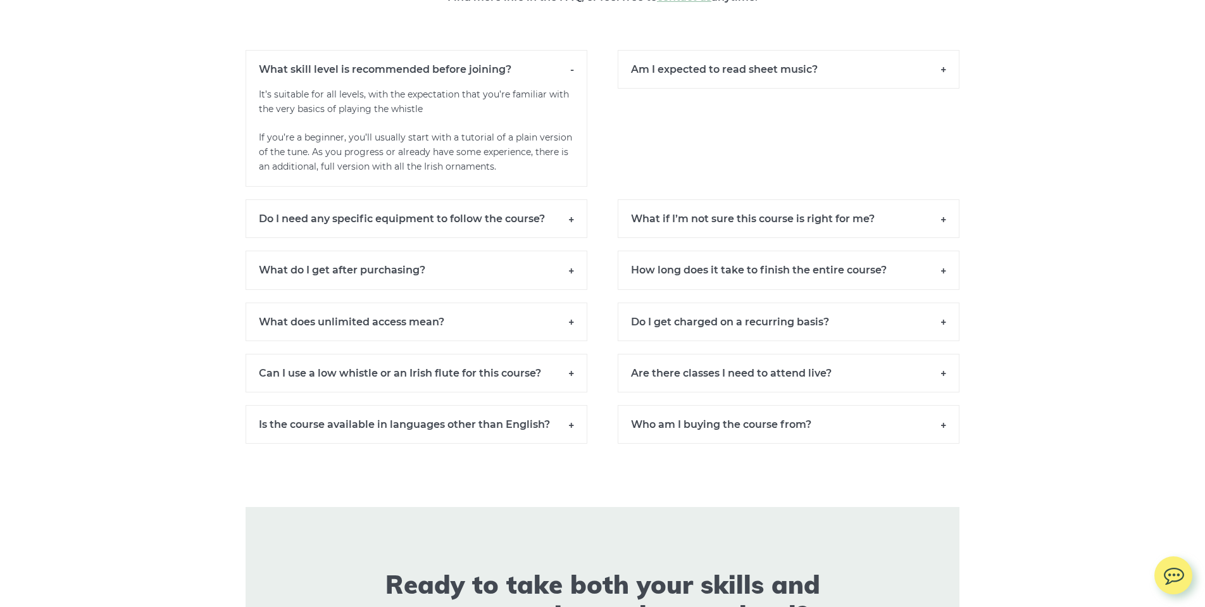
click at [566, 218] on h6 "Do I need any specific equipment to follow the course?" at bounding box center [417, 218] width 342 height 39
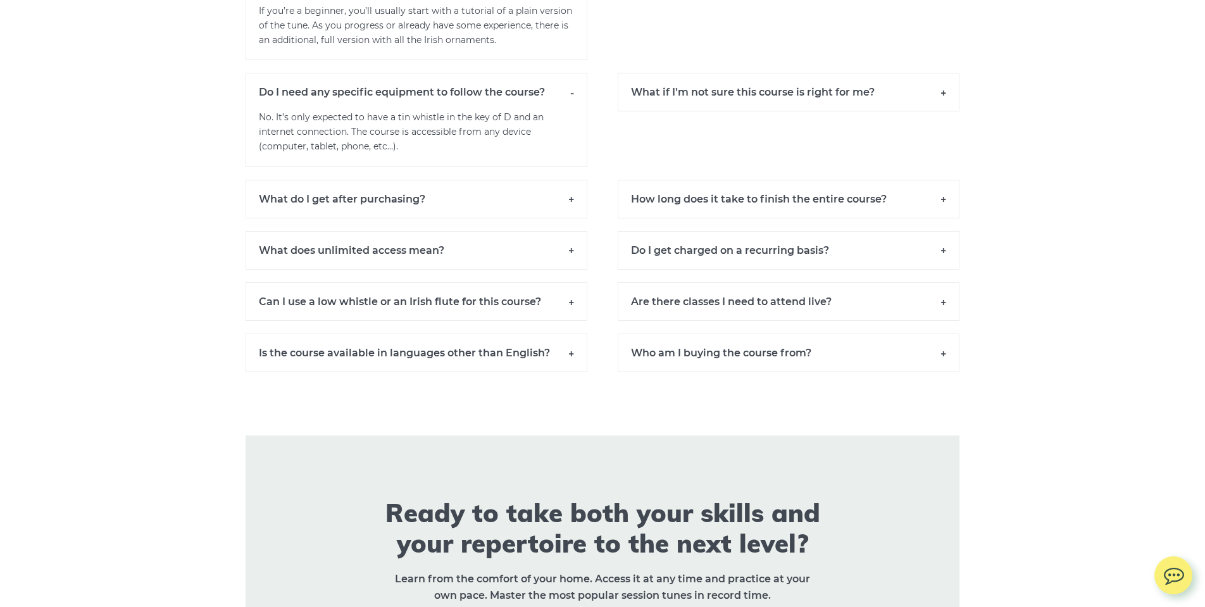
scroll to position [8912, 0]
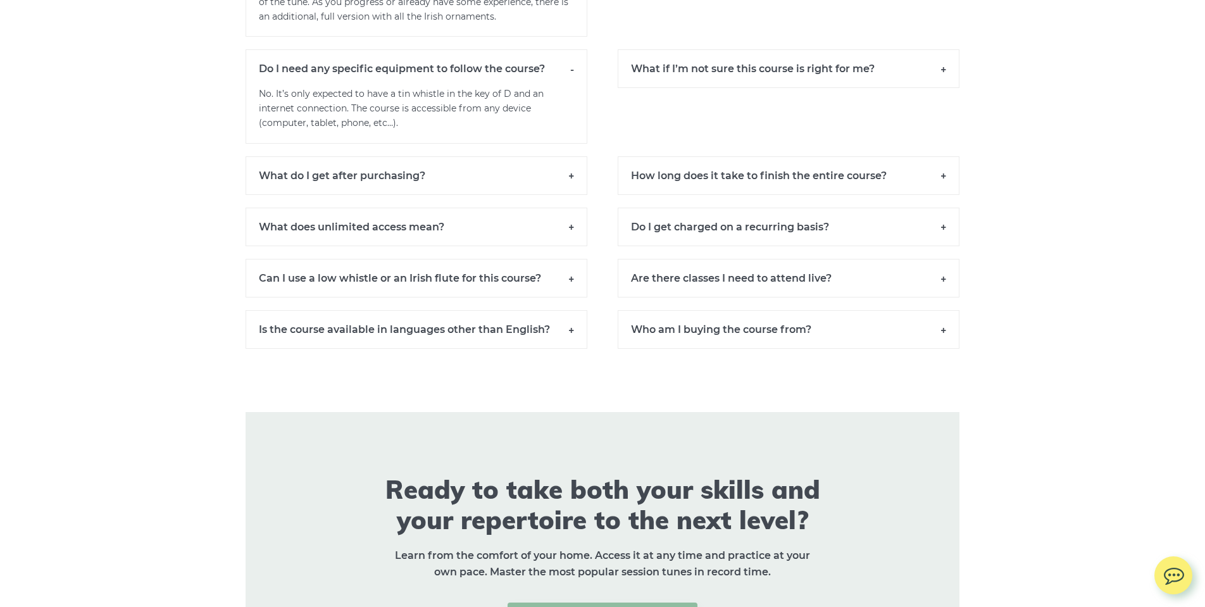
click at [575, 175] on h6 "What do I get after purchasing?" at bounding box center [417, 175] width 342 height 39
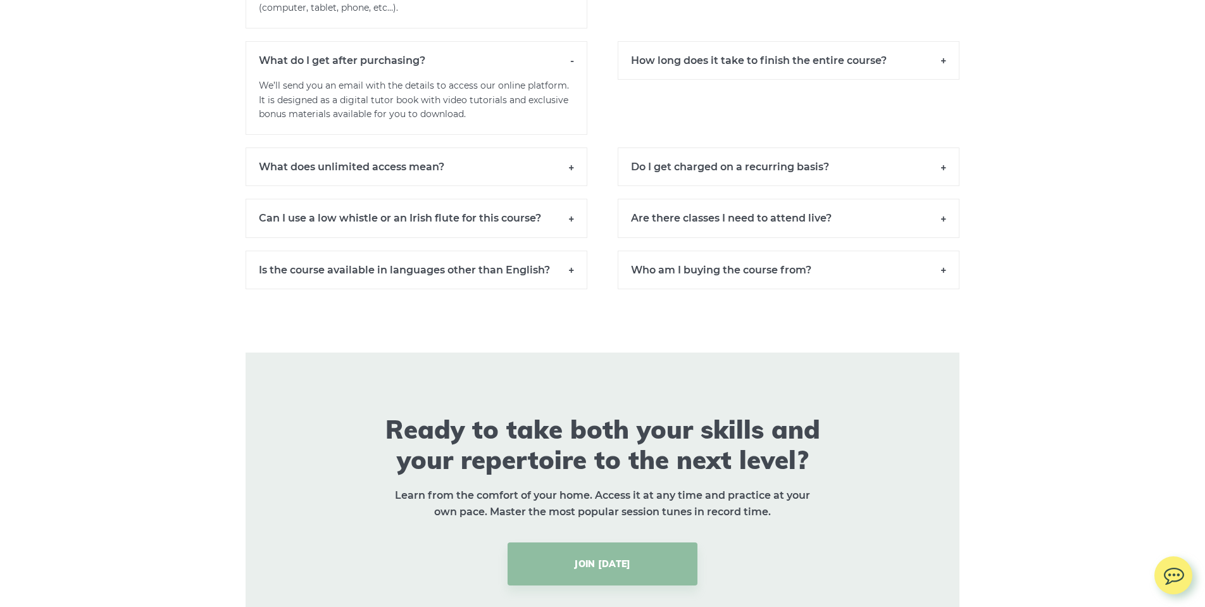
scroll to position [9030, 0]
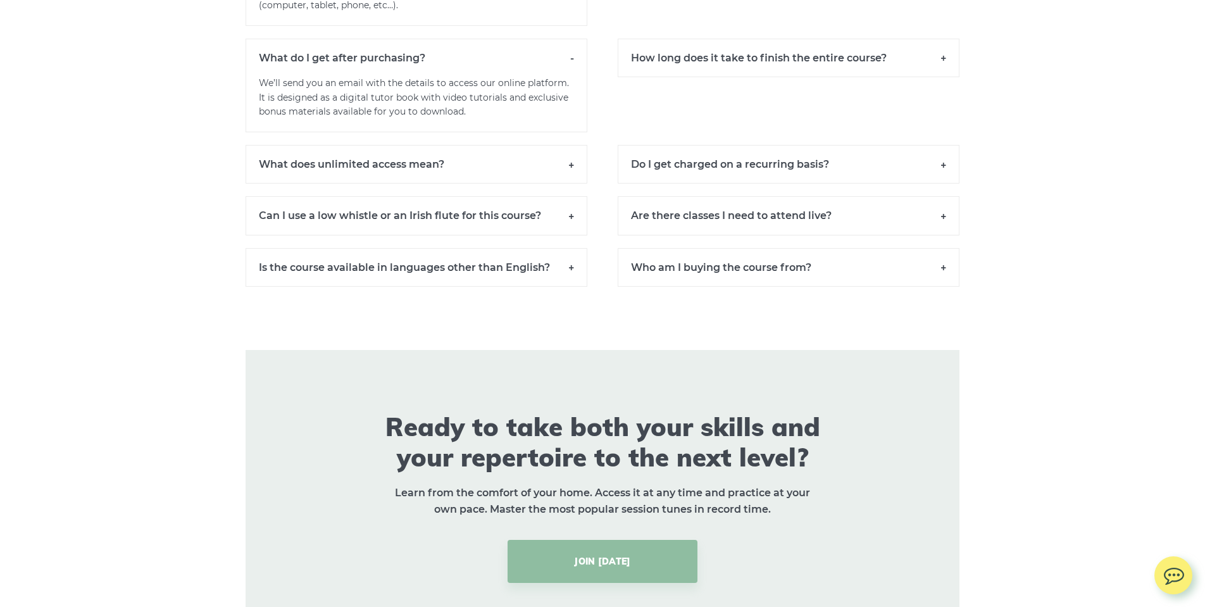
click at [573, 160] on h6 "What does unlimited access mean?" at bounding box center [417, 164] width 342 height 39
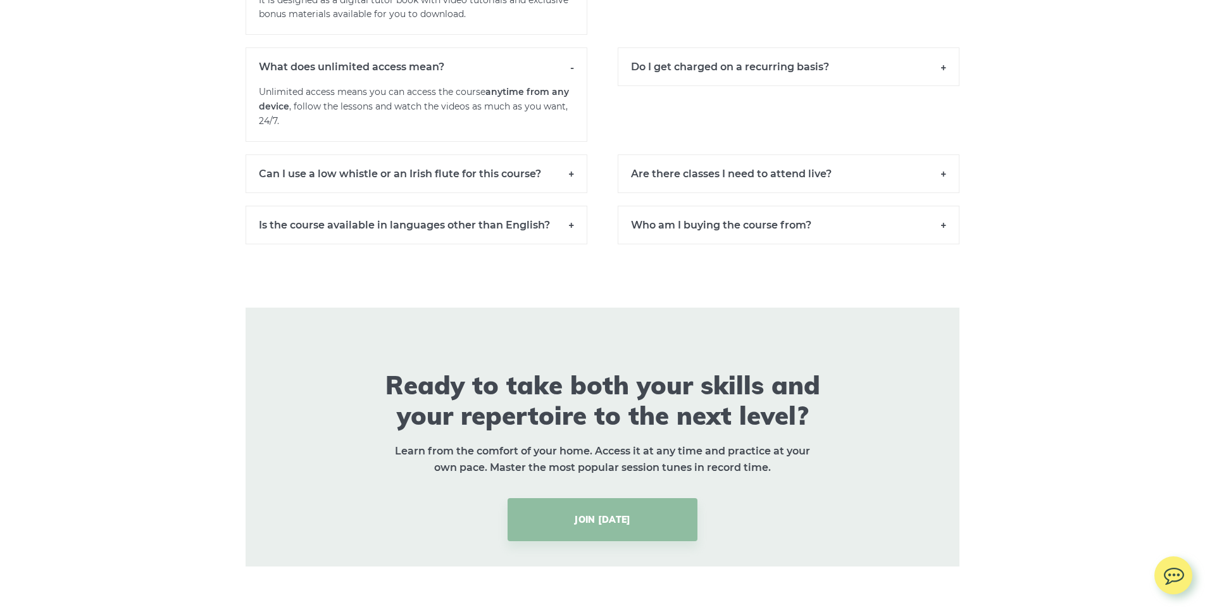
scroll to position [9131, 0]
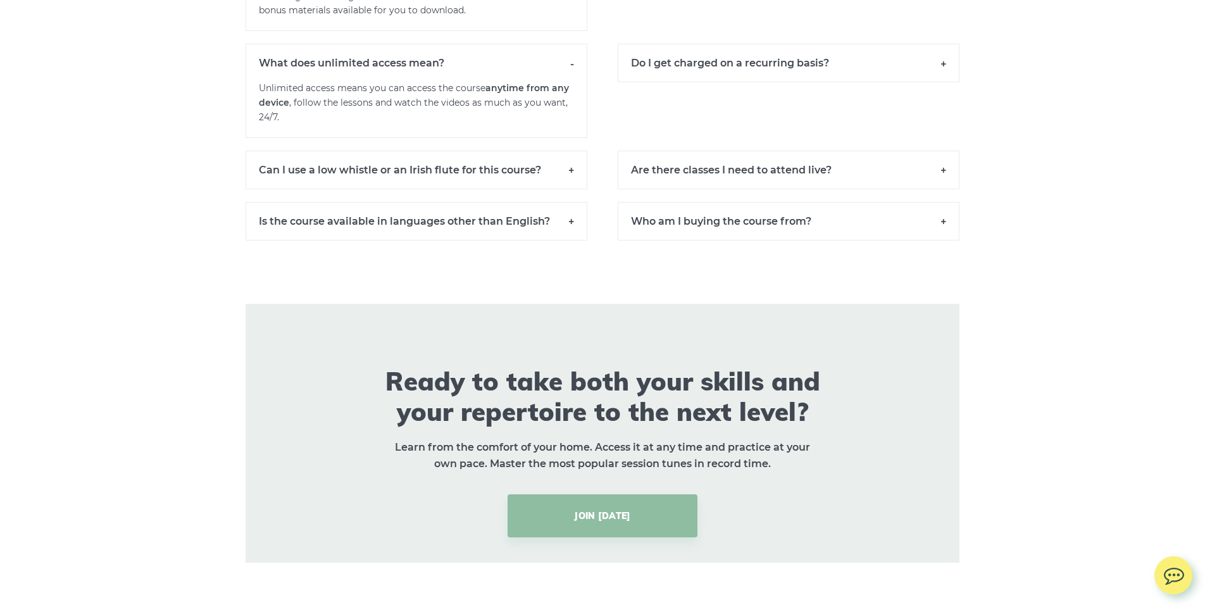
click at [573, 163] on h6 "Can I use a low whistle or an Irish flute for this course?" at bounding box center [417, 170] width 342 height 39
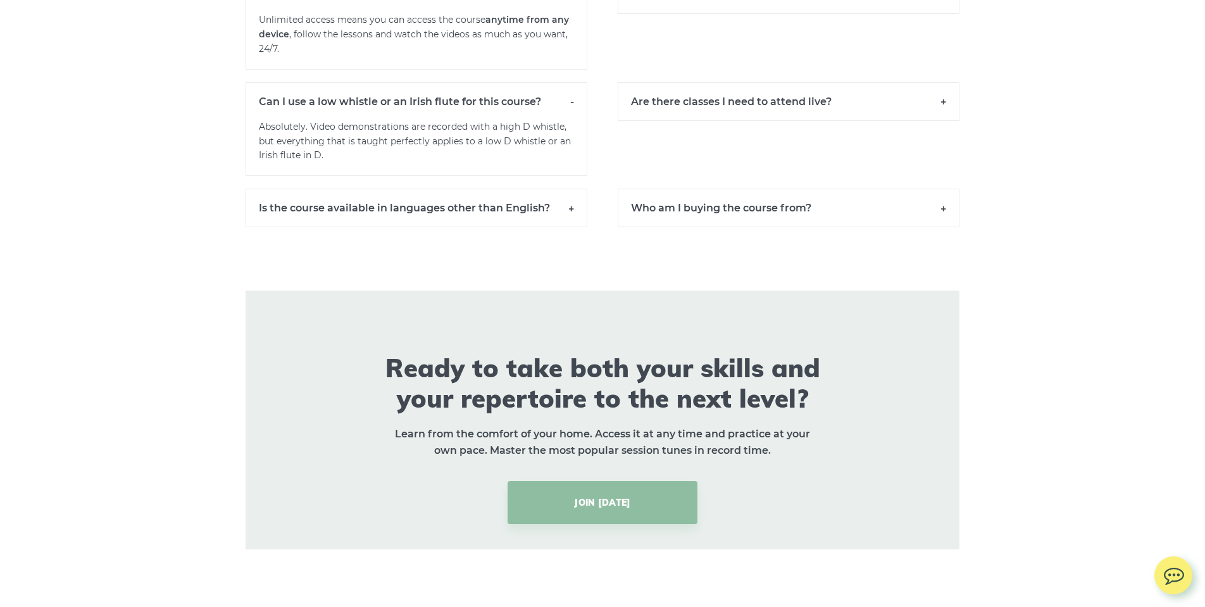
scroll to position [9200, 0]
click at [548, 198] on h6 "Is the course available in languages other than English?" at bounding box center [417, 207] width 342 height 39
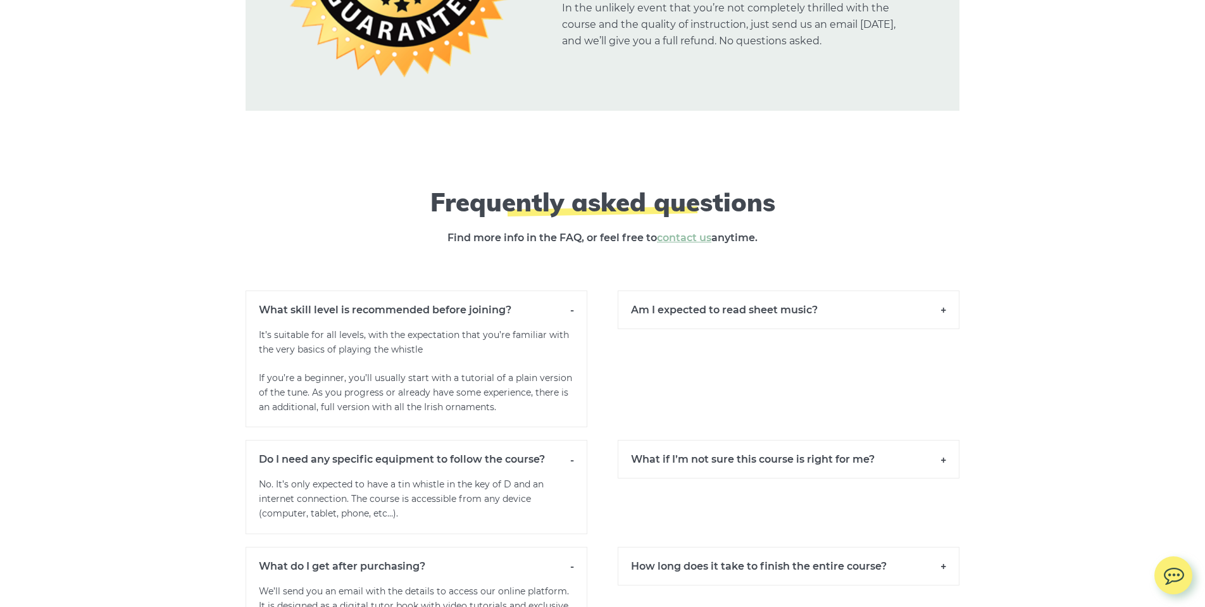
scroll to position [8519, 0]
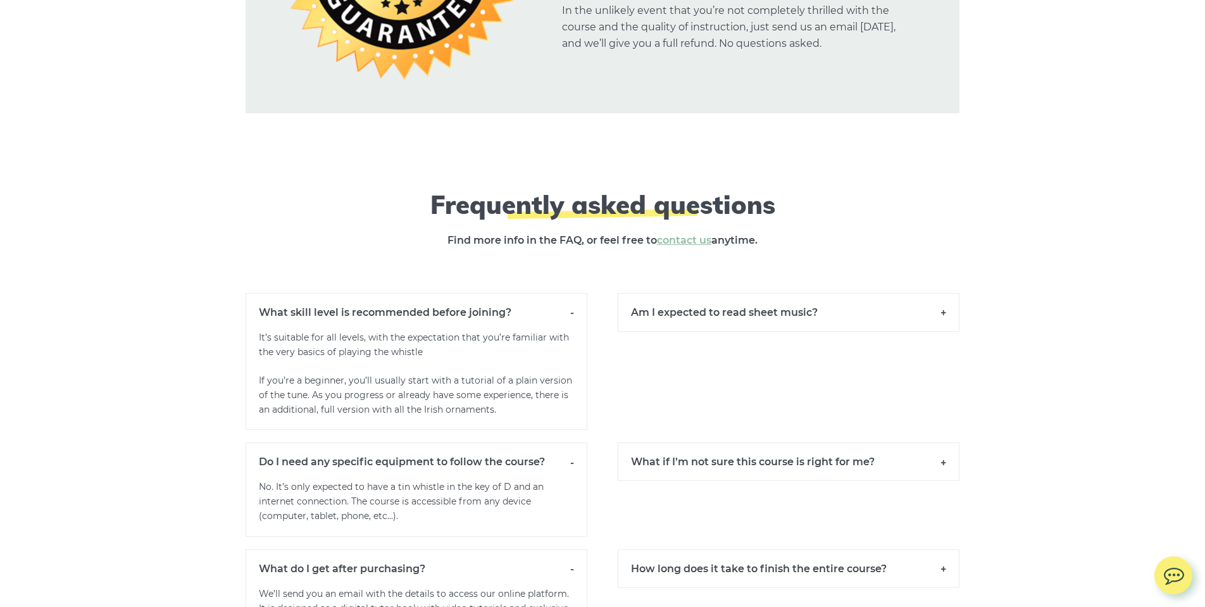
click at [949, 316] on h6 "Am I expected to read sheet music?" at bounding box center [789, 312] width 342 height 39
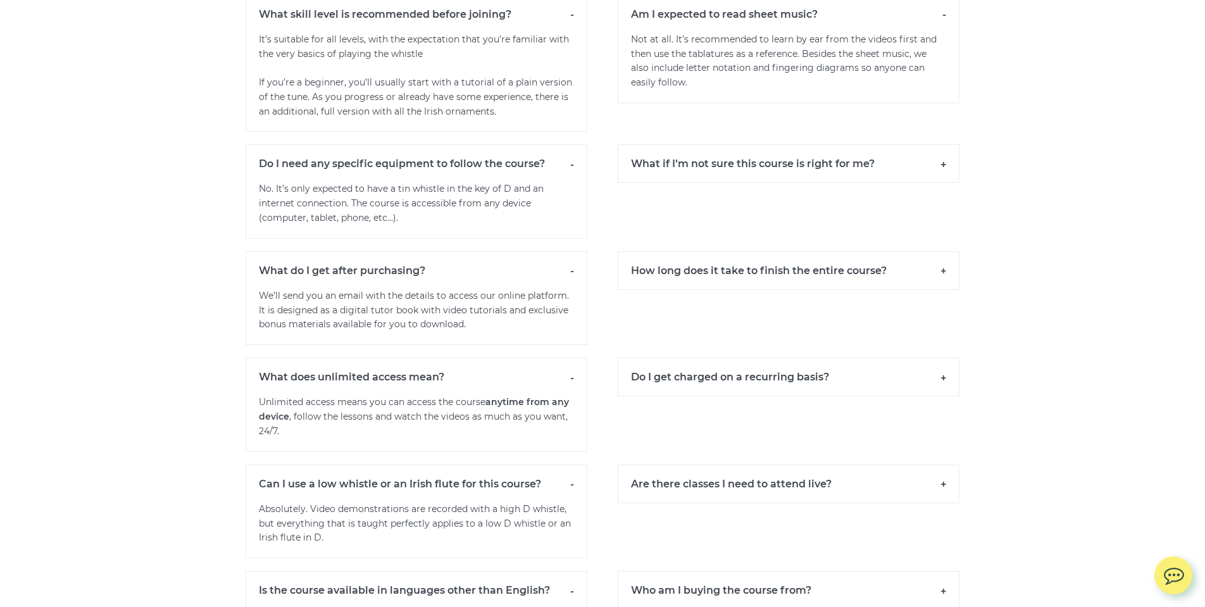
scroll to position [8818, 0]
click at [944, 163] on h6 "What if I’m not sure this course is right for me?" at bounding box center [789, 163] width 342 height 39
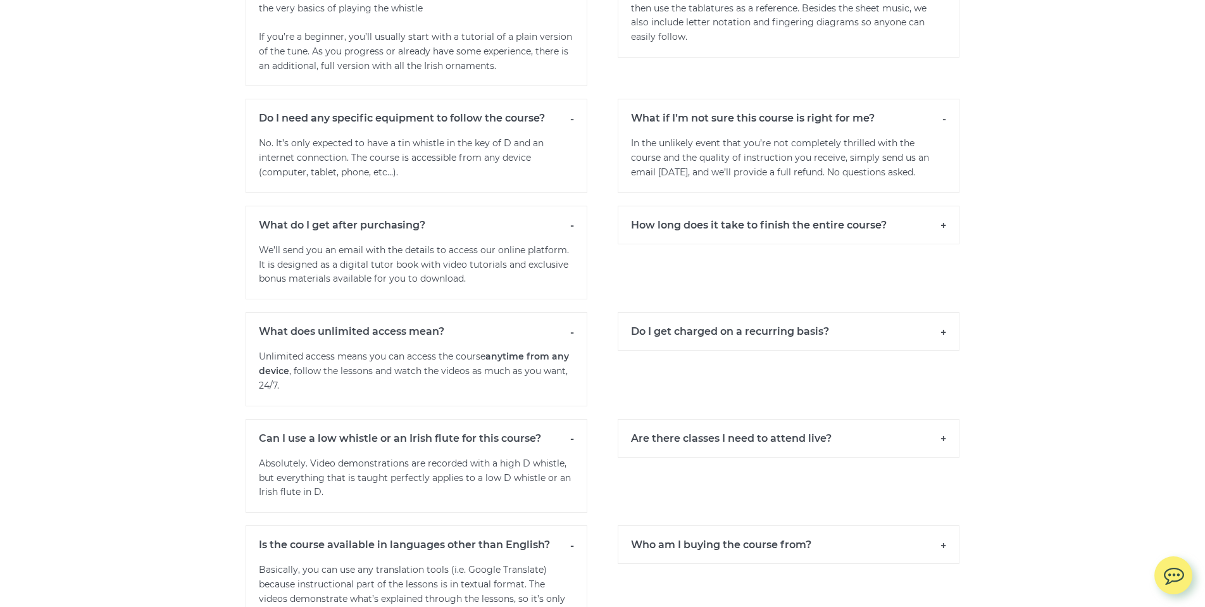
scroll to position [8881, 0]
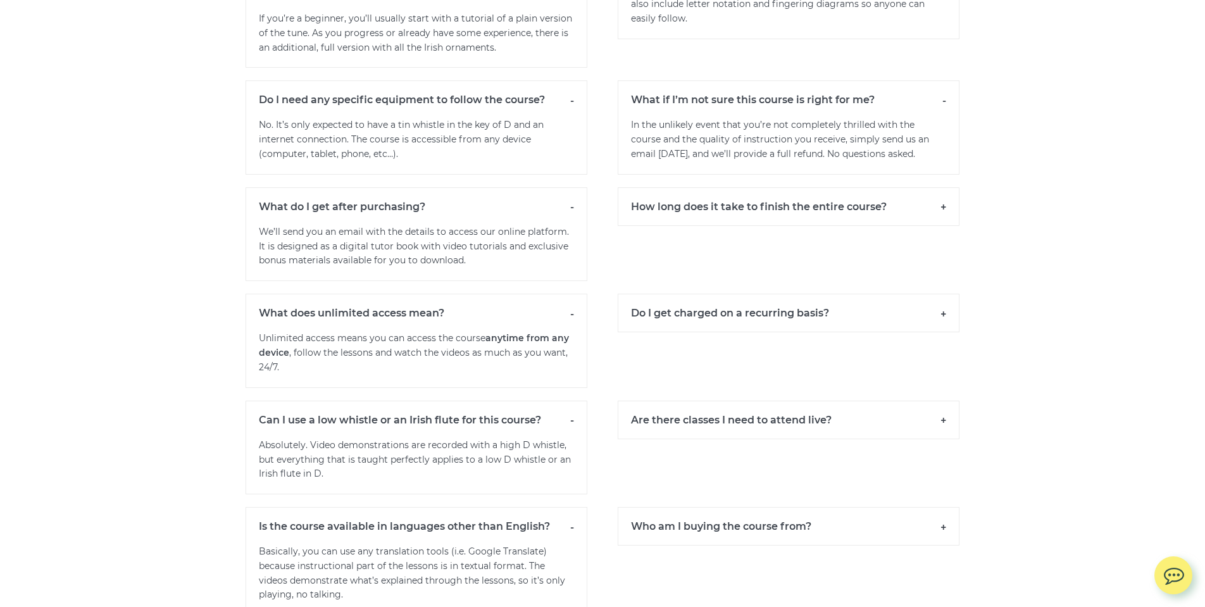
click at [943, 199] on h6 "How long does it take to finish the entire course?" at bounding box center [789, 206] width 342 height 39
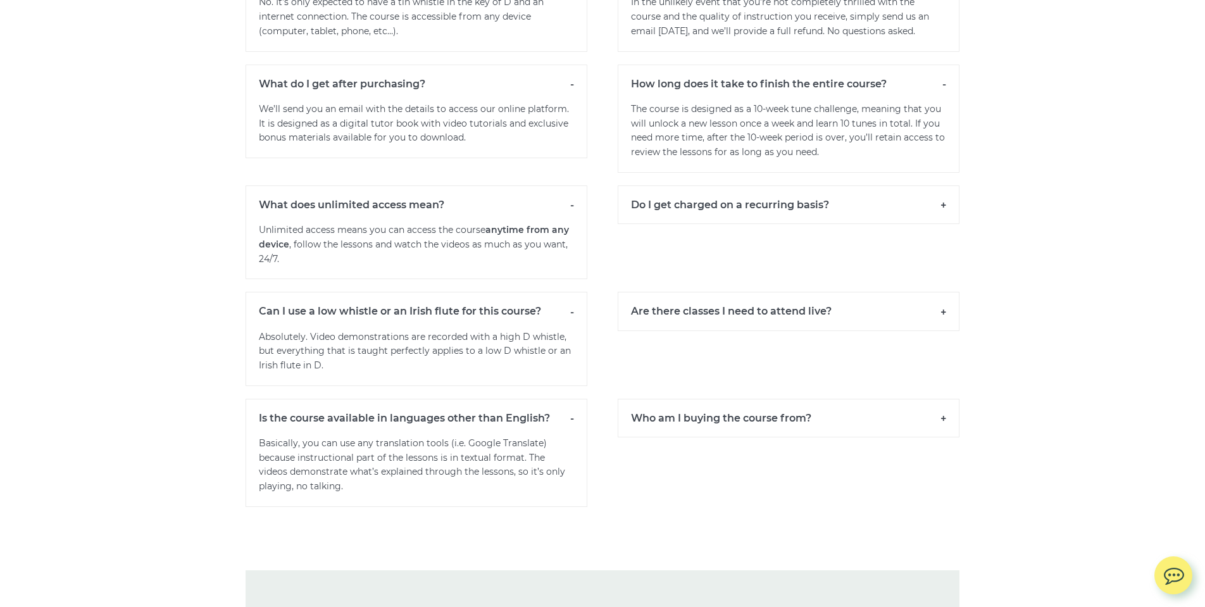
scroll to position [9005, 0]
click at [941, 200] on h6 "Do I get charged on a recurring basis?" at bounding box center [789, 204] width 342 height 39
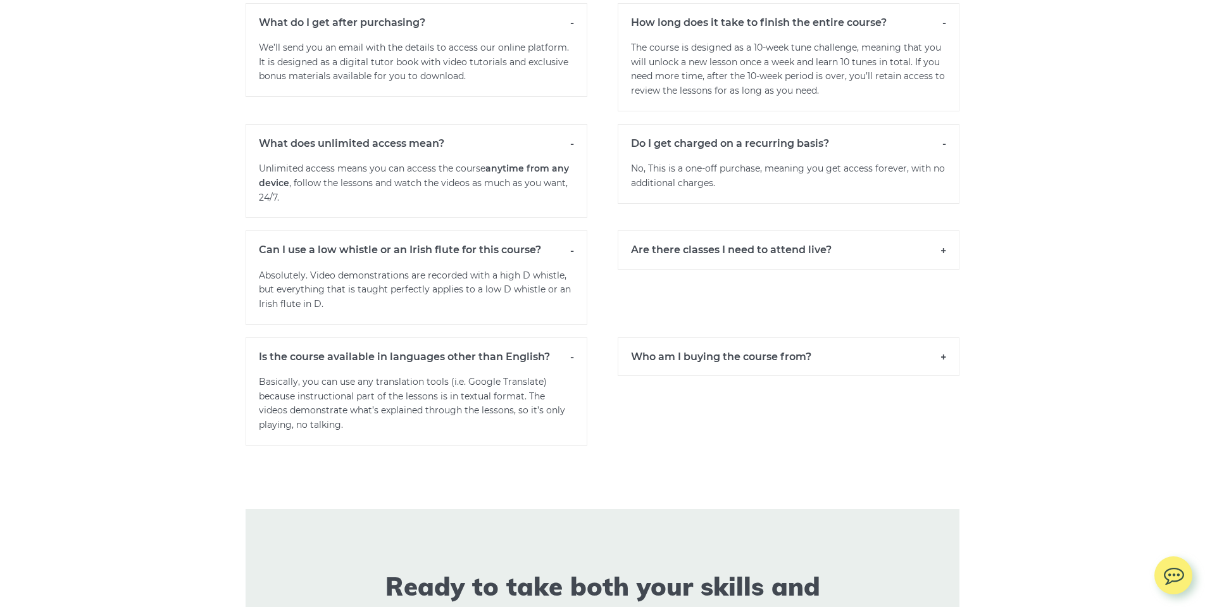
scroll to position [9070, 0]
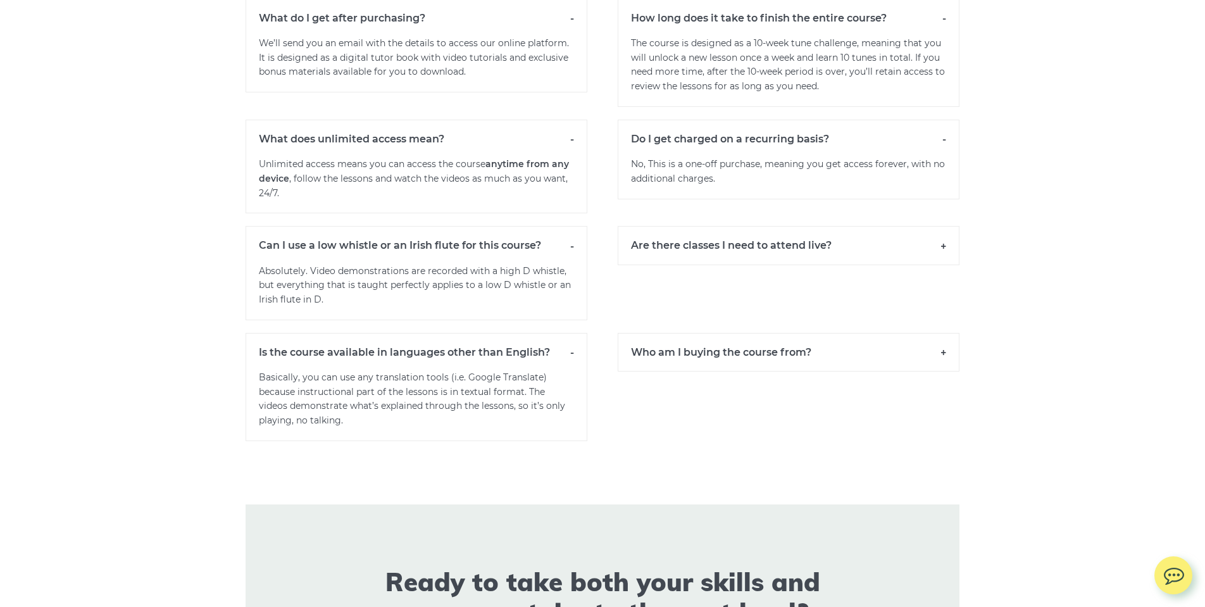
click at [943, 237] on h6 "Are there classes I need to attend live?" at bounding box center [789, 245] width 342 height 39
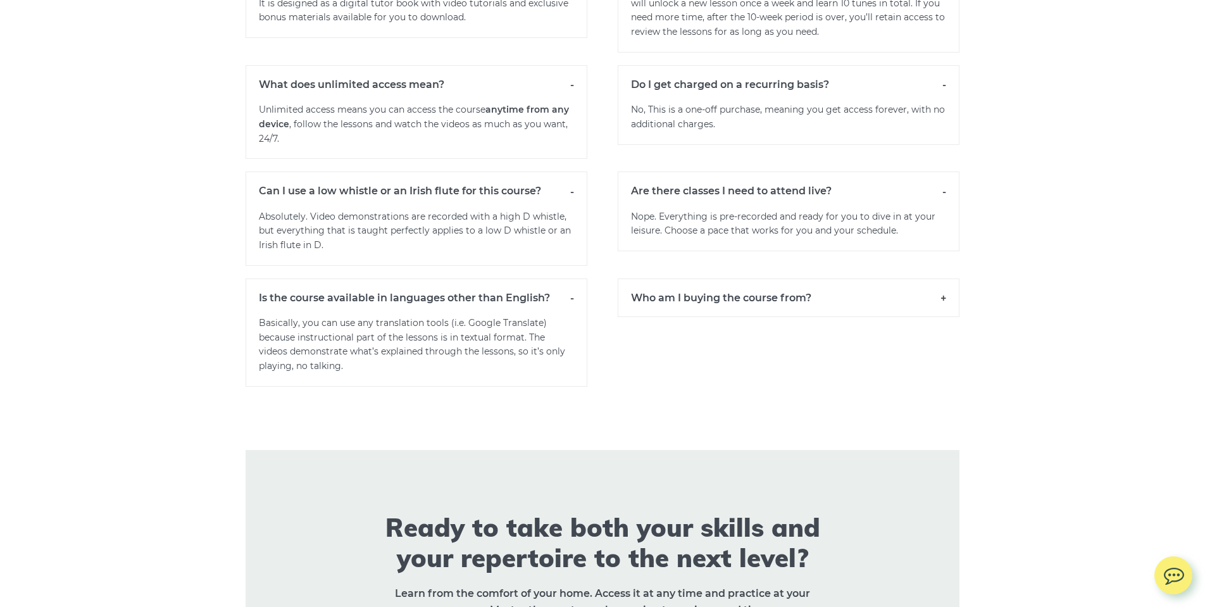
scroll to position [9136, 0]
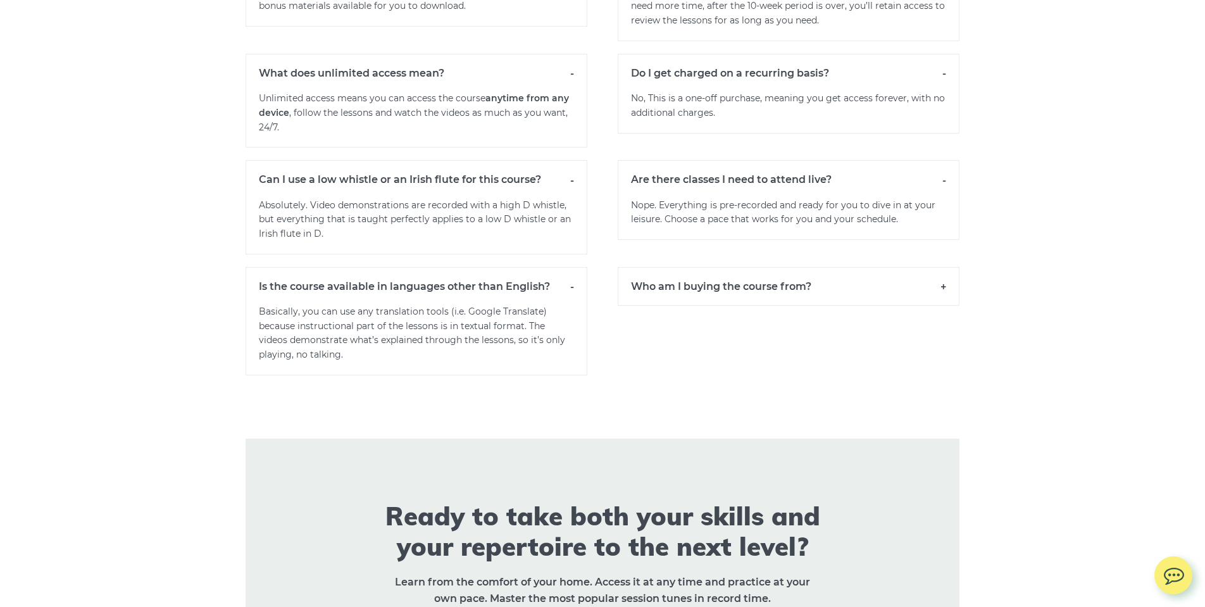
click at [944, 287] on h6 "Who am I buying the course from?" at bounding box center [789, 286] width 342 height 39
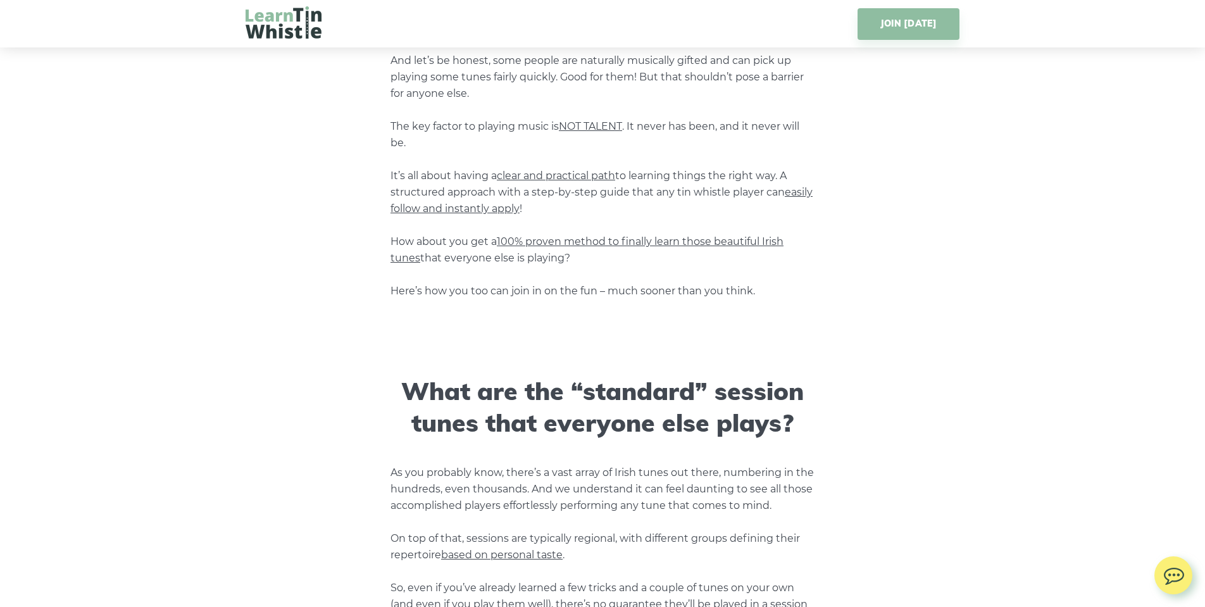
scroll to position [462, 0]
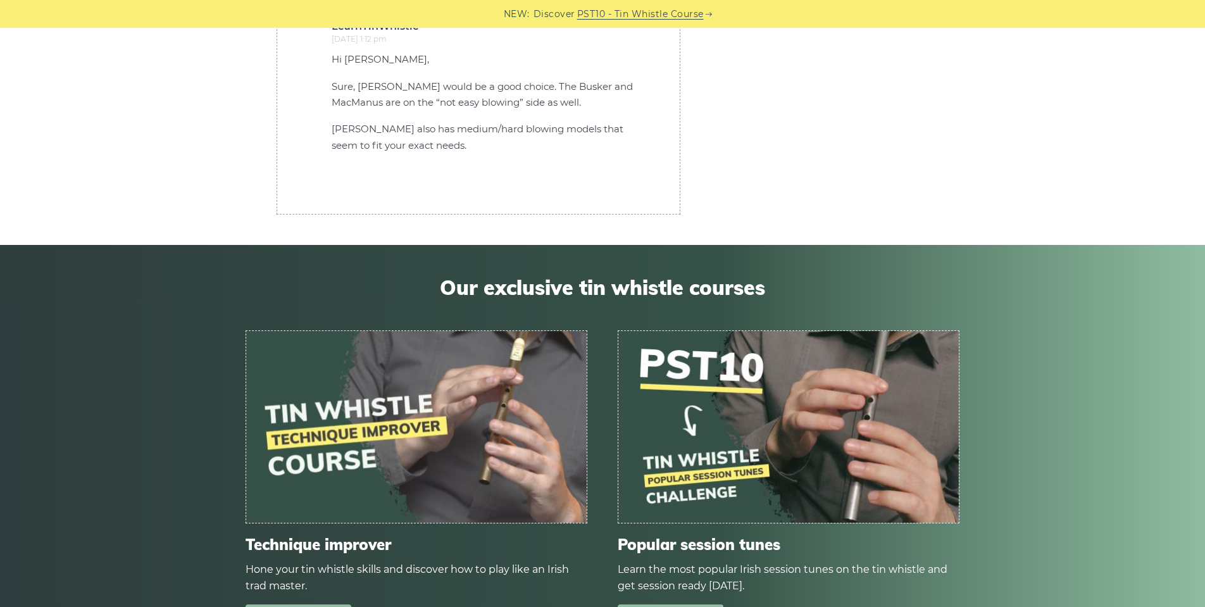
scroll to position [34429, 0]
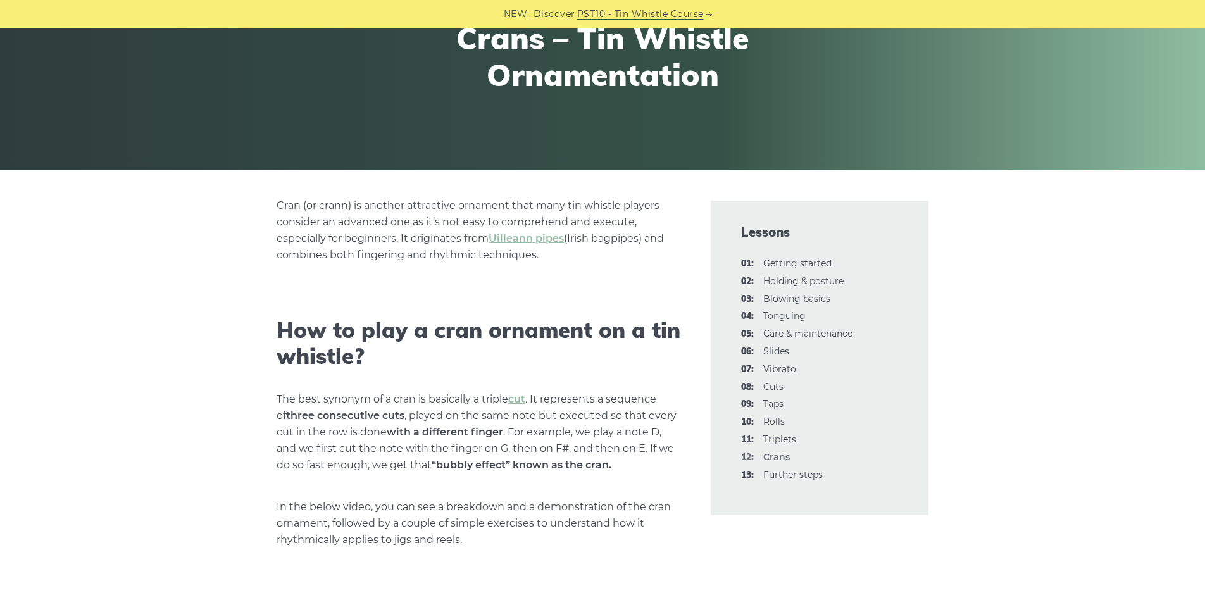
scroll to position [163, 0]
